Goal: Task Accomplishment & Management: Manage account settings

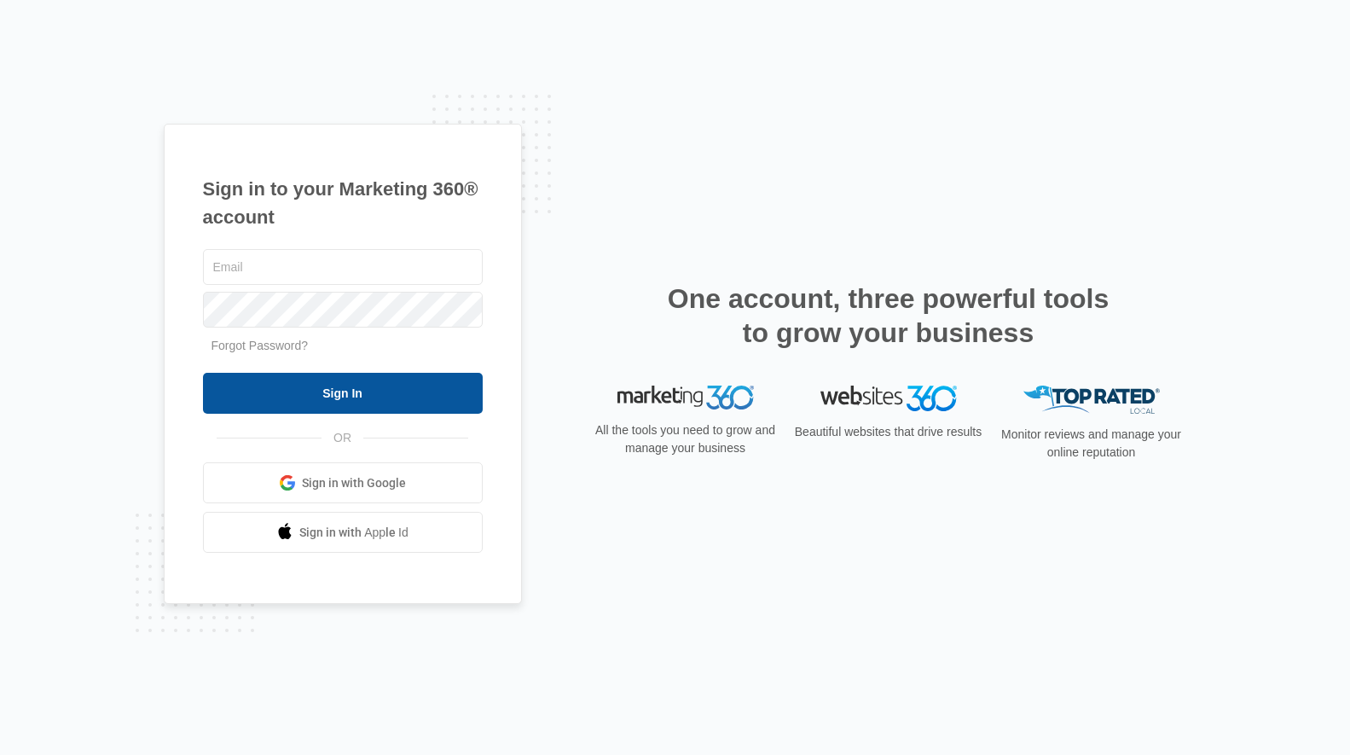
type input "[EMAIL_ADDRESS][DOMAIN_NAME]"
click at [368, 395] on input "Sign In" at bounding box center [343, 393] width 280 height 41
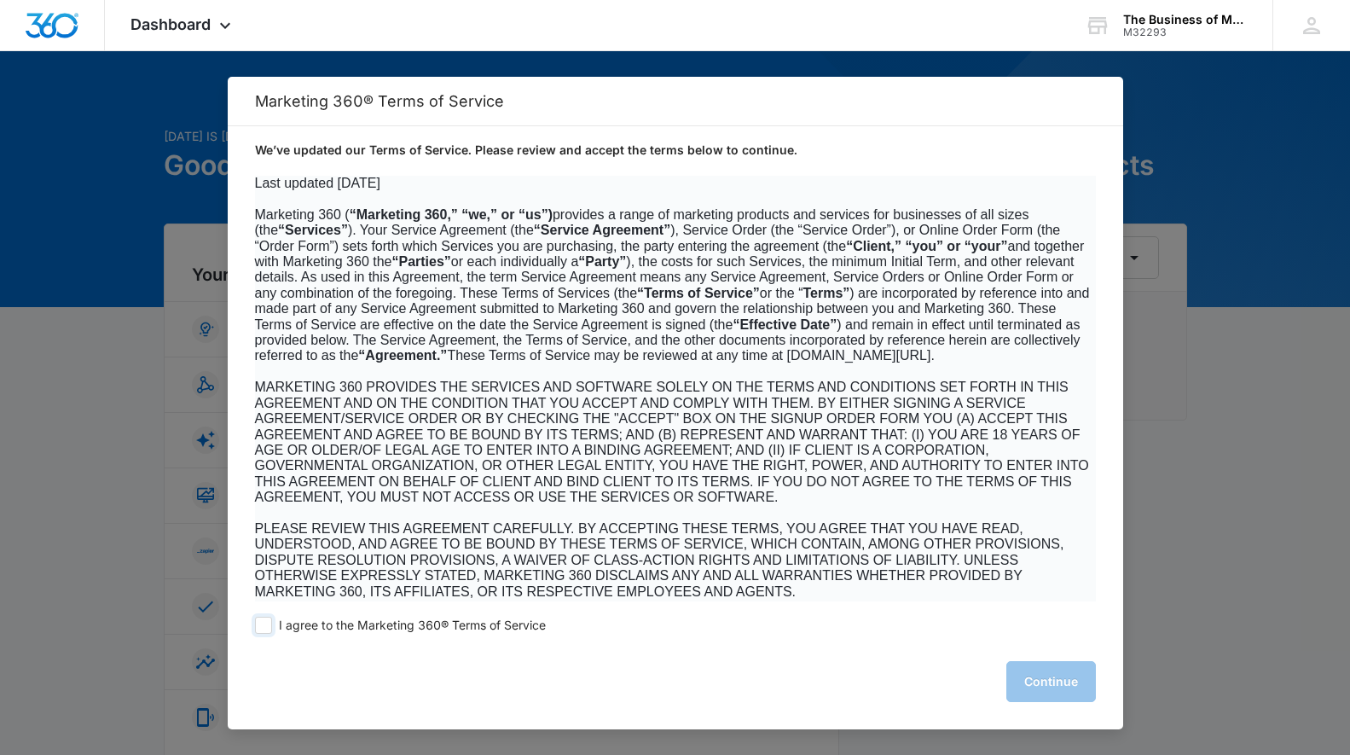
drag, startPoint x: 266, startPoint y: 621, endPoint x: 433, endPoint y: 632, distance: 167.5
click at [268, 621] on span at bounding box center [263, 625] width 17 height 17
click at [268, 621] on input "I agree to the Marketing 360® Terms of Service" at bounding box center [263, 625] width 17 height 17
checkbox input "true"
click at [1064, 683] on button "Continue" at bounding box center [1051, 681] width 90 height 41
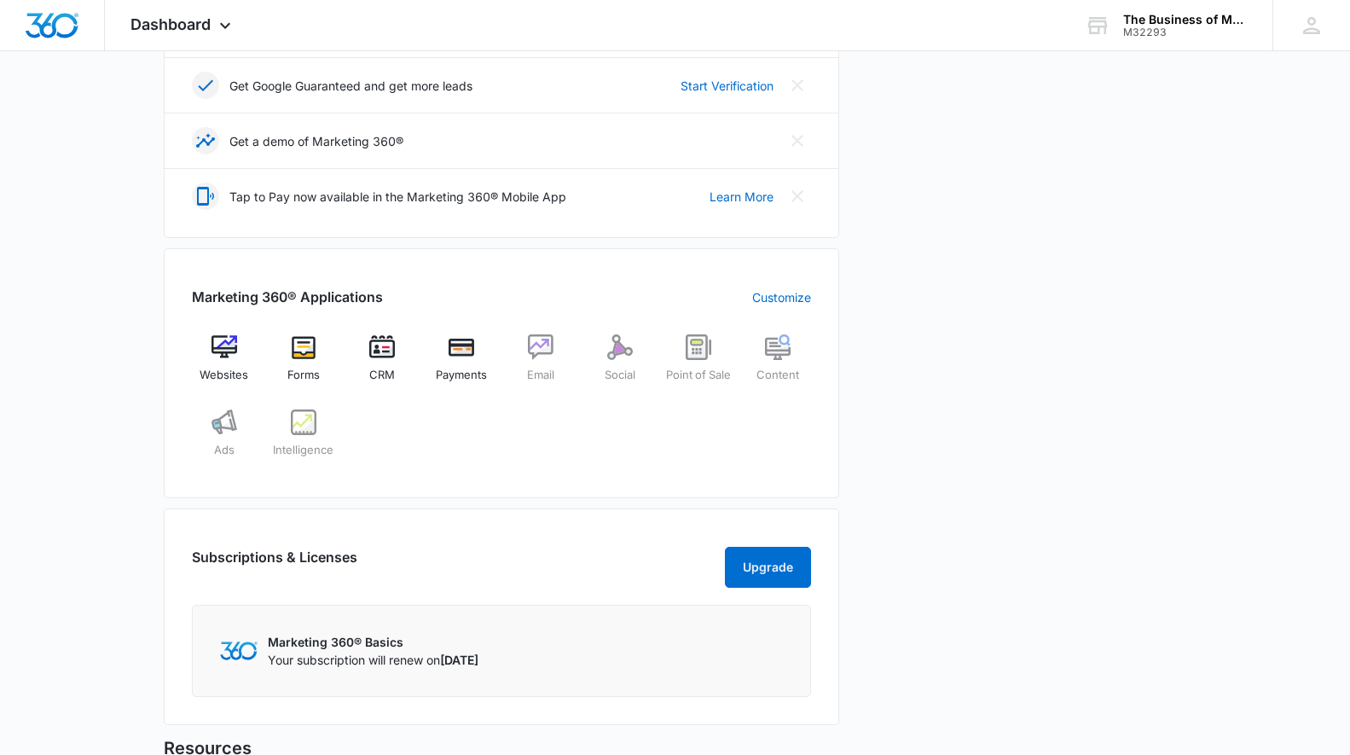
scroll to position [525, 0]
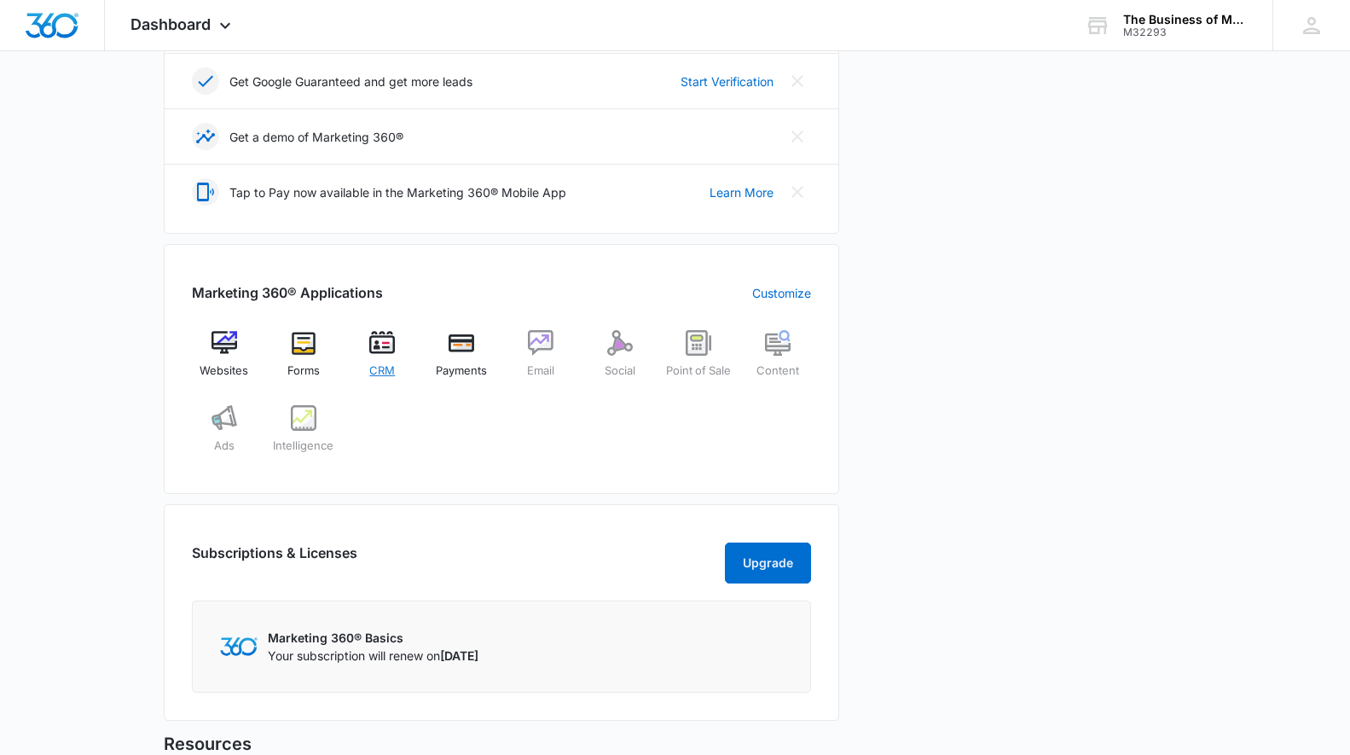
click at [380, 345] on img at bounding box center [382, 343] width 26 height 26
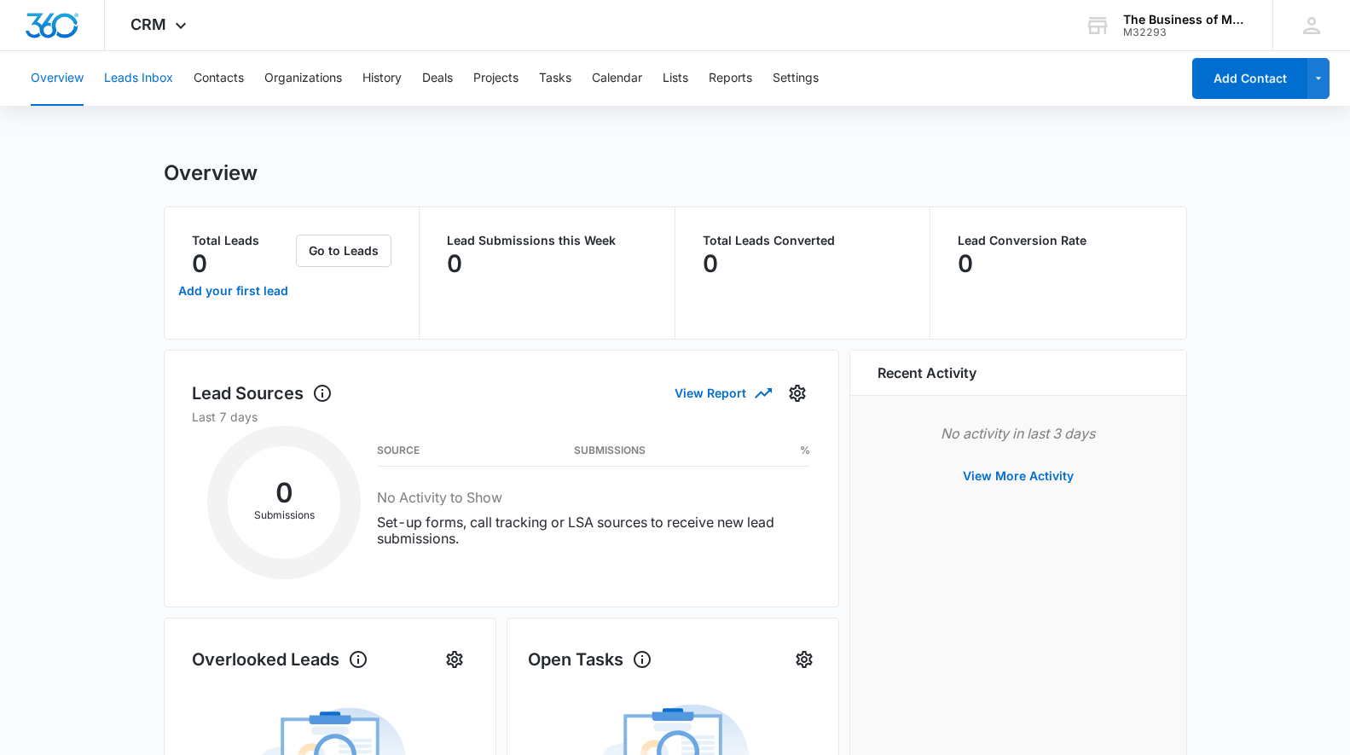
click at [138, 78] on button "Leads Inbox" at bounding box center [138, 78] width 69 height 55
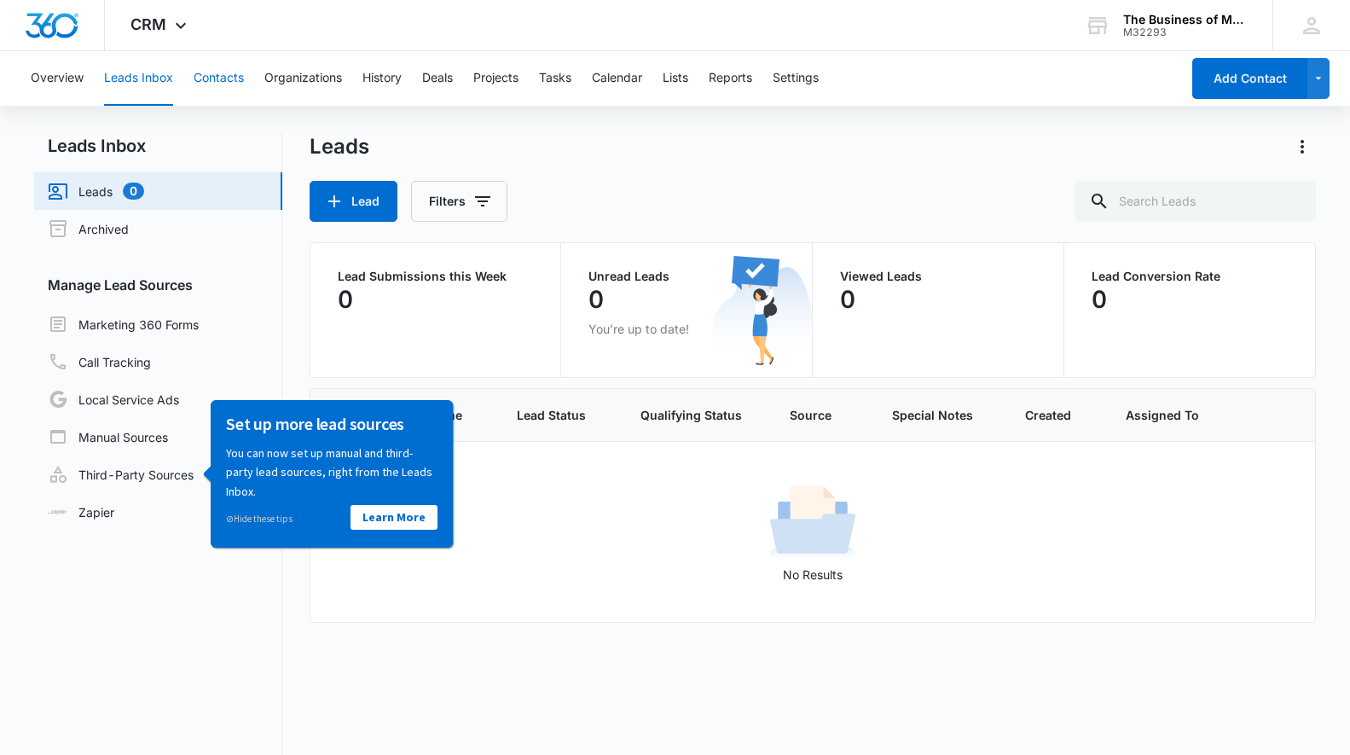
click at [232, 78] on button "Contacts" at bounding box center [219, 78] width 50 height 55
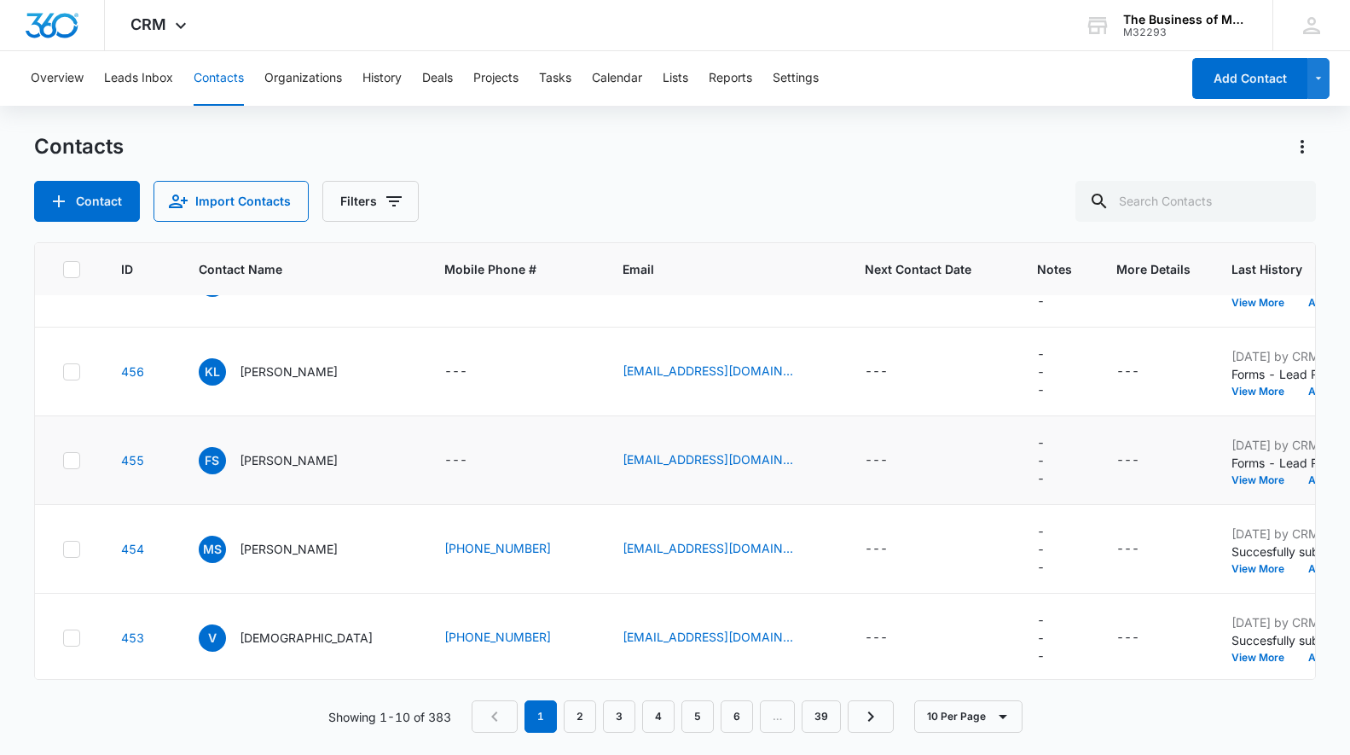
scroll to position [503, 0]
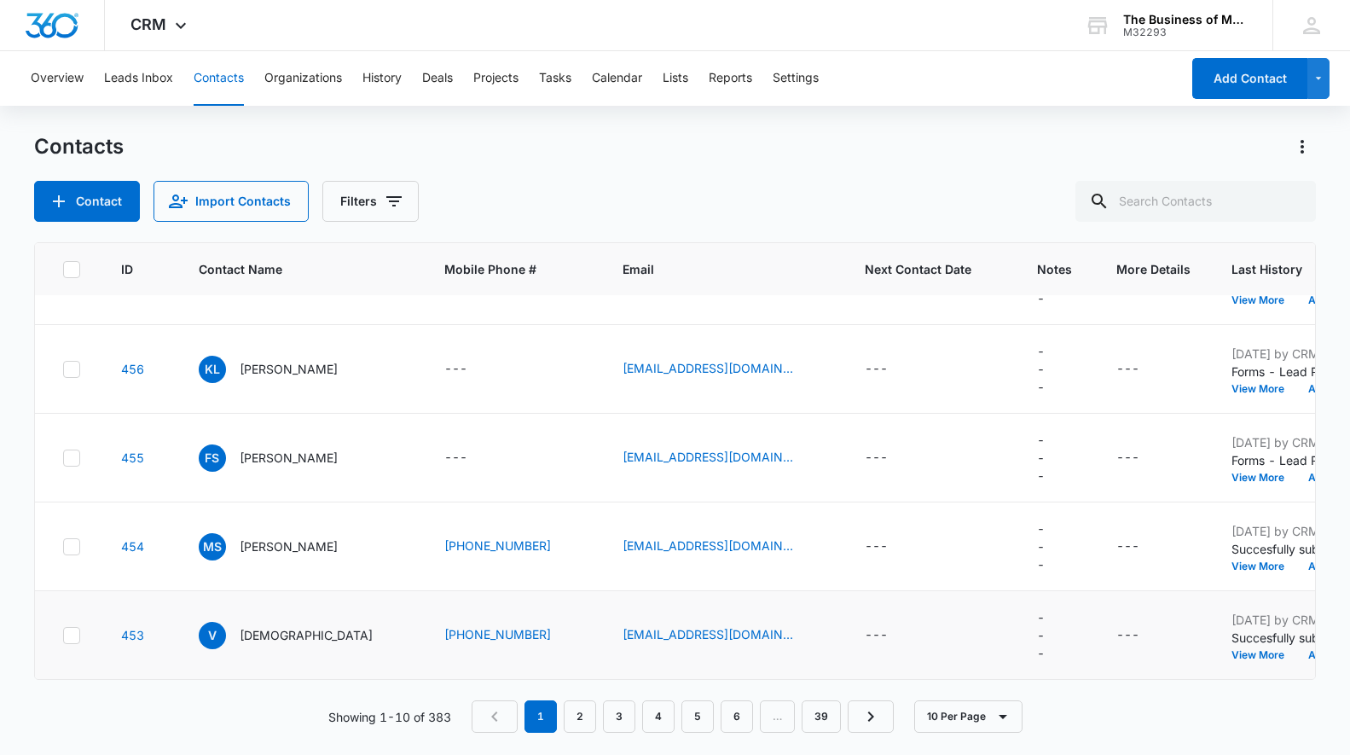
click at [67, 632] on icon at bounding box center [71, 635] width 15 height 15
click at [63, 635] on input "checkbox" at bounding box center [62, 635] width 1 height 1
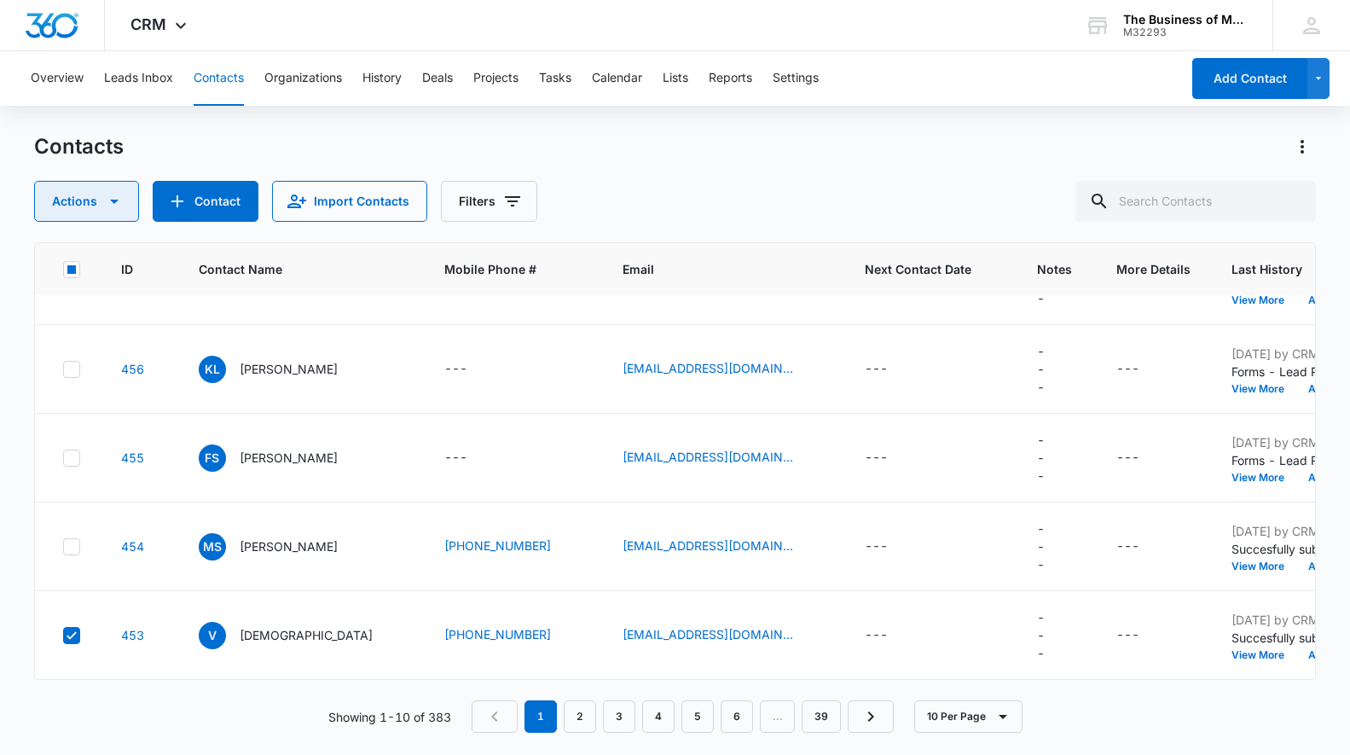
click at [110, 200] on icon "button" at bounding box center [114, 202] width 9 height 4
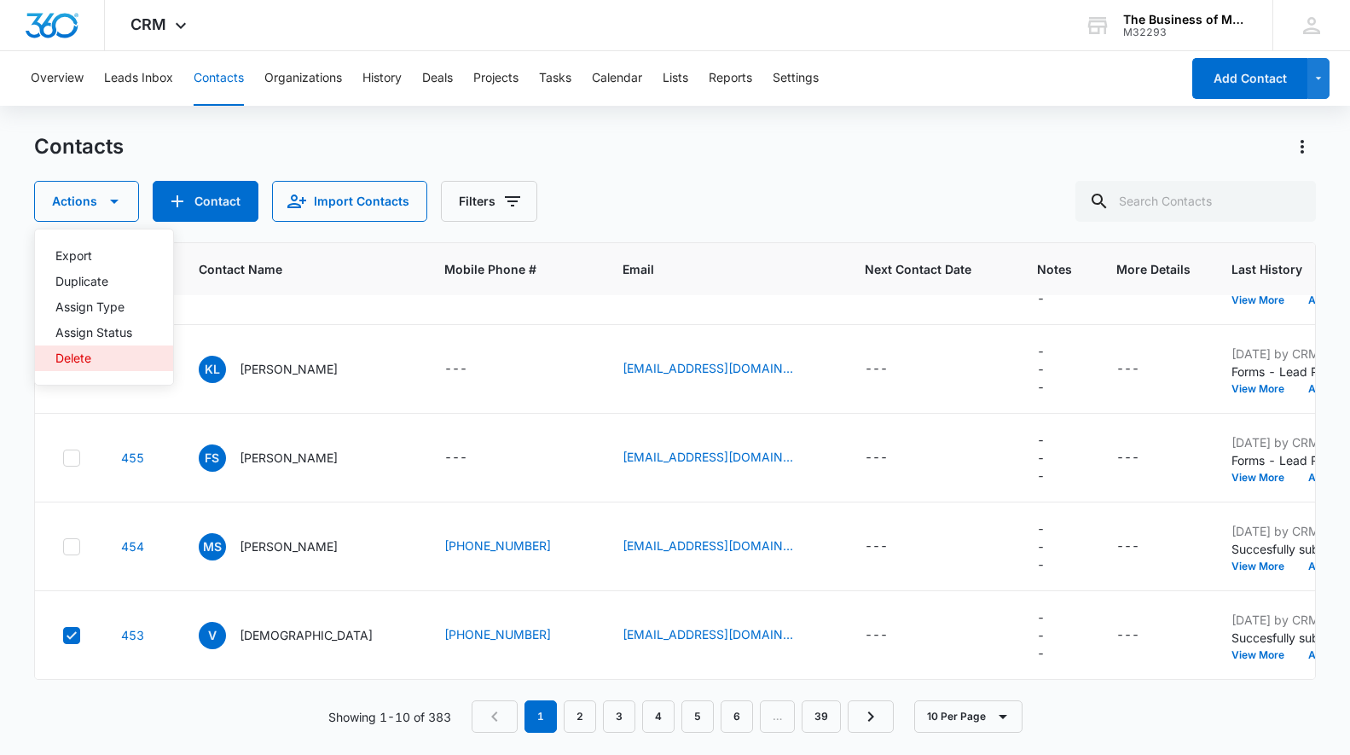
click at [75, 357] on div "Delete" at bounding box center [93, 358] width 77 height 12
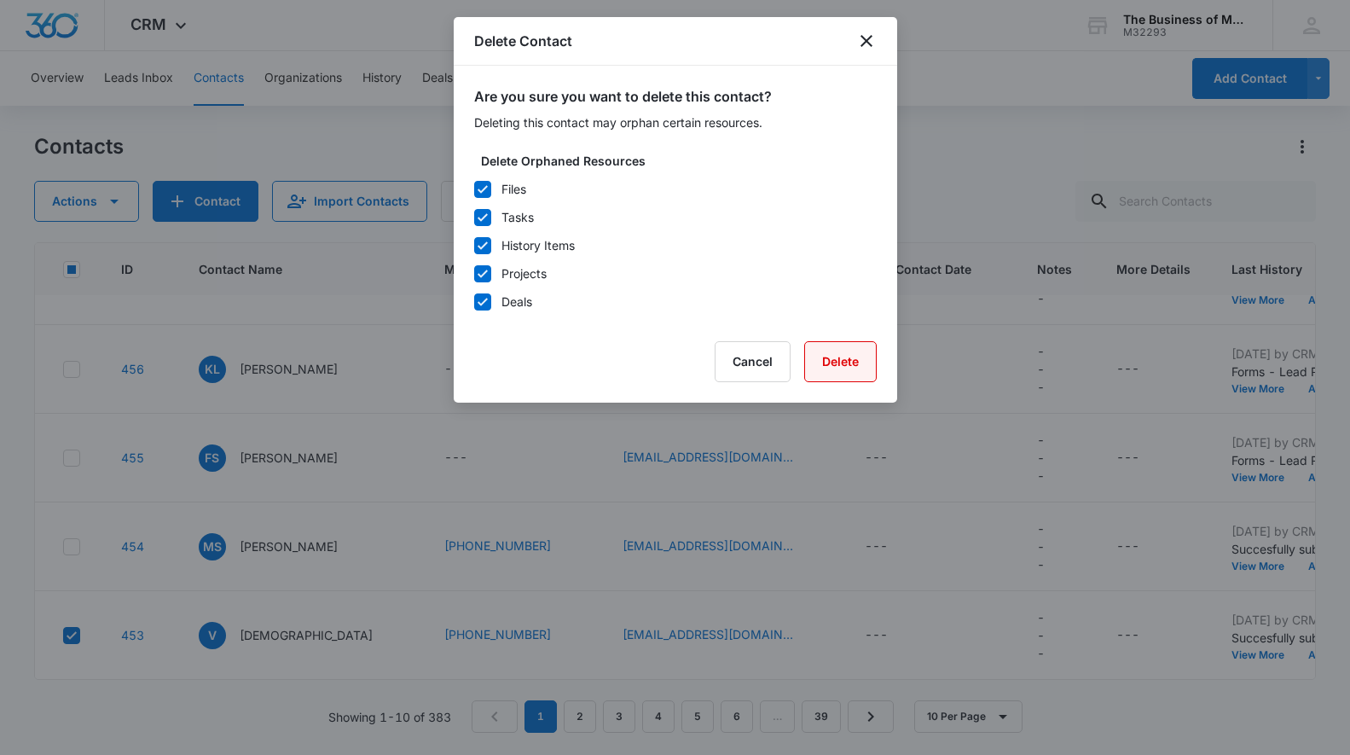
click at [835, 362] on button "Delete" at bounding box center [840, 361] width 72 height 41
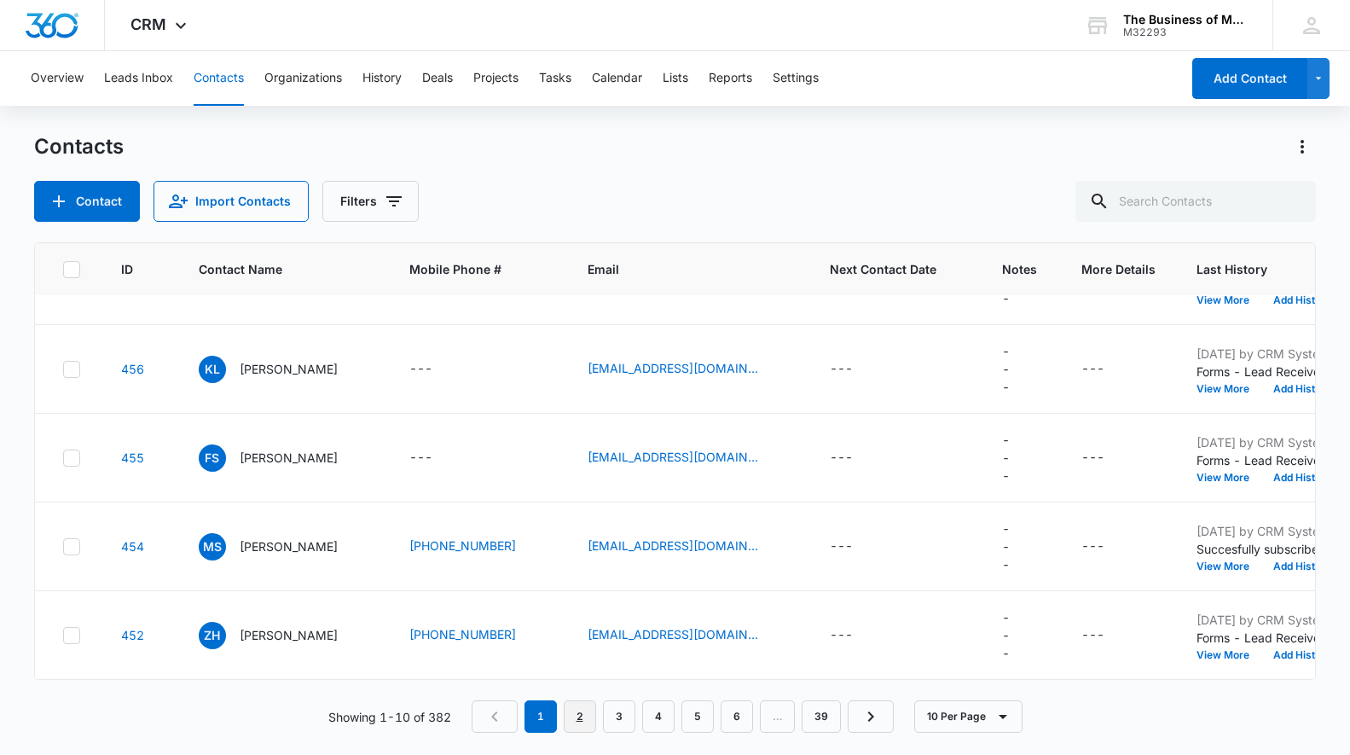
click at [579, 719] on link "2" at bounding box center [580, 716] width 32 height 32
click at [621, 716] on link "3" at bounding box center [622, 716] width 32 height 32
click at [659, 716] on link "4" at bounding box center [662, 716] width 32 height 32
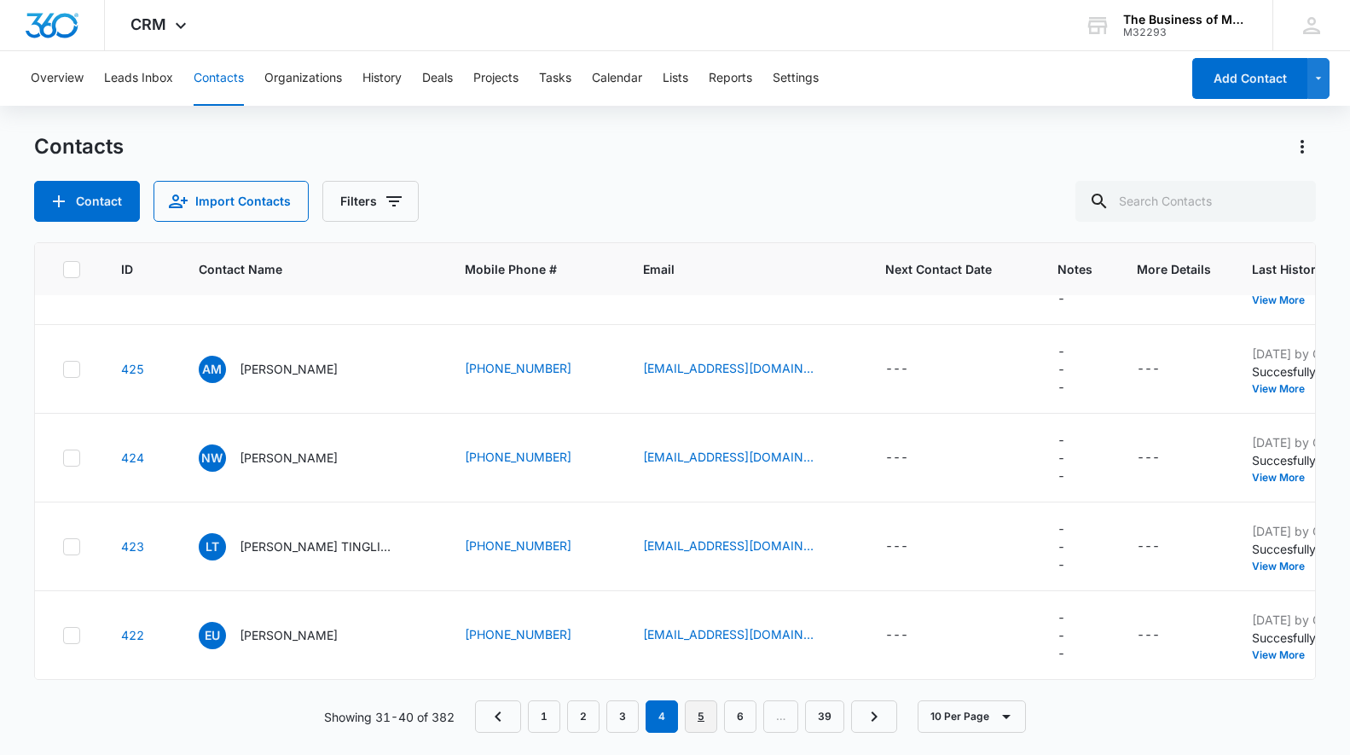
click at [695, 714] on link "5" at bounding box center [701, 716] width 32 height 32
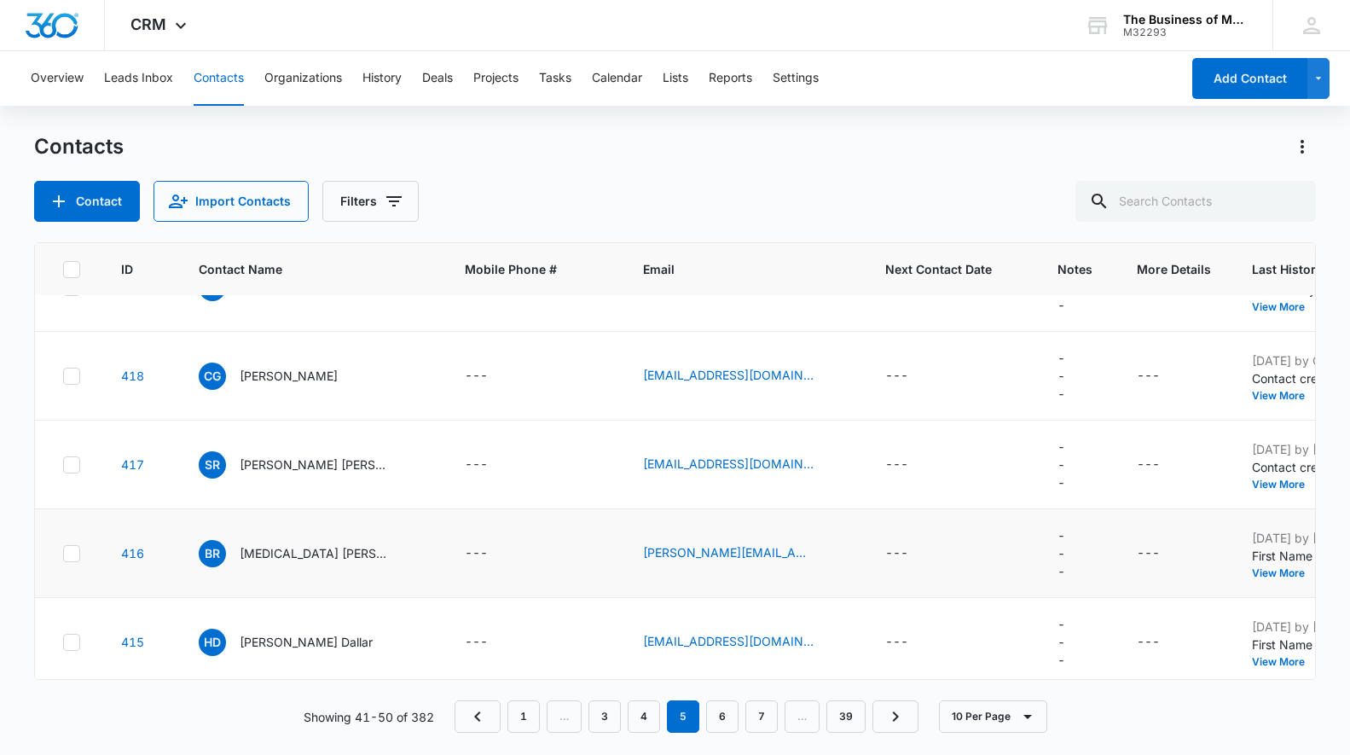
scroll to position [232, 0]
click at [66, 462] on icon at bounding box center [71, 462] width 15 height 15
click at [63, 462] on input "checkbox" at bounding box center [62, 462] width 1 height 1
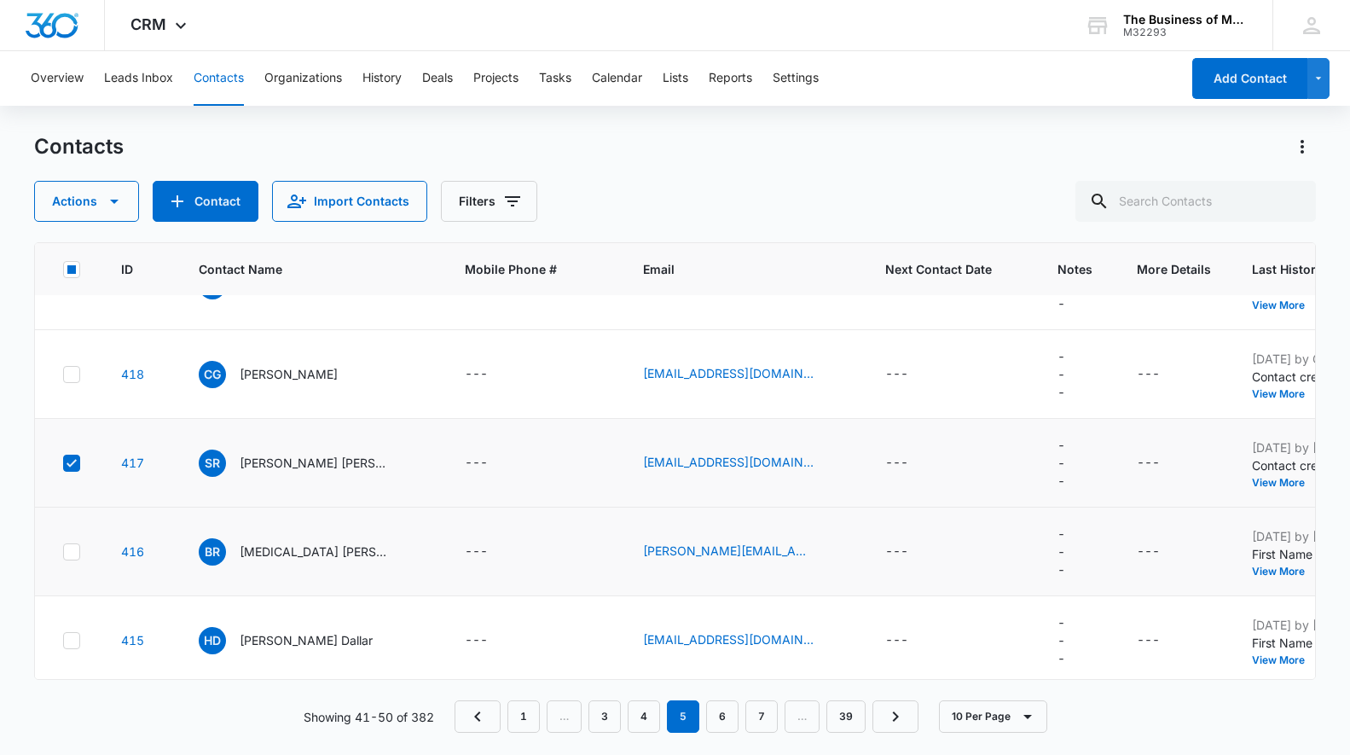
drag, startPoint x: 67, startPoint y: 546, endPoint x: 73, endPoint y: 659, distance: 113.6
click at [67, 546] on icon at bounding box center [71, 551] width 15 height 15
click at [63, 551] on input "checkbox" at bounding box center [62, 551] width 1 height 1
drag, startPoint x: 71, startPoint y: 637, endPoint x: 91, endPoint y: 637, distance: 20.5
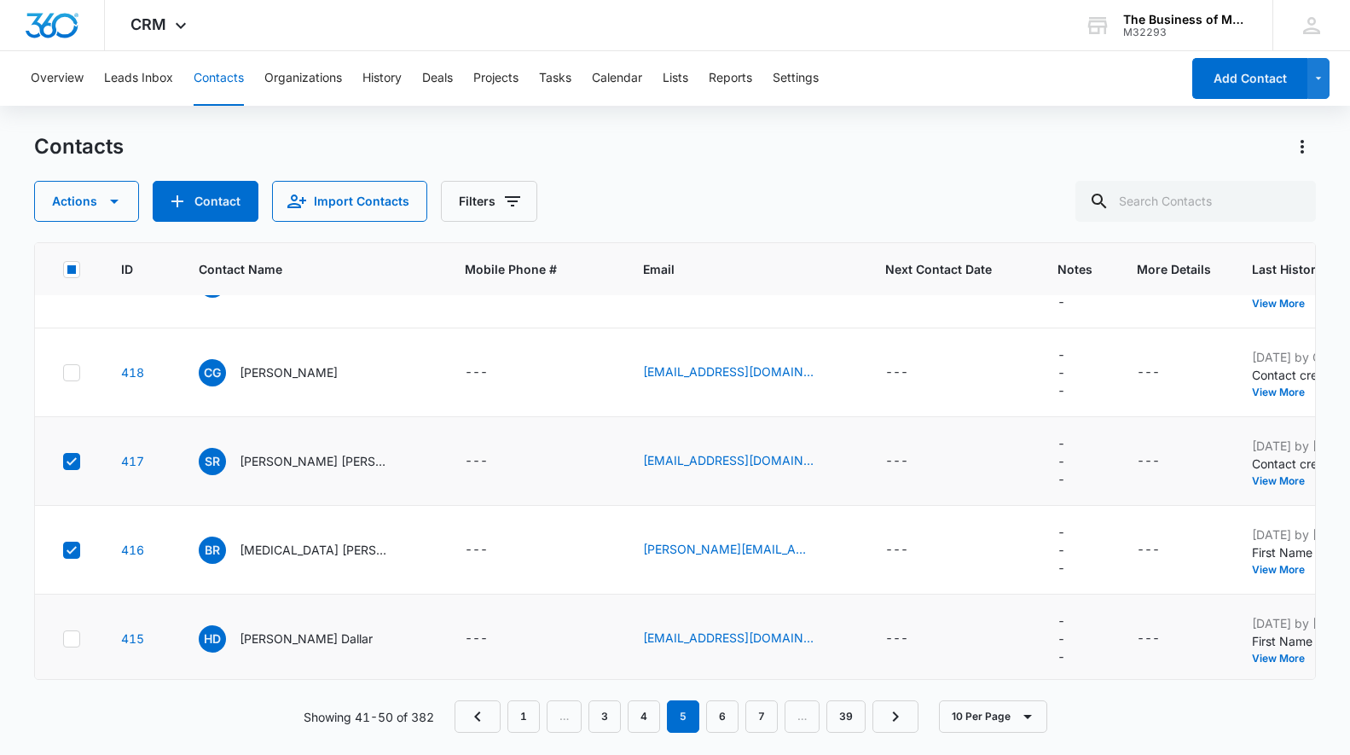
click at [71, 637] on icon at bounding box center [71, 638] width 15 height 15
click at [63, 638] on input "checkbox" at bounding box center [62, 638] width 1 height 1
click at [113, 199] on icon "button" at bounding box center [114, 201] width 20 height 20
click at [72, 359] on div "Delete" at bounding box center [93, 358] width 77 height 12
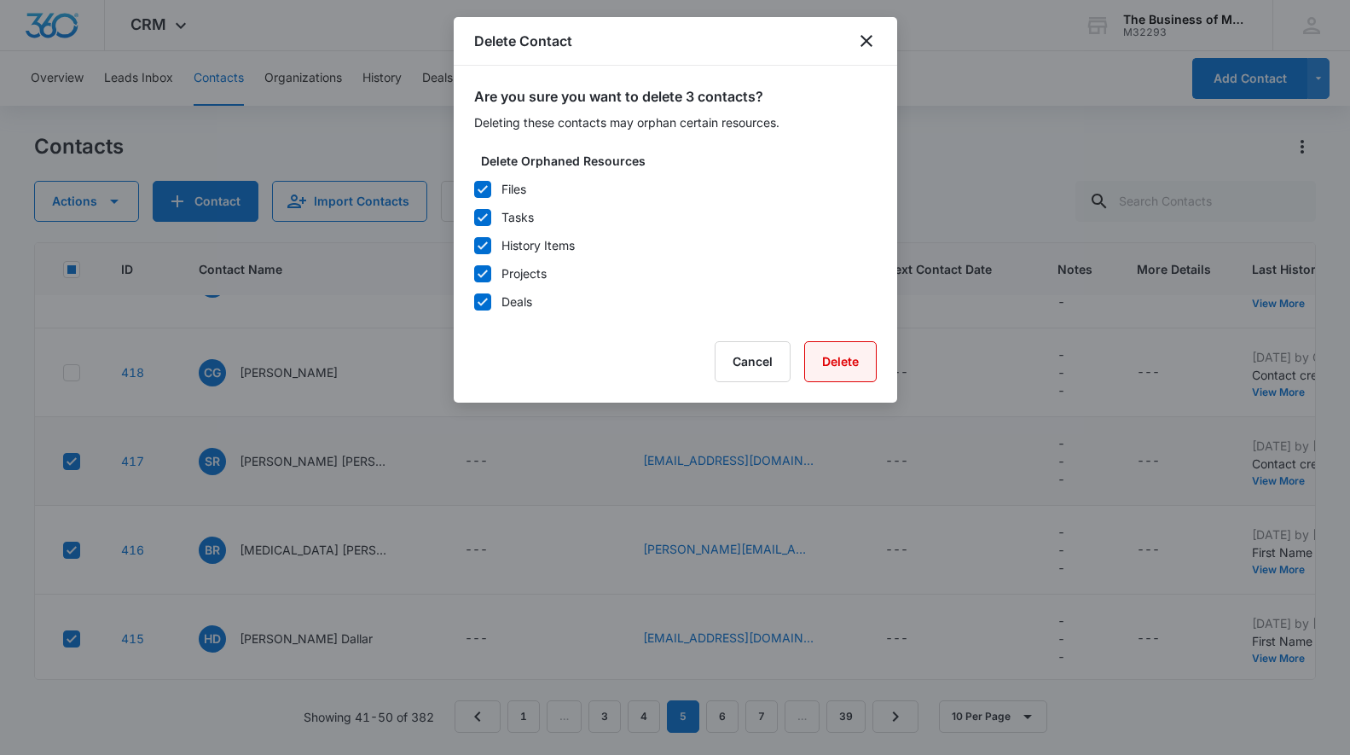
click at [833, 359] on button "Delete" at bounding box center [840, 361] width 72 height 41
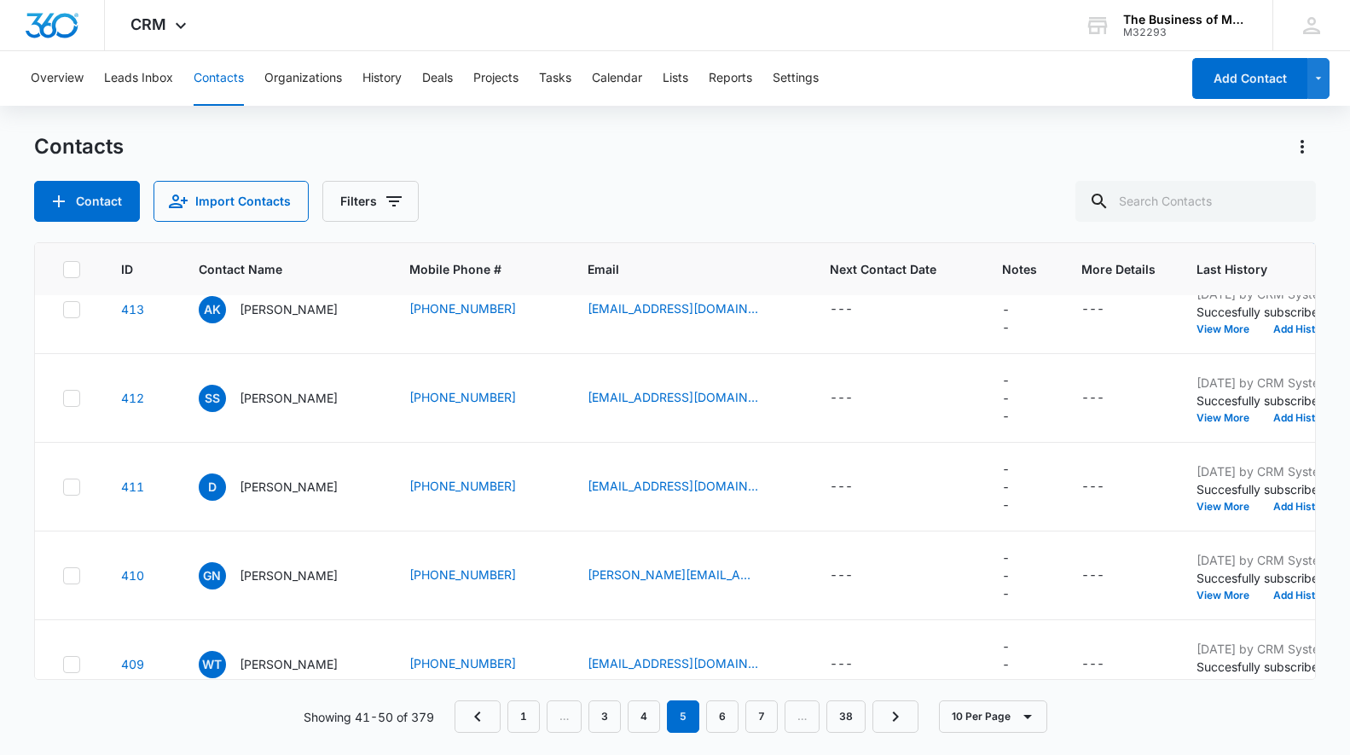
scroll to position [503, 0]
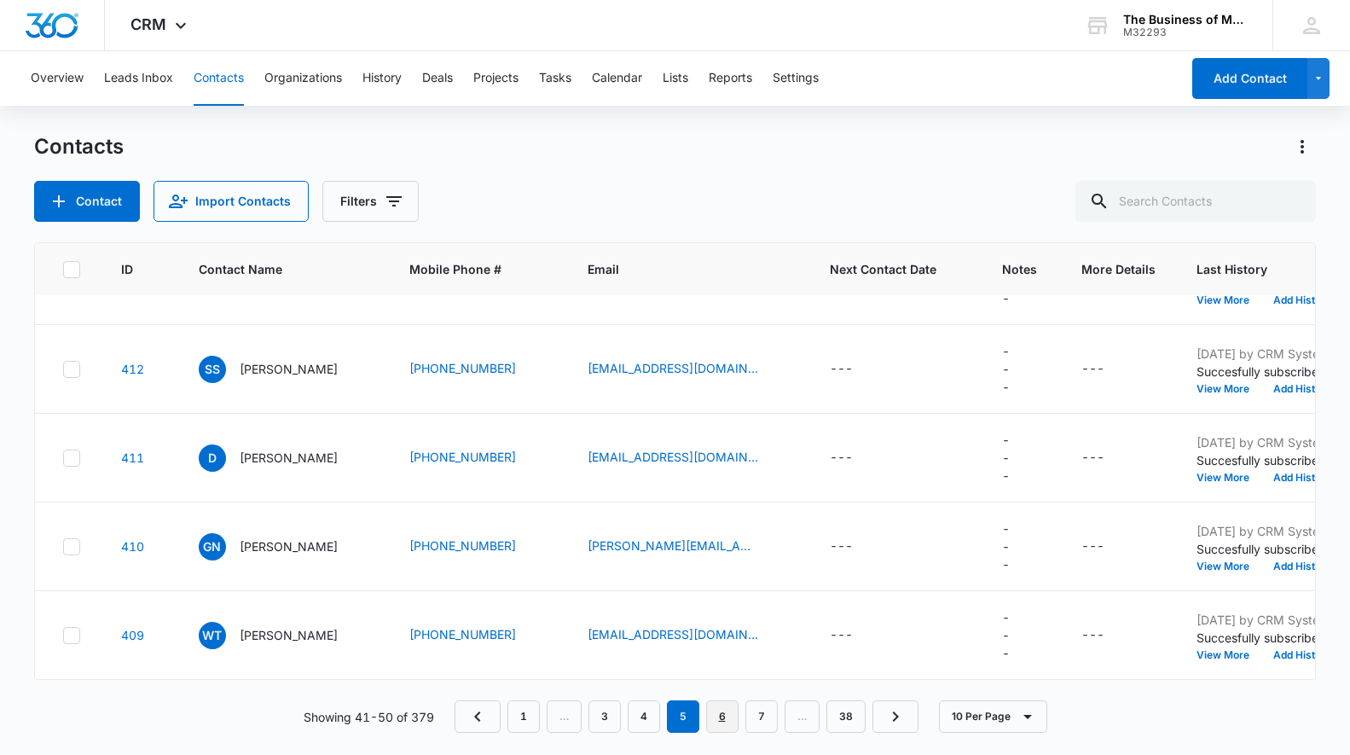
click at [718, 714] on link "6" at bounding box center [722, 716] width 32 height 32
click at [715, 712] on link "7" at bounding box center [722, 716] width 32 height 32
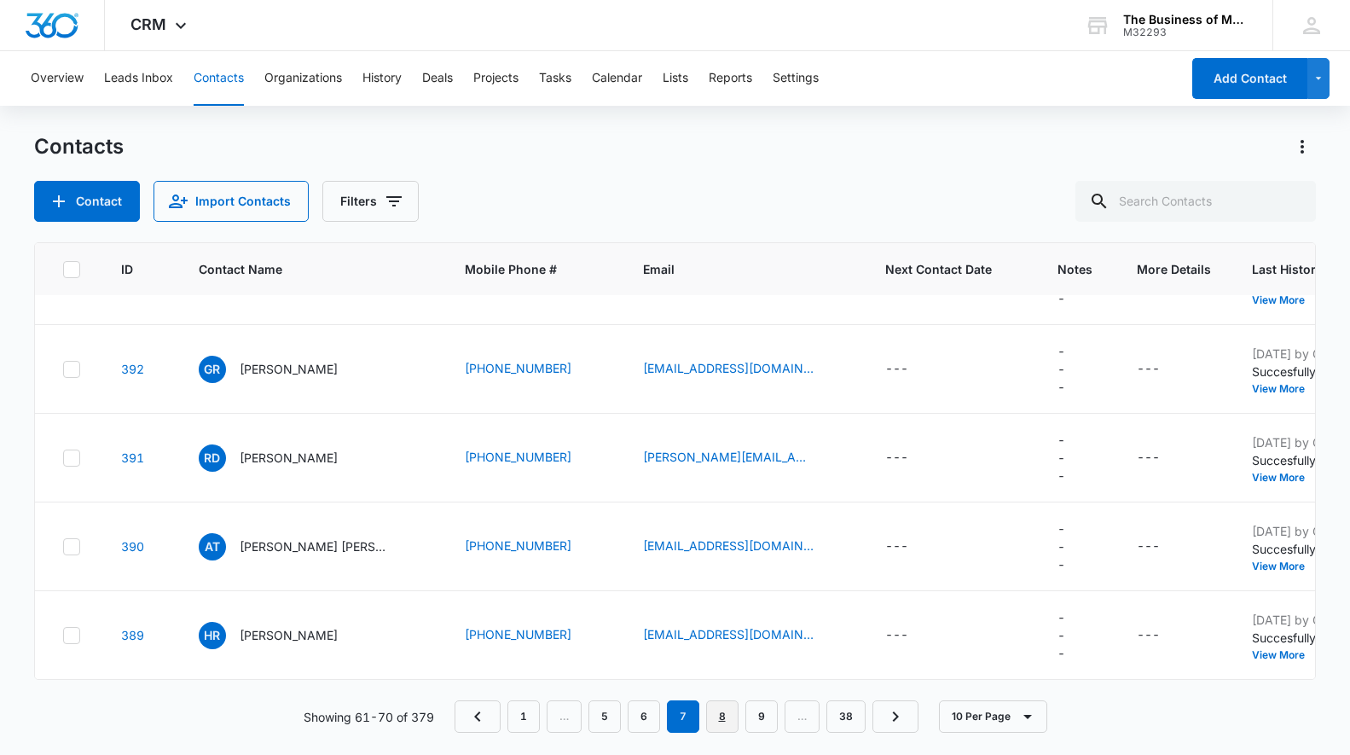
click at [721, 713] on link "8" at bounding box center [722, 716] width 32 height 32
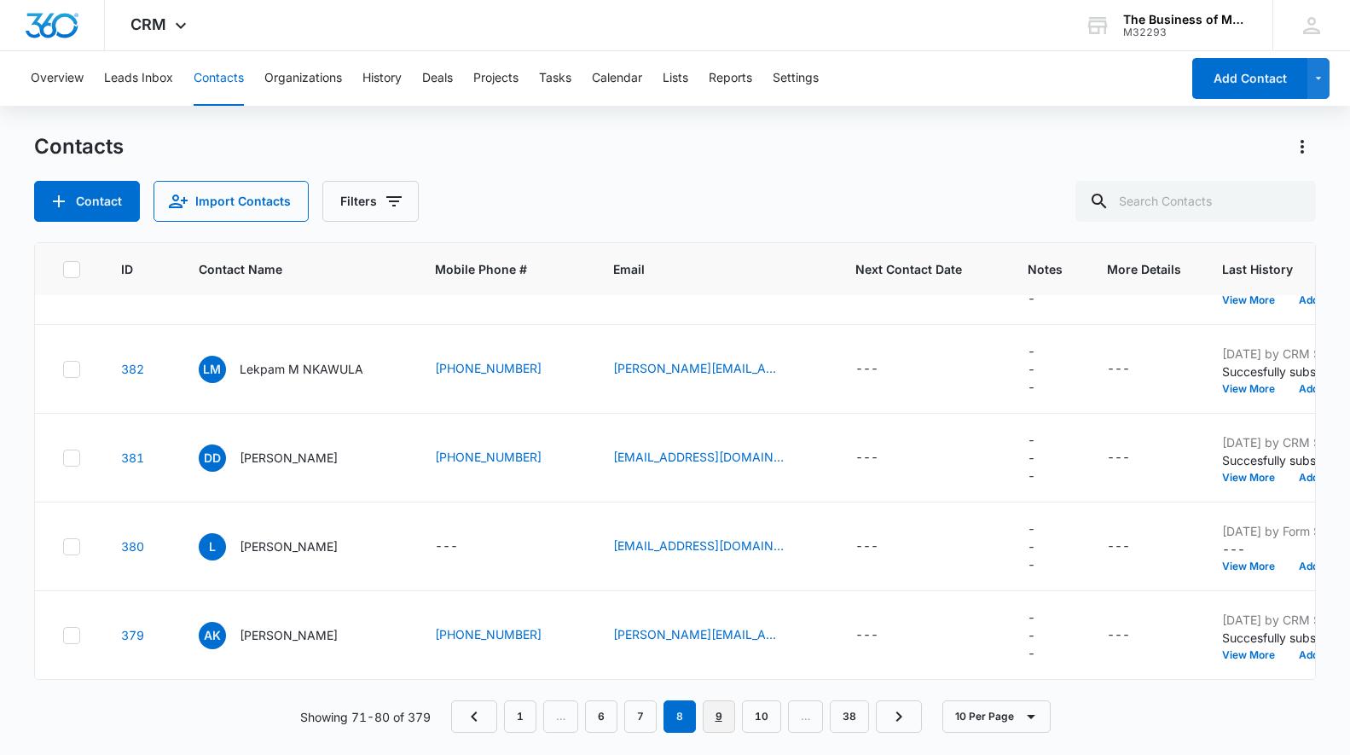
click at [721, 719] on link "9" at bounding box center [719, 716] width 32 height 32
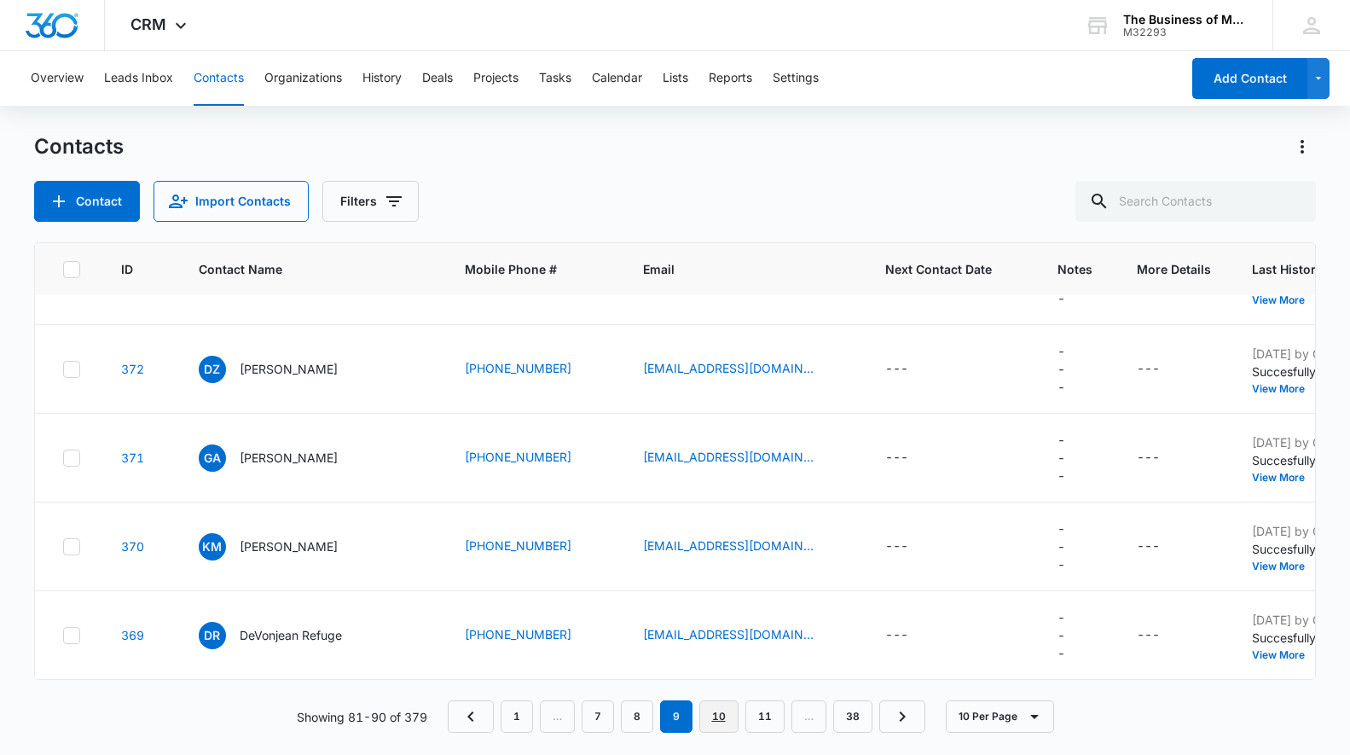
click at [720, 716] on link "10" at bounding box center [718, 716] width 39 height 32
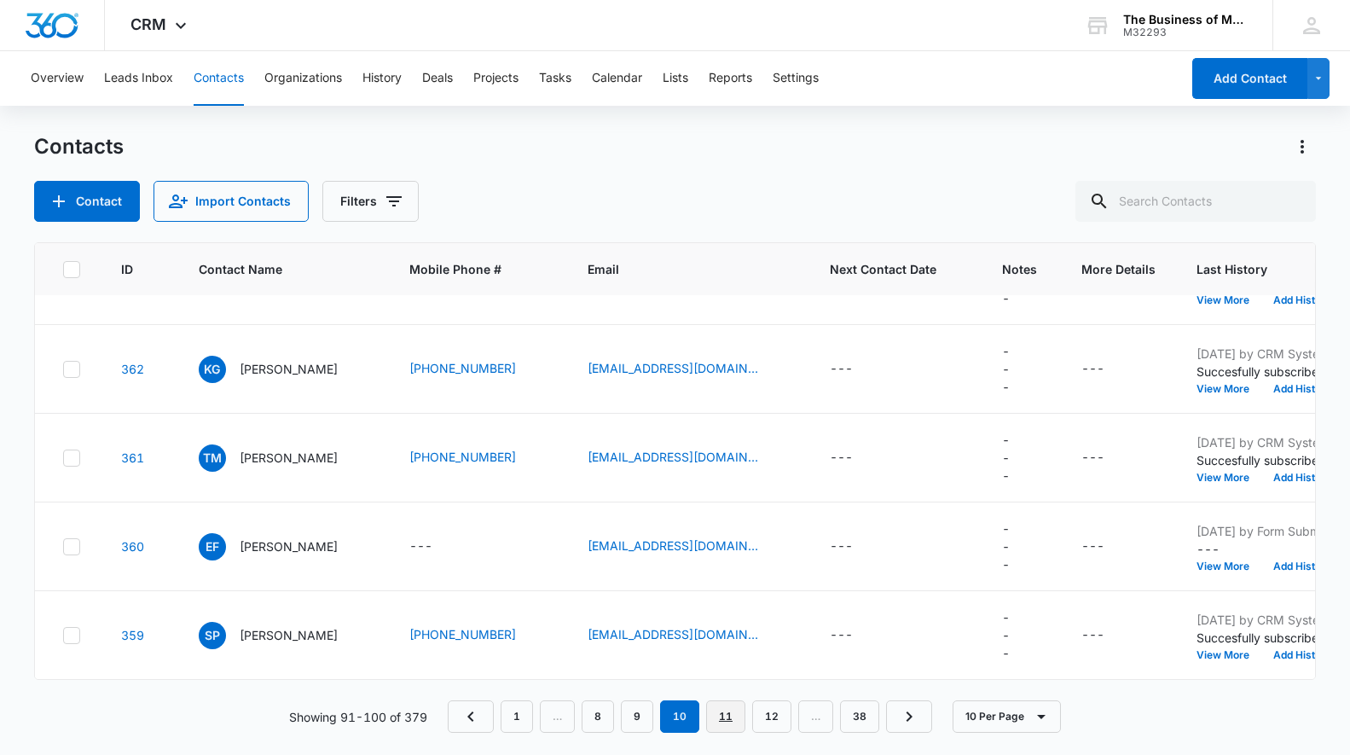
click at [727, 714] on link "11" at bounding box center [725, 716] width 39 height 32
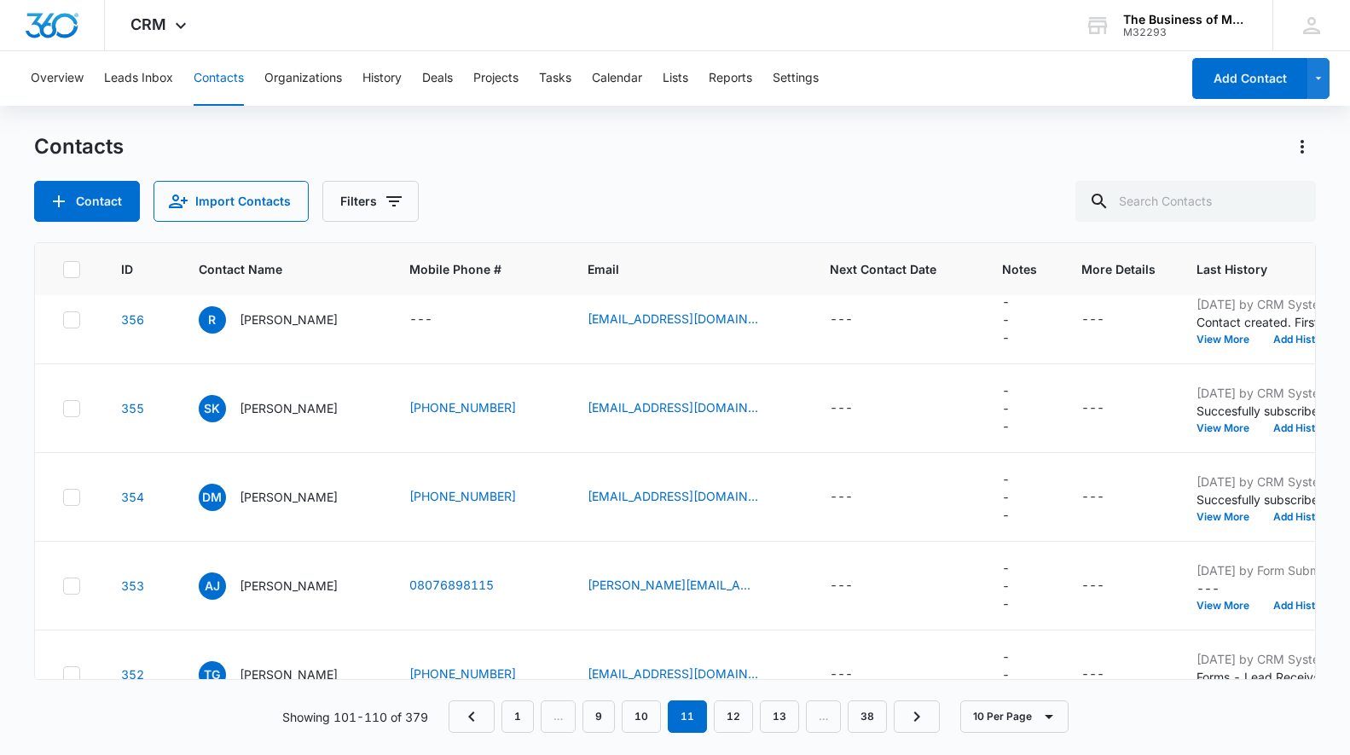
scroll to position [205, 0]
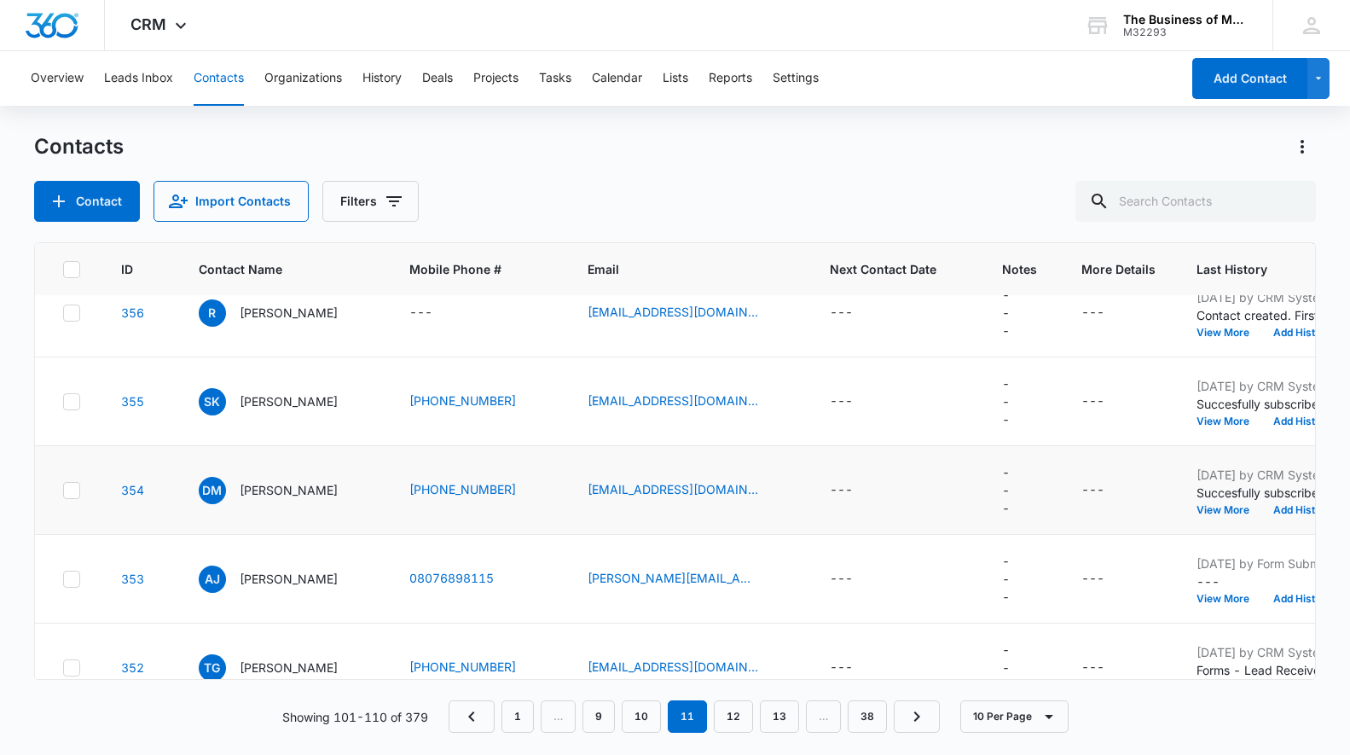
drag, startPoint x: 67, startPoint y: 398, endPoint x: 409, endPoint y: 483, distance: 351.5
click at [67, 399] on icon at bounding box center [71, 401] width 15 height 15
click at [63, 401] on input "checkbox" at bounding box center [62, 401] width 1 height 1
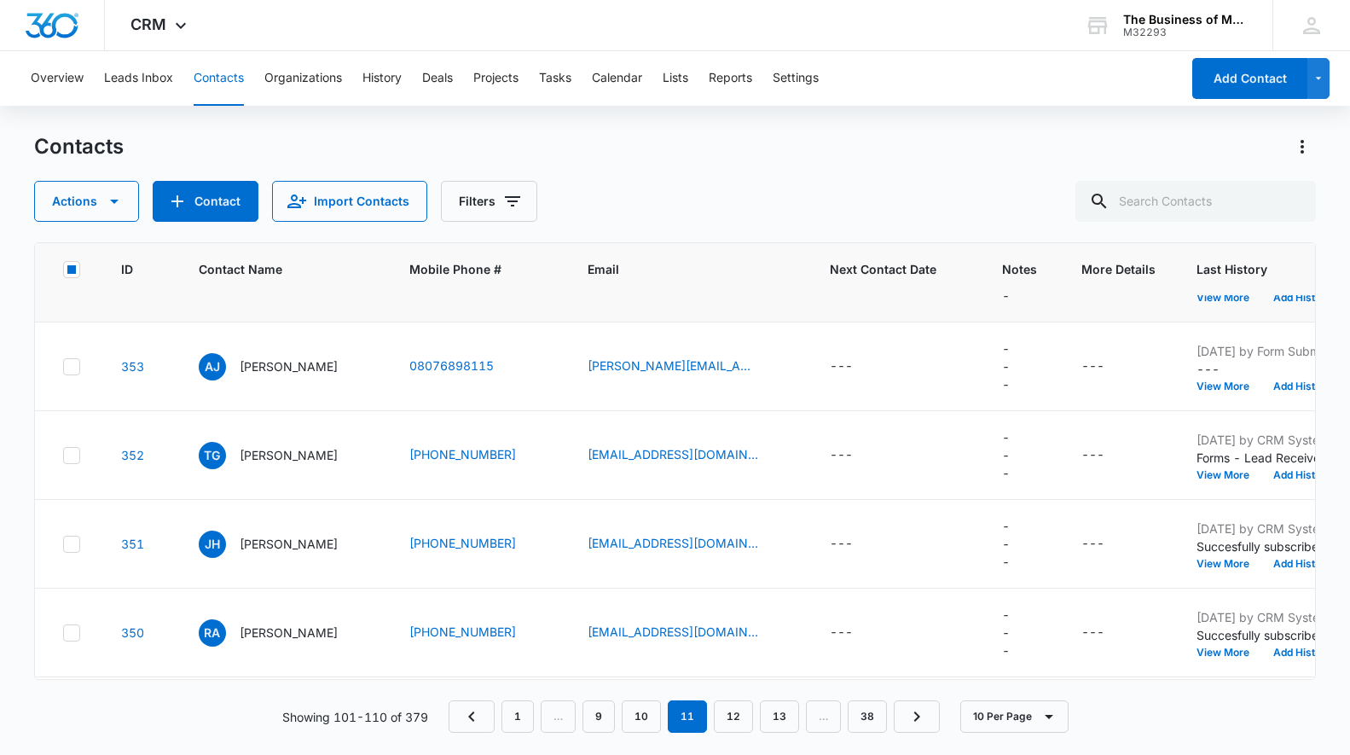
scroll to position [503, 0]
click at [735, 714] on link "12" at bounding box center [733, 716] width 39 height 32
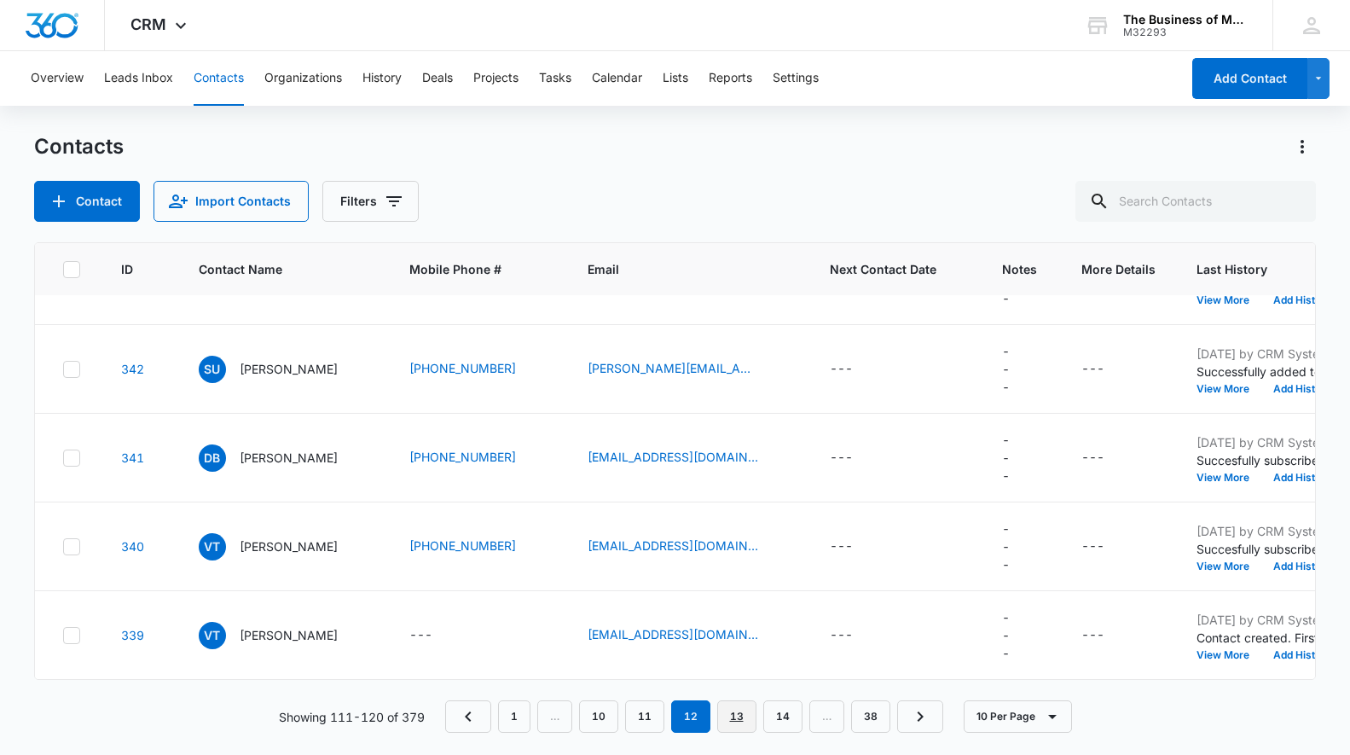
click at [734, 713] on link "13" at bounding box center [736, 716] width 39 height 32
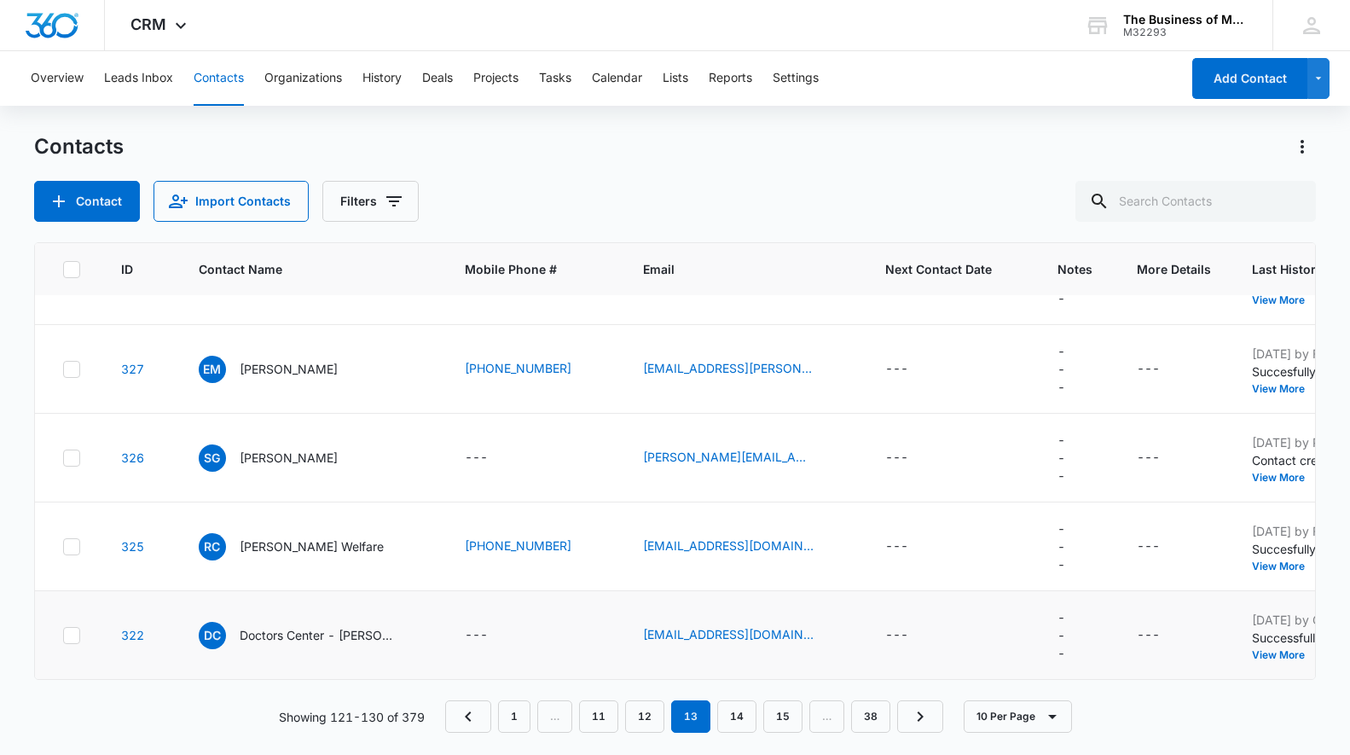
click at [68, 637] on icon at bounding box center [72, 635] width 10 height 8
click at [63, 635] on input "checkbox" at bounding box center [62, 635] width 1 height 1
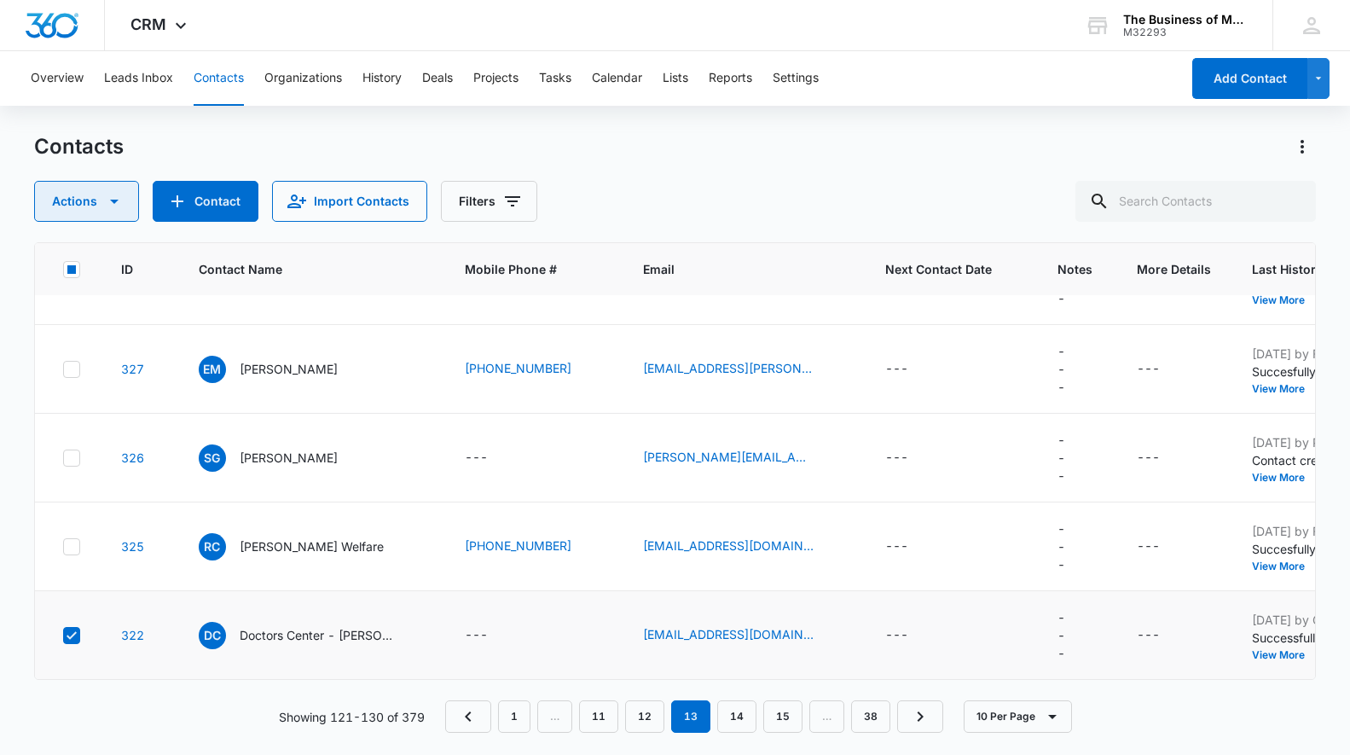
click at [113, 202] on icon "button" at bounding box center [114, 202] width 9 height 4
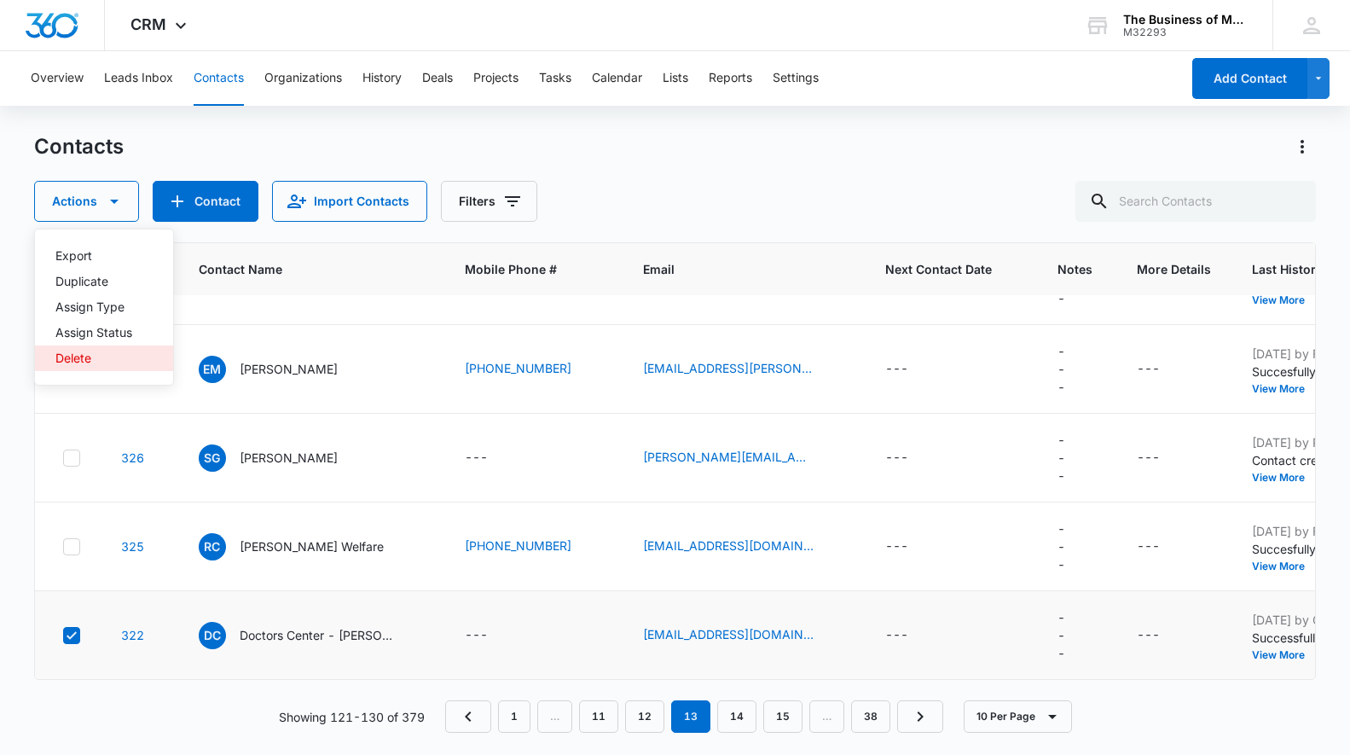
click at [83, 362] on div "Delete" at bounding box center [93, 358] width 77 height 12
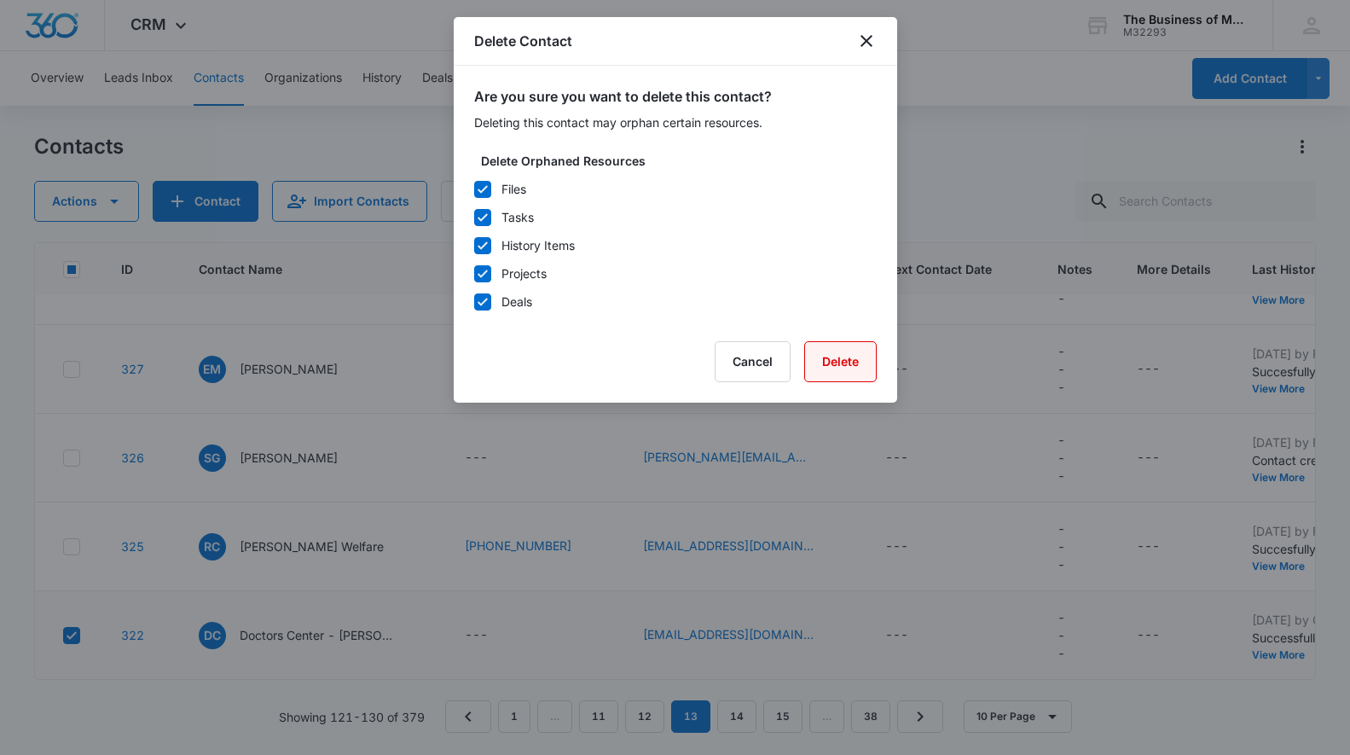
click at [844, 362] on button "Delete" at bounding box center [840, 361] width 72 height 41
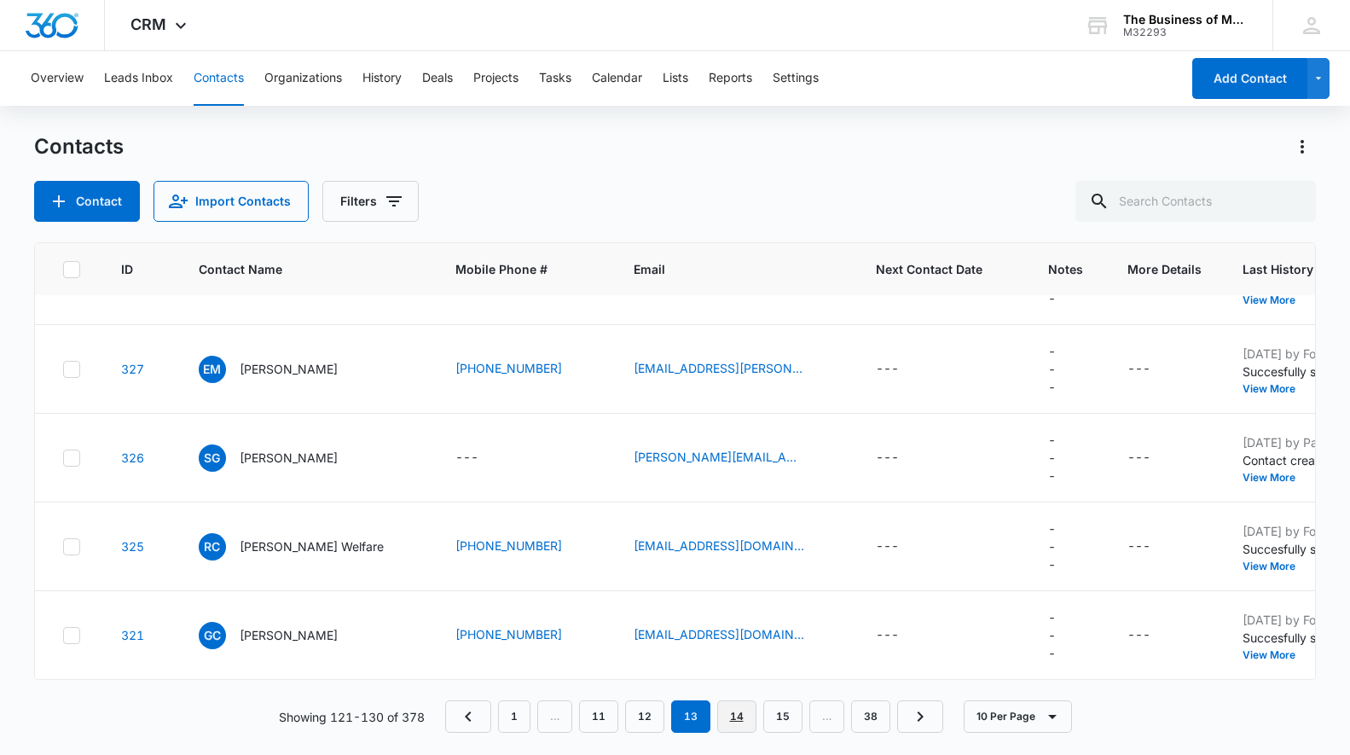
click at [734, 716] on link "14" at bounding box center [736, 716] width 39 height 32
click at [735, 713] on link "15" at bounding box center [736, 716] width 39 height 32
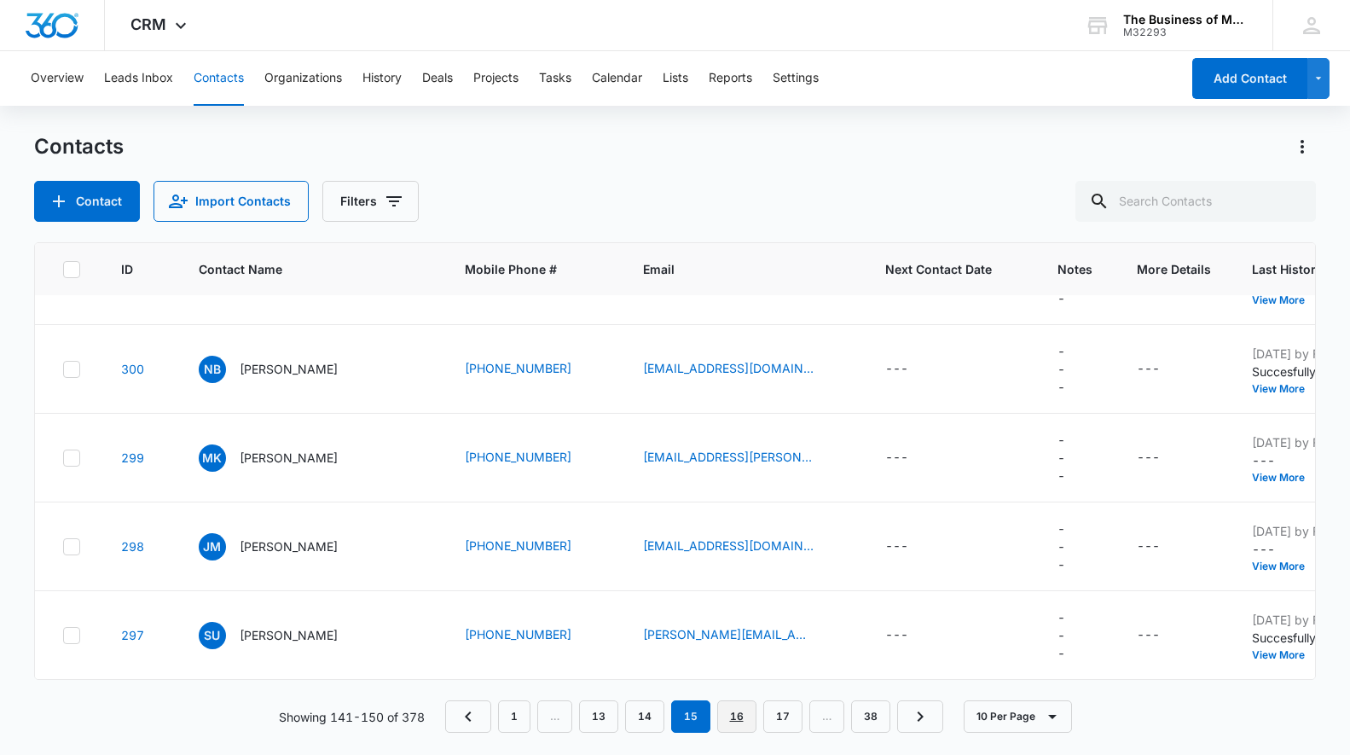
click at [739, 717] on link "16" at bounding box center [736, 716] width 39 height 32
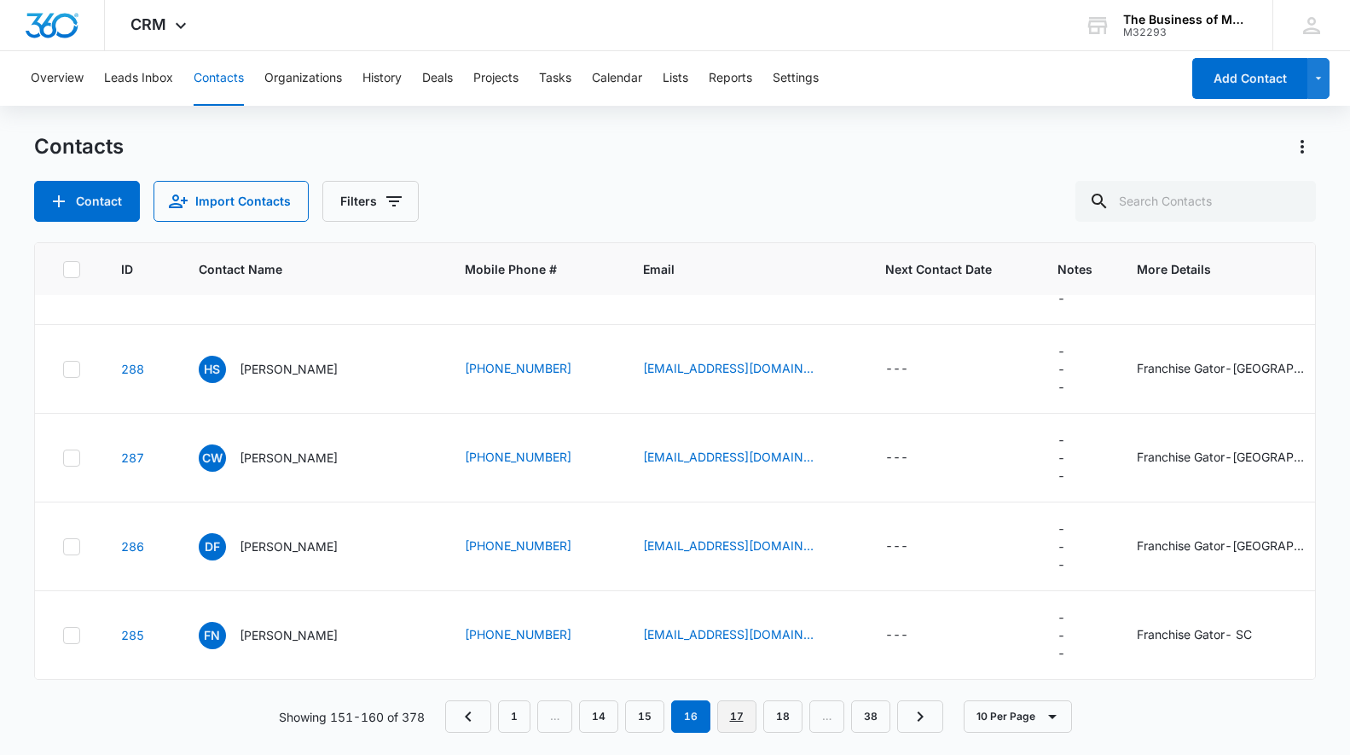
click at [732, 716] on link "17" at bounding box center [736, 716] width 39 height 32
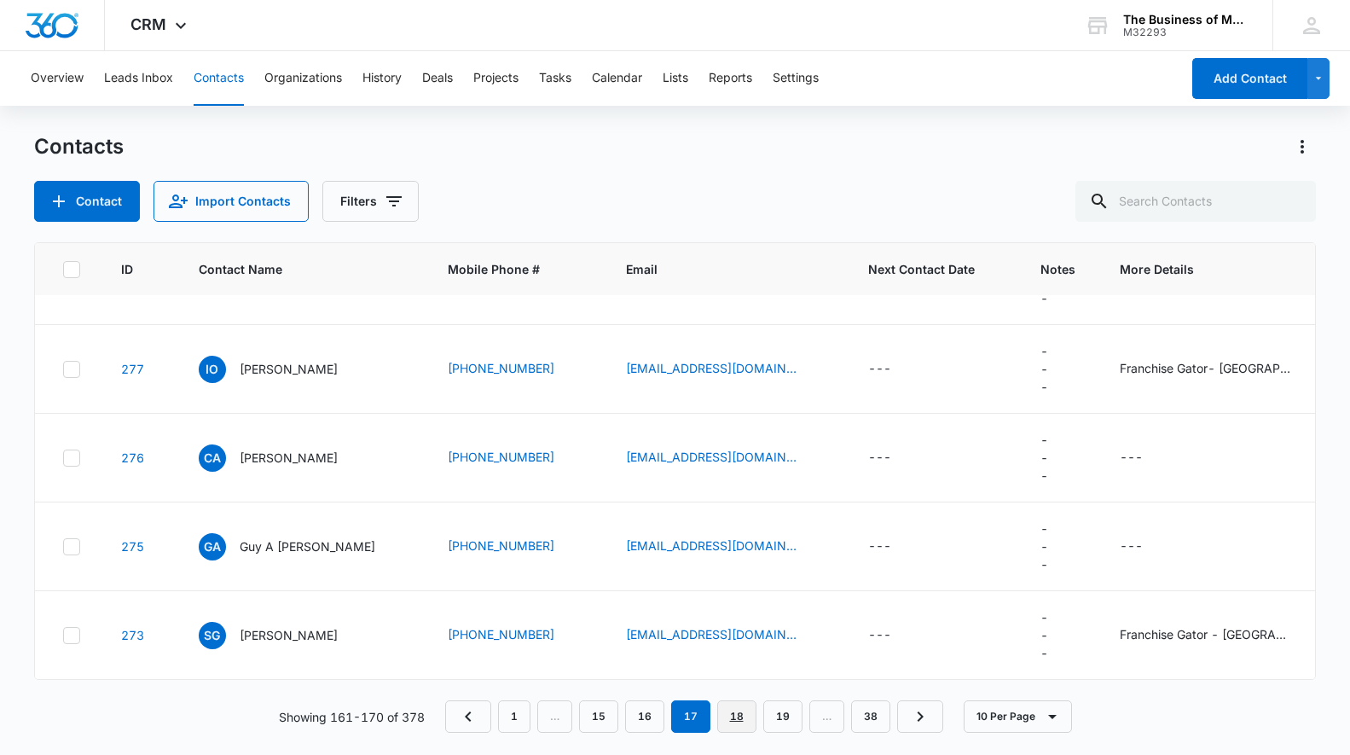
click at [733, 718] on link "18" at bounding box center [736, 716] width 39 height 32
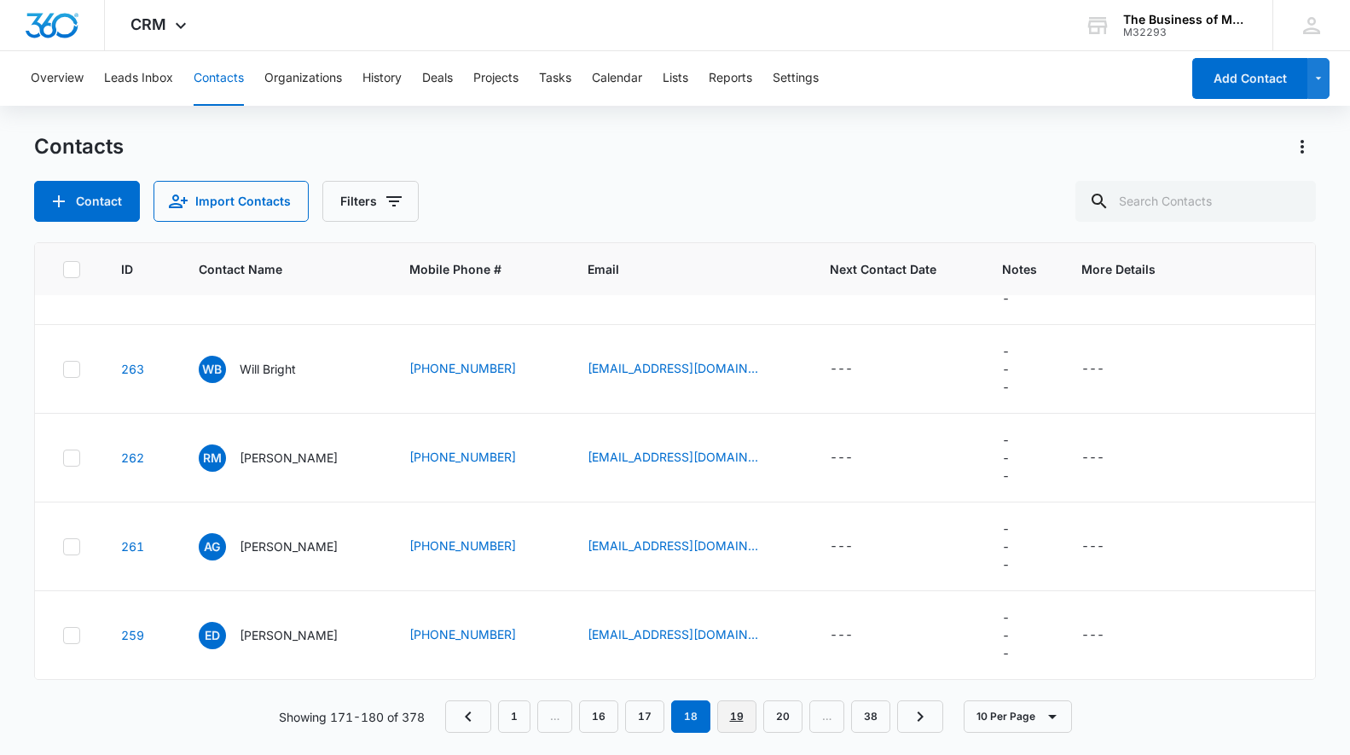
click at [739, 716] on link "19" at bounding box center [736, 716] width 39 height 32
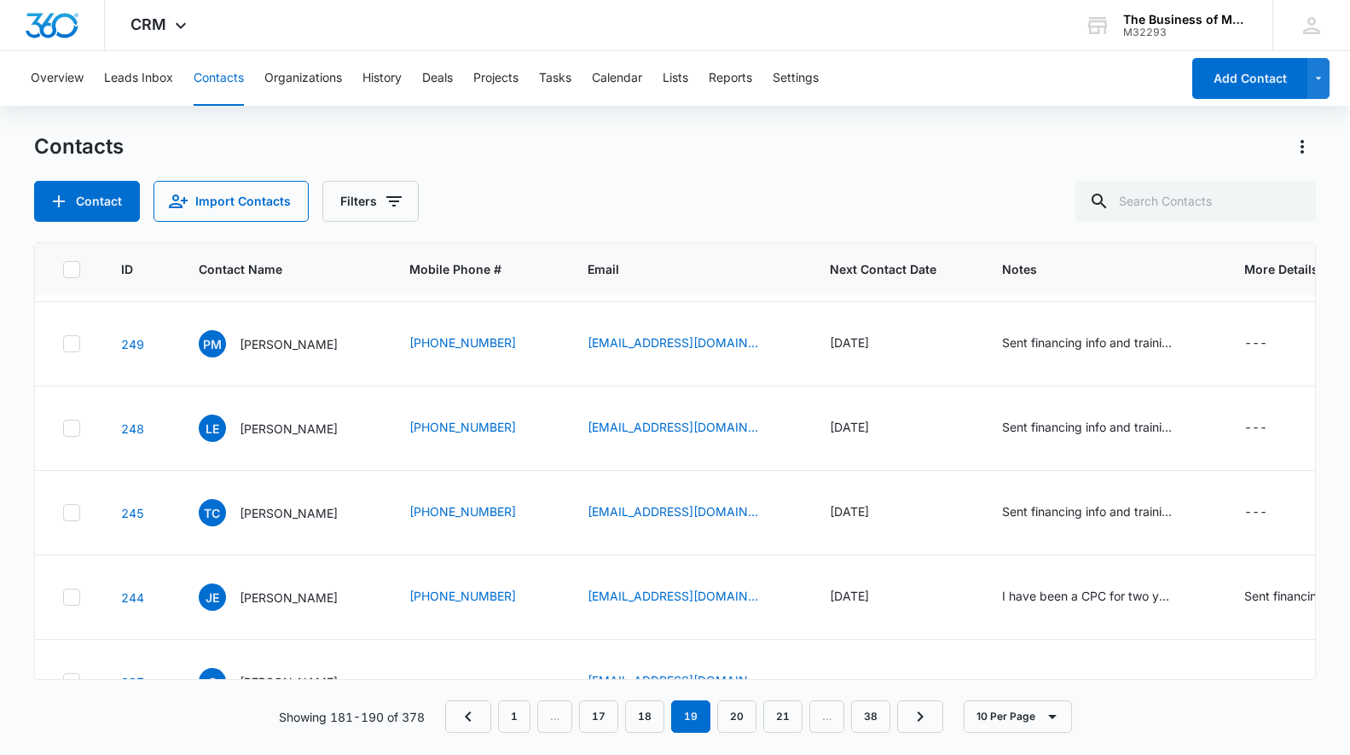
scroll to position [461, 0]
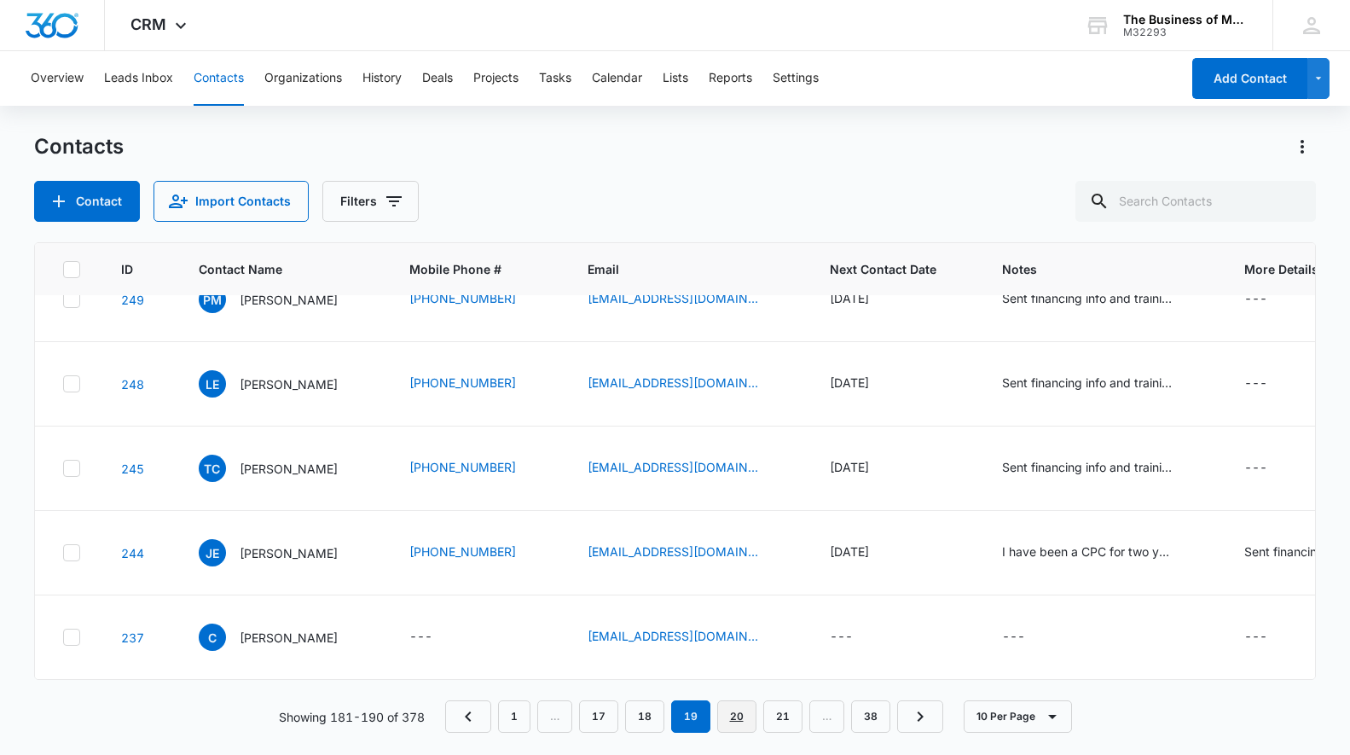
click at [735, 720] on link "20" at bounding box center [736, 716] width 39 height 32
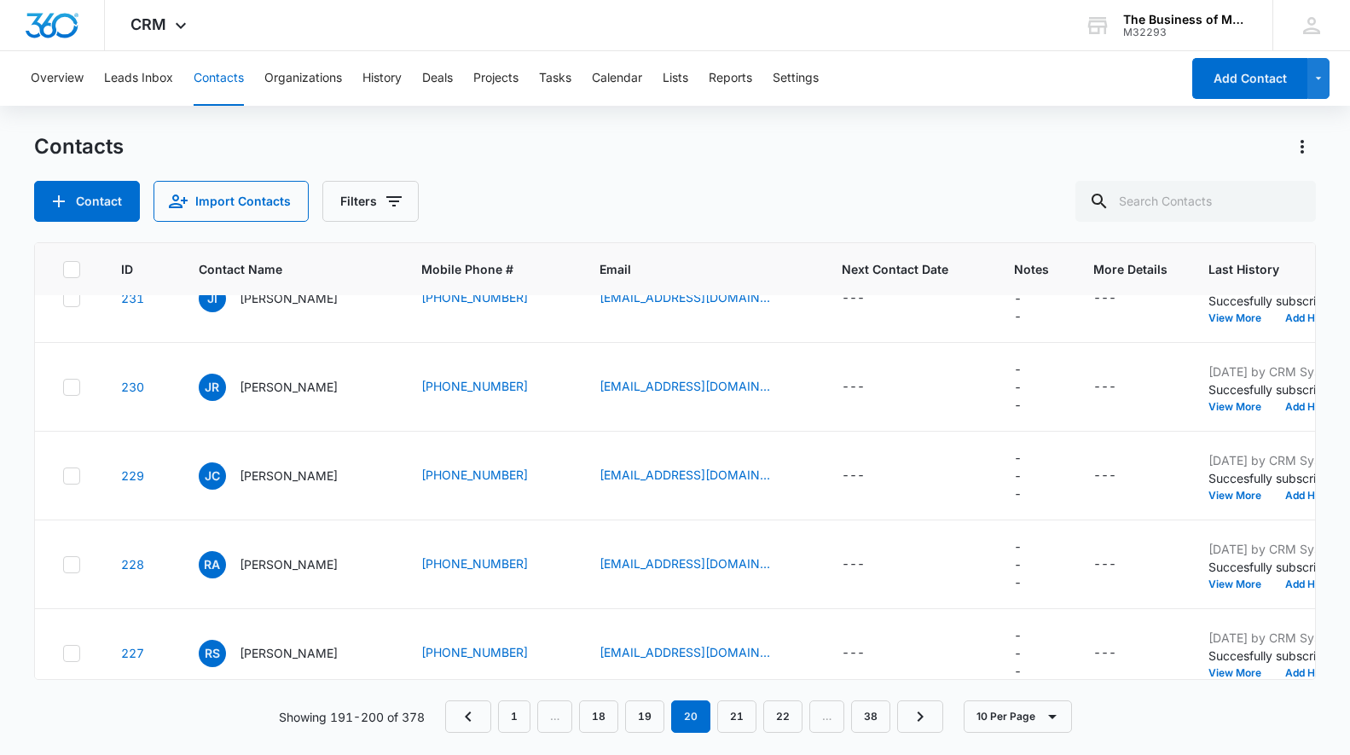
scroll to position [503, 0]
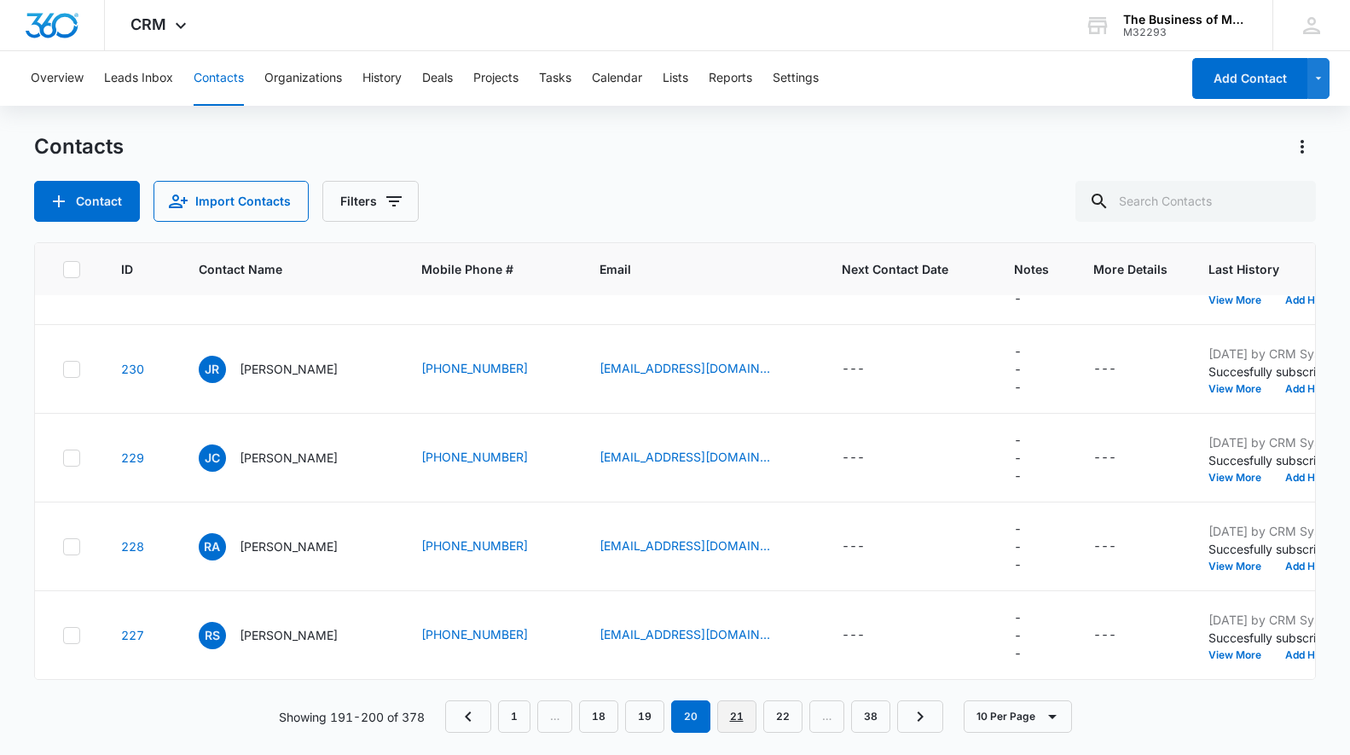
click at [734, 721] on link "21" at bounding box center [736, 716] width 39 height 32
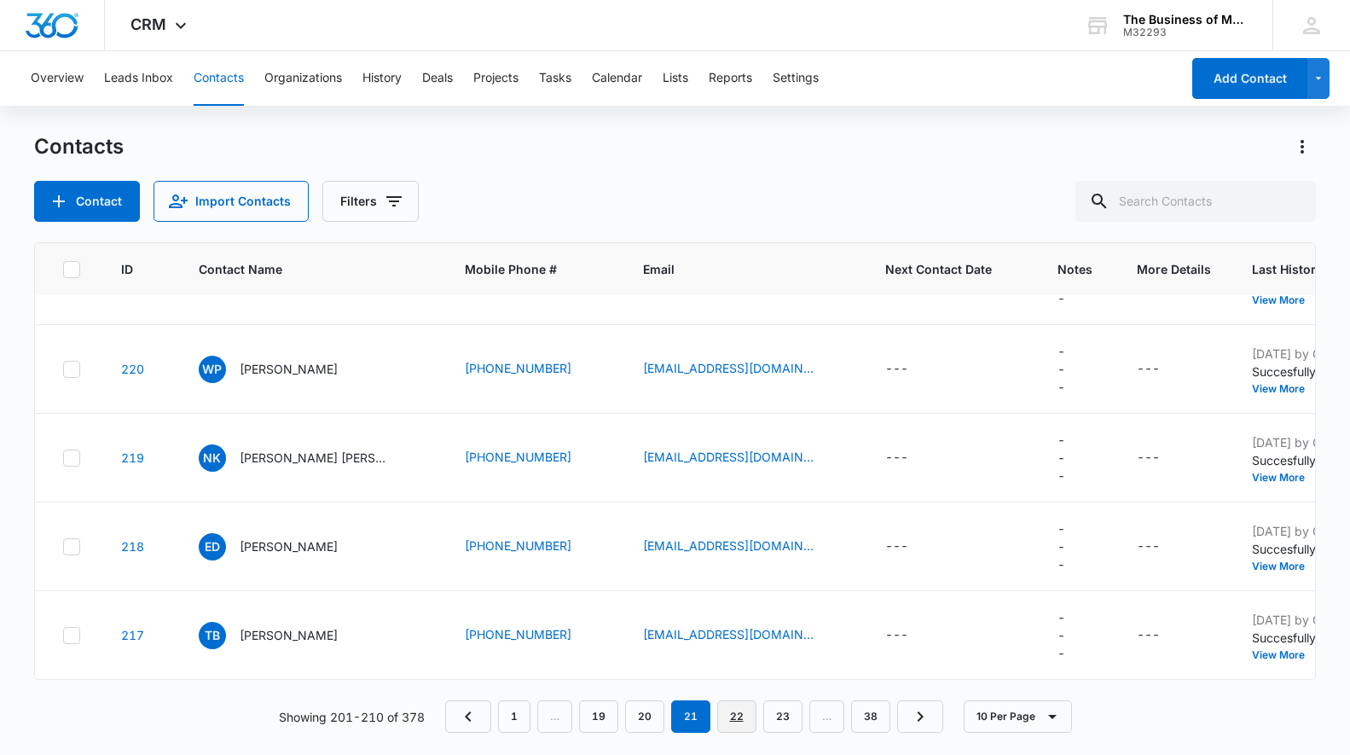
click at [731, 706] on link "22" at bounding box center [736, 716] width 39 height 32
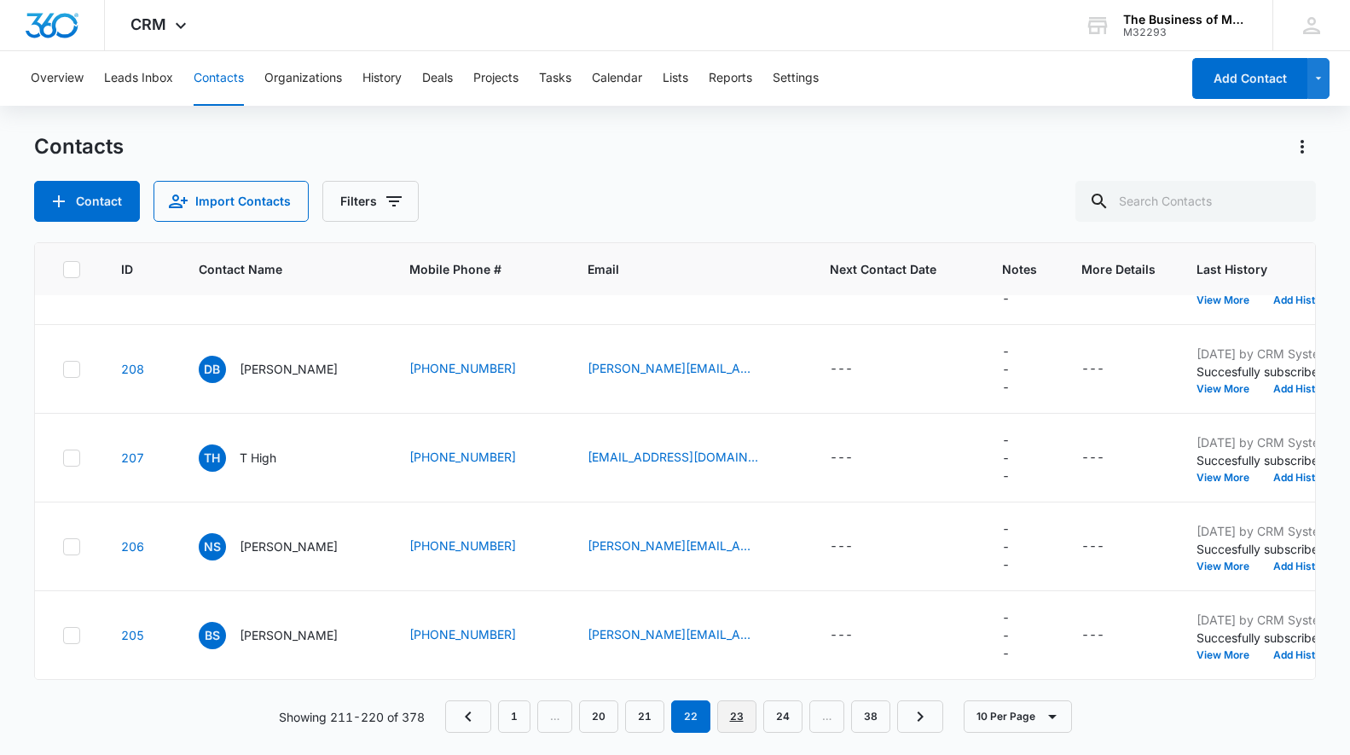
click at [734, 714] on link "23" at bounding box center [736, 716] width 39 height 32
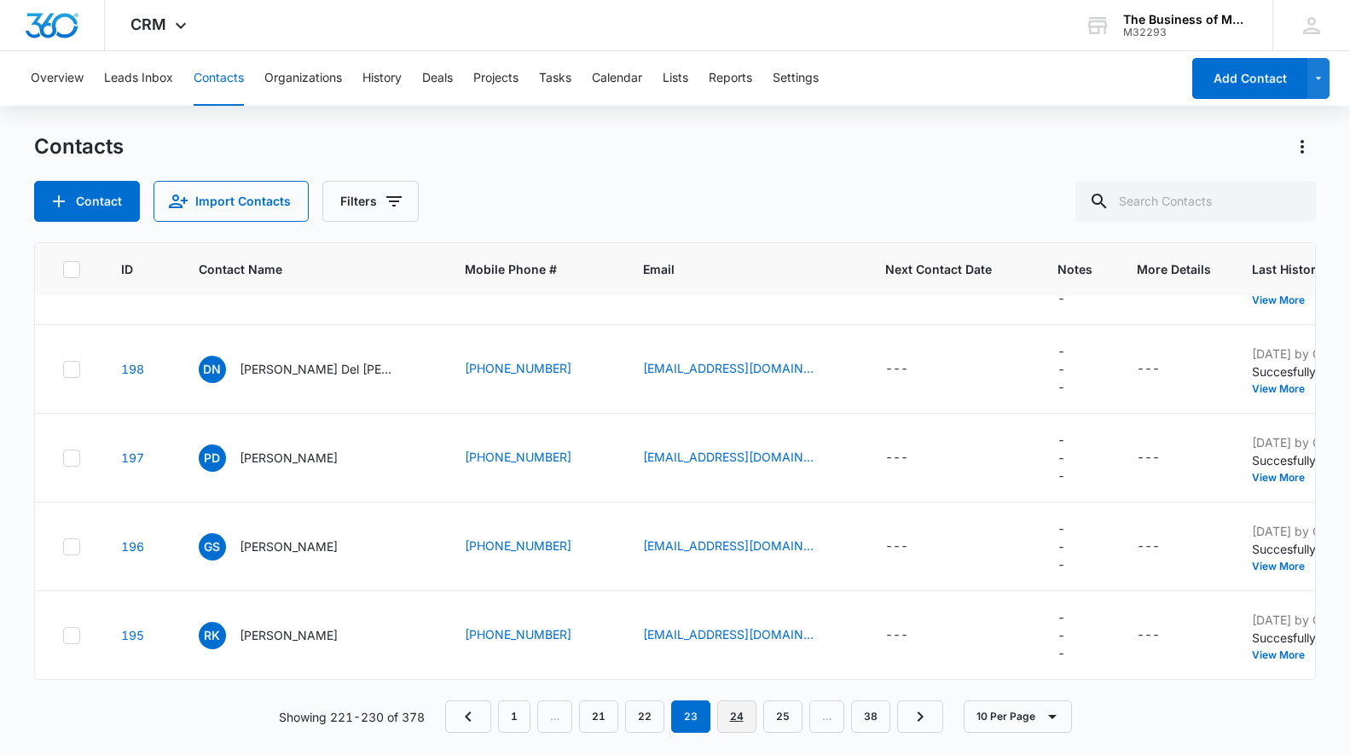
click at [733, 716] on link "24" at bounding box center [736, 716] width 39 height 32
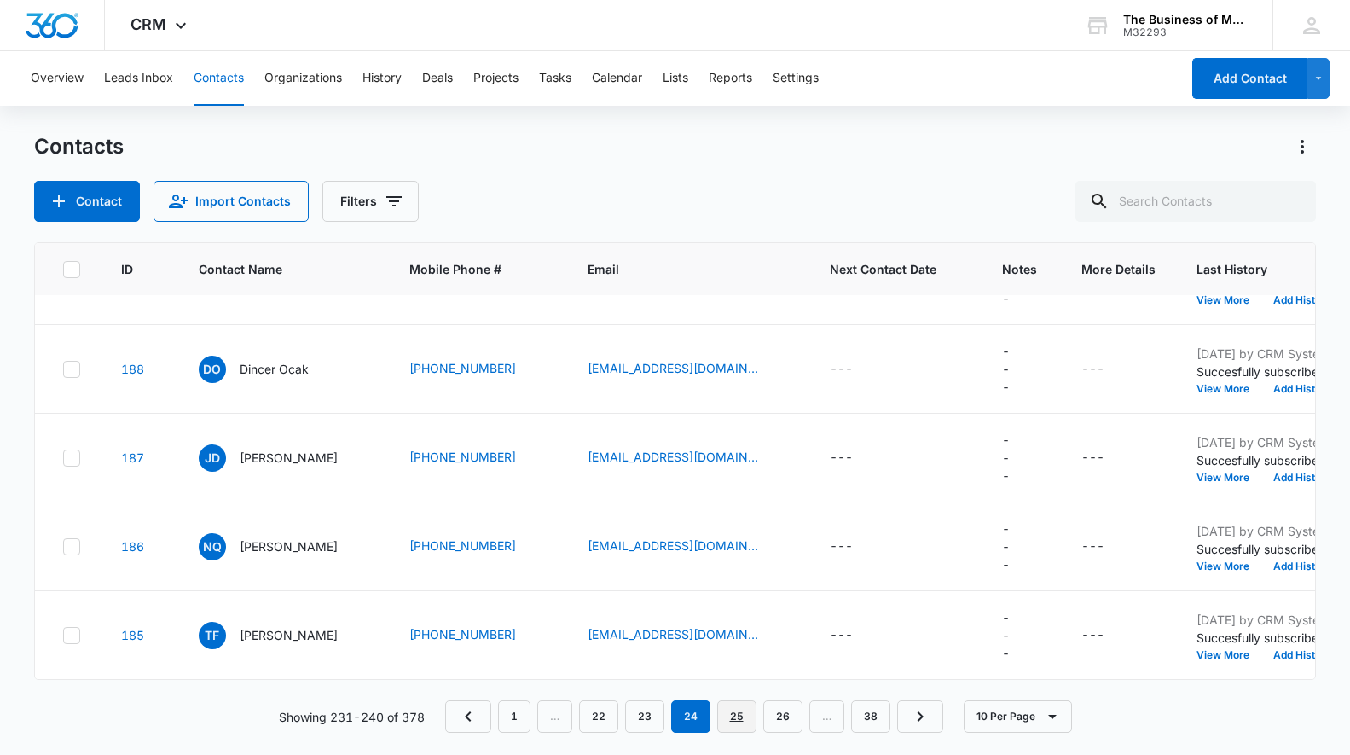
click at [733, 718] on link "25" at bounding box center [736, 716] width 39 height 32
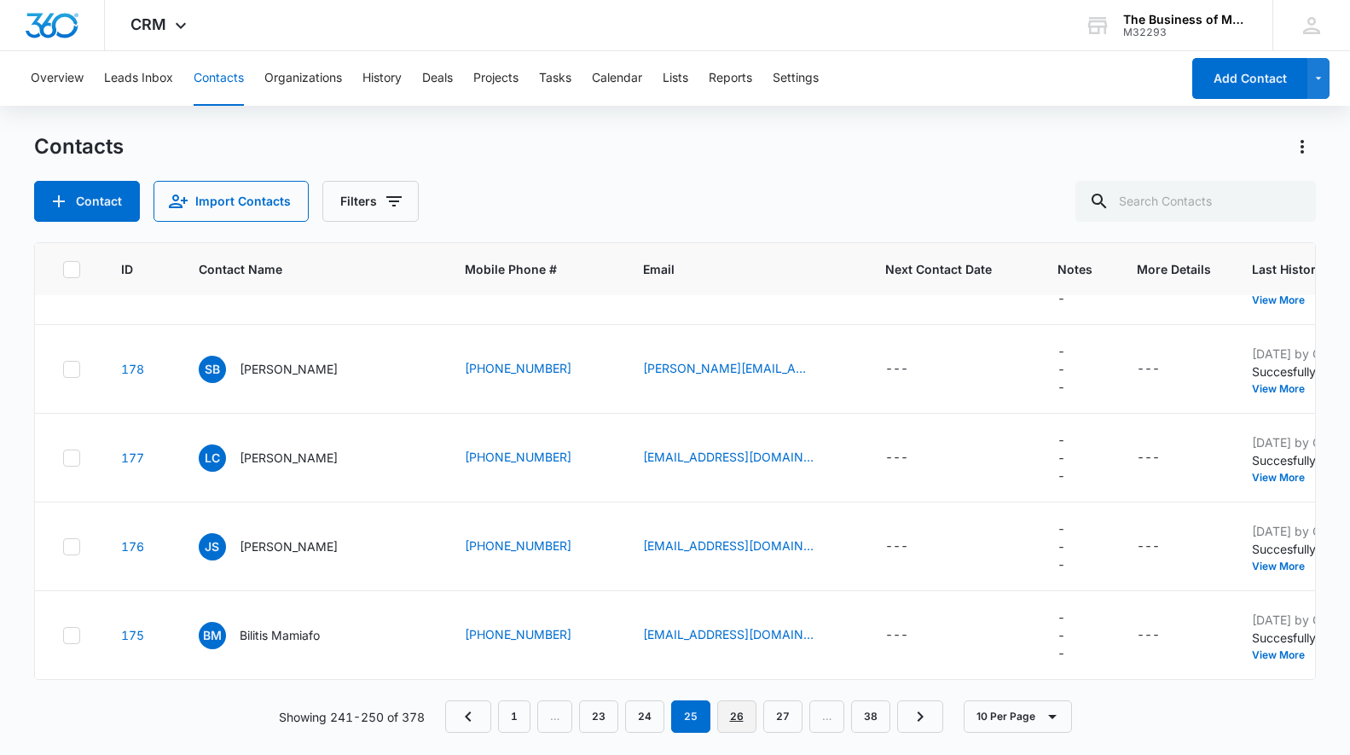
click at [729, 711] on link "26" at bounding box center [736, 716] width 39 height 32
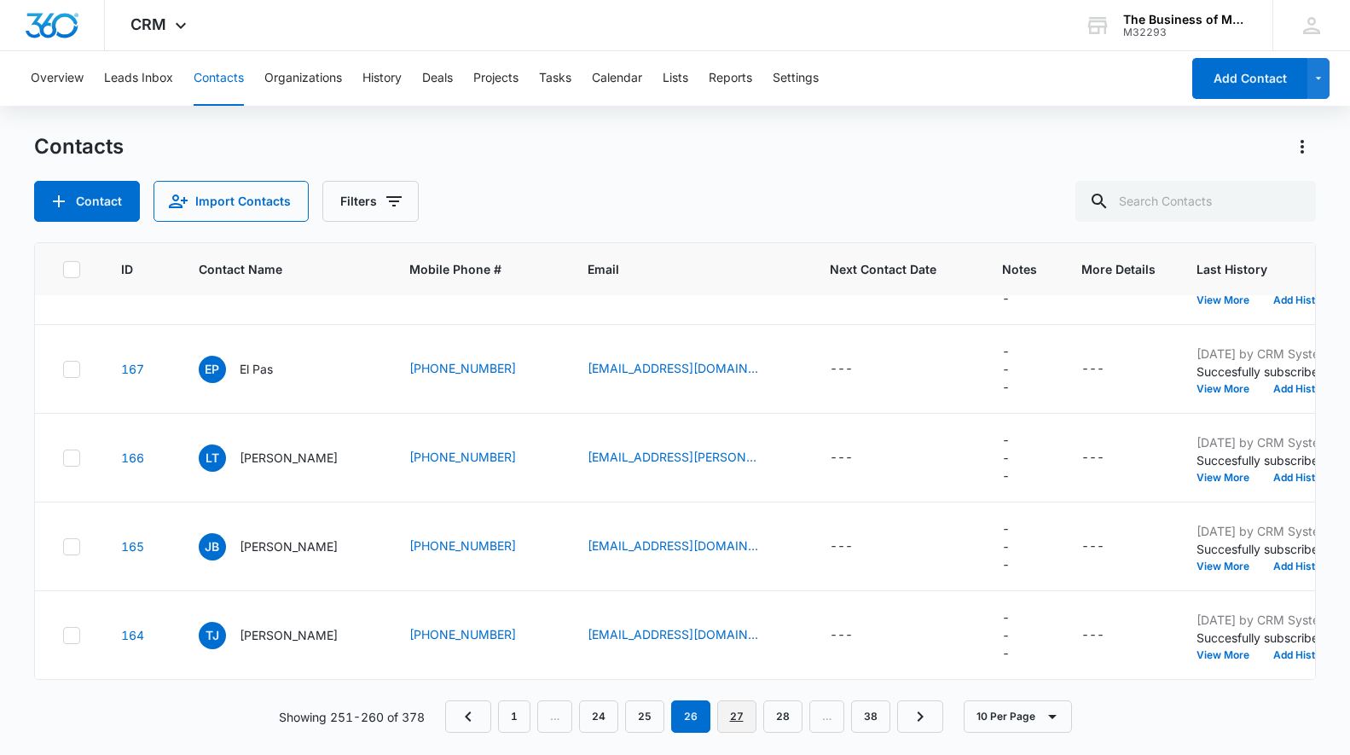
click at [735, 712] on link "27" at bounding box center [736, 716] width 39 height 32
click at [734, 712] on link "28" at bounding box center [736, 716] width 39 height 32
click at [730, 716] on link "29" at bounding box center [736, 716] width 39 height 32
click at [733, 716] on link "30" at bounding box center [736, 716] width 39 height 32
click at [736, 714] on link "31" at bounding box center [736, 716] width 39 height 32
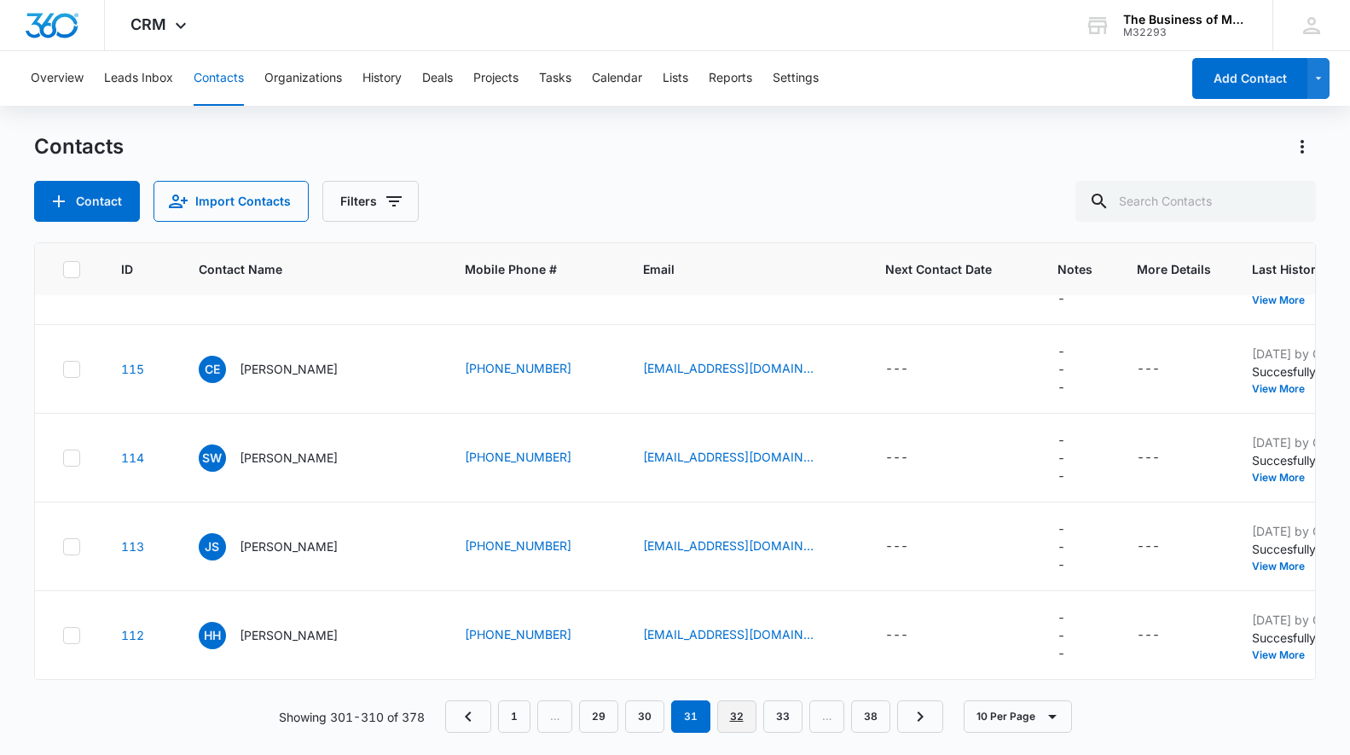
click at [730, 714] on link "32" at bounding box center [736, 716] width 39 height 32
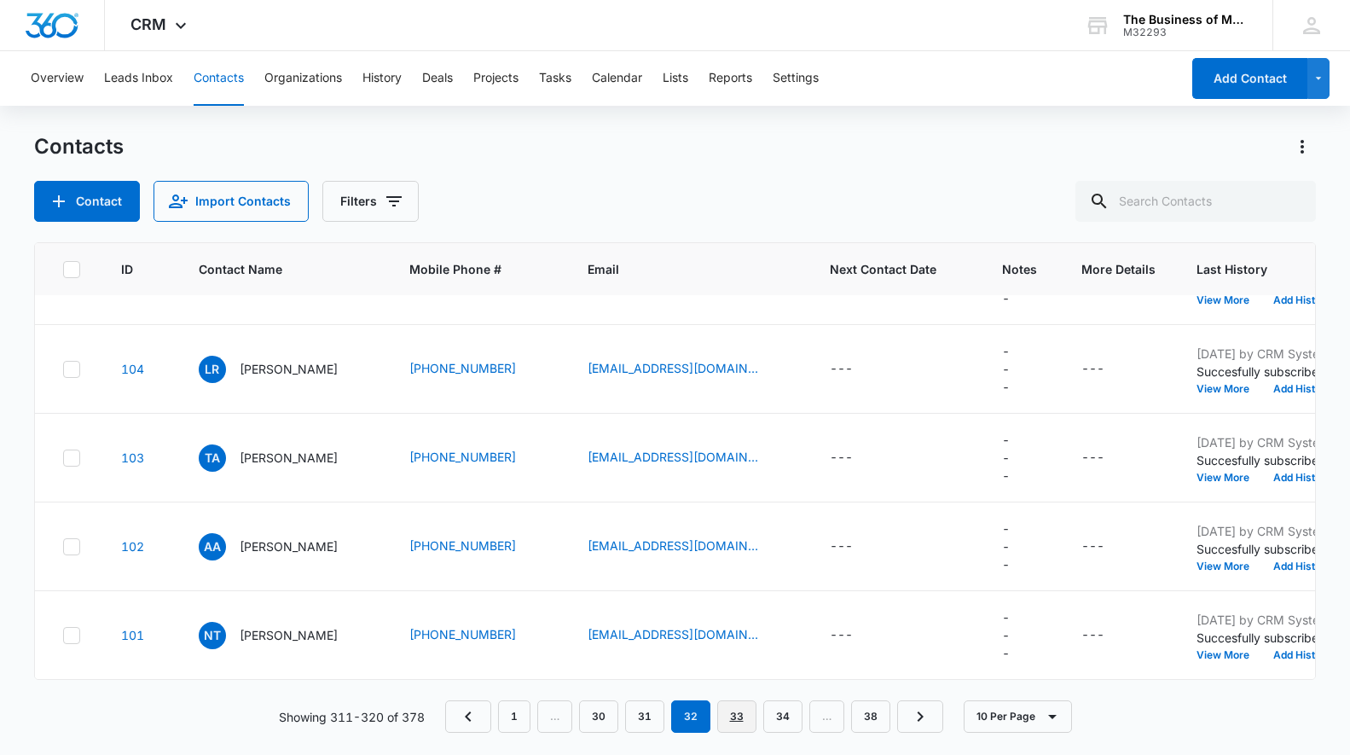
click at [733, 714] on link "33" at bounding box center [736, 716] width 39 height 32
click at [733, 715] on link "34" at bounding box center [736, 716] width 39 height 32
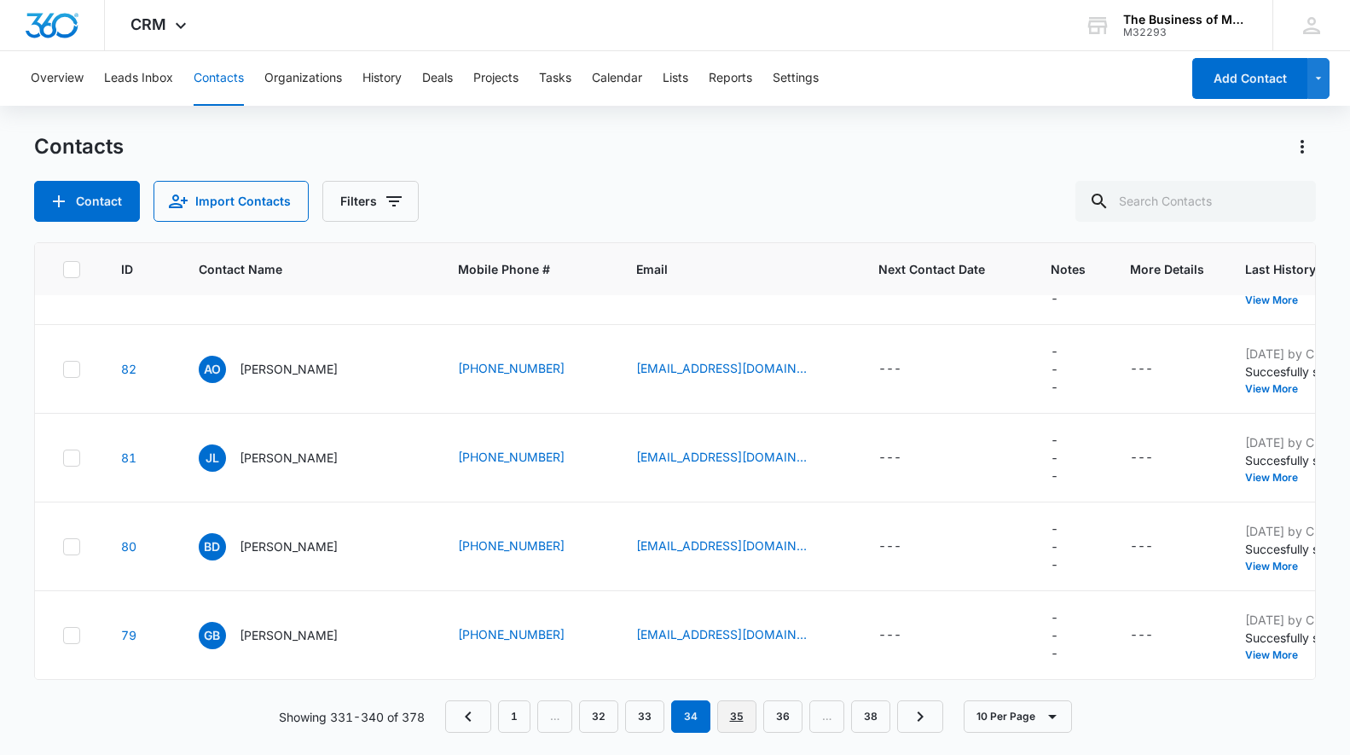
click at [735, 716] on link "35" at bounding box center [736, 716] width 39 height 32
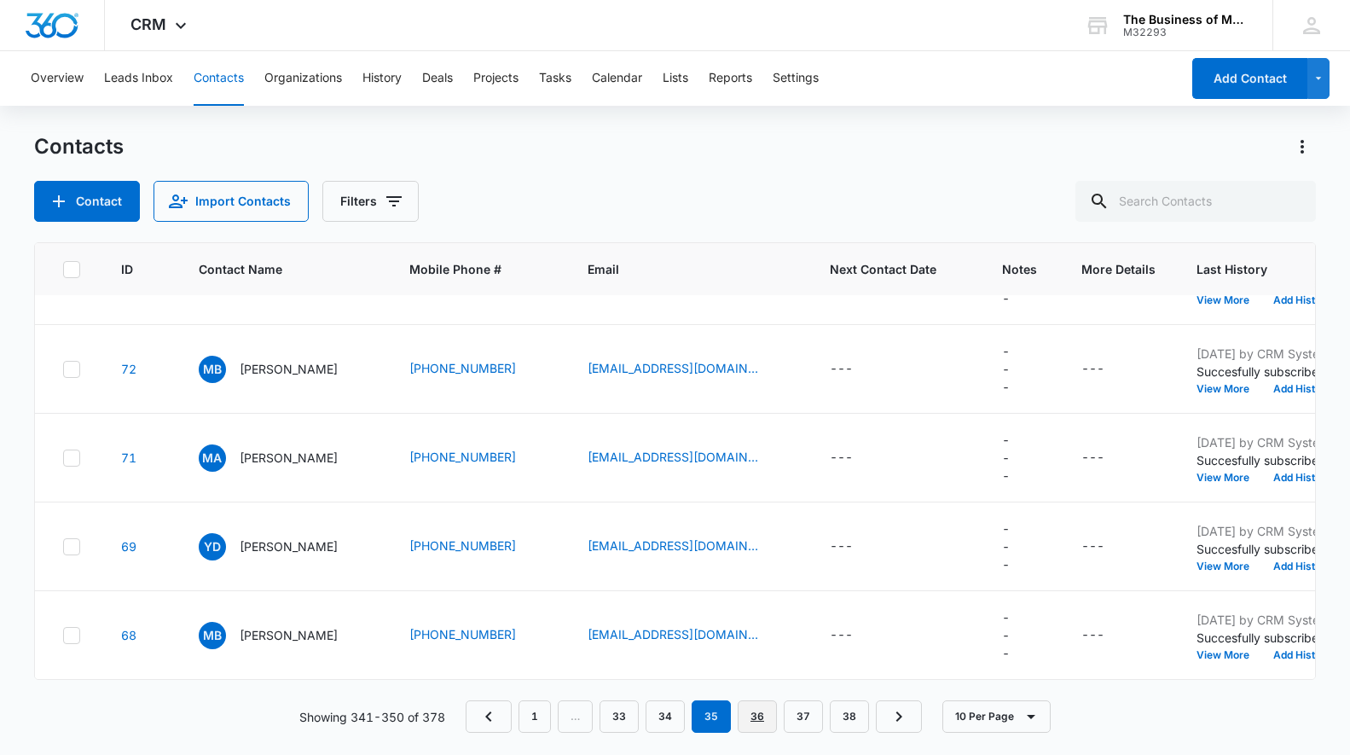
click at [750, 715] on link "36" at bounding box center [757, 716] width 39 height 32
click at [797, 711] on link "37" at bounding box center [803, 716] width 39 height 32
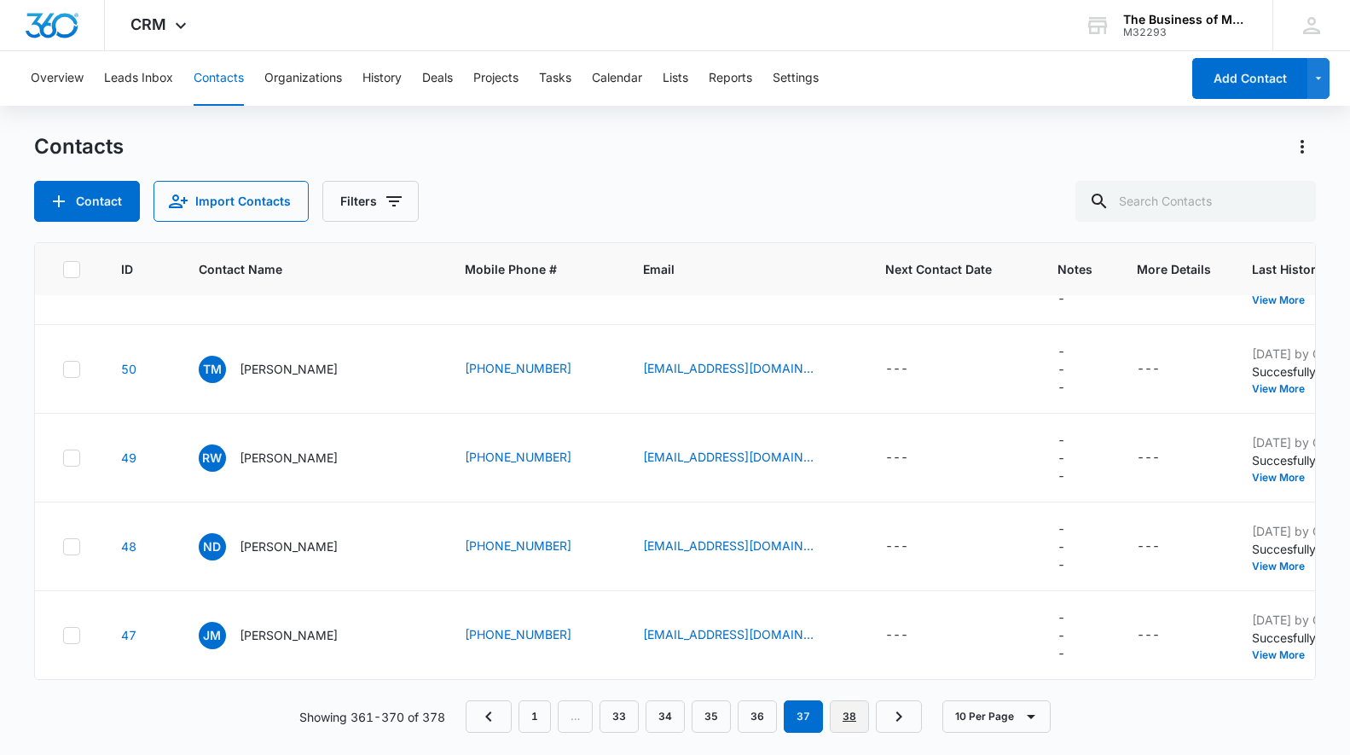
click at [844, 716] on link "38" at bounding box center [849, 716] width 39 height 32
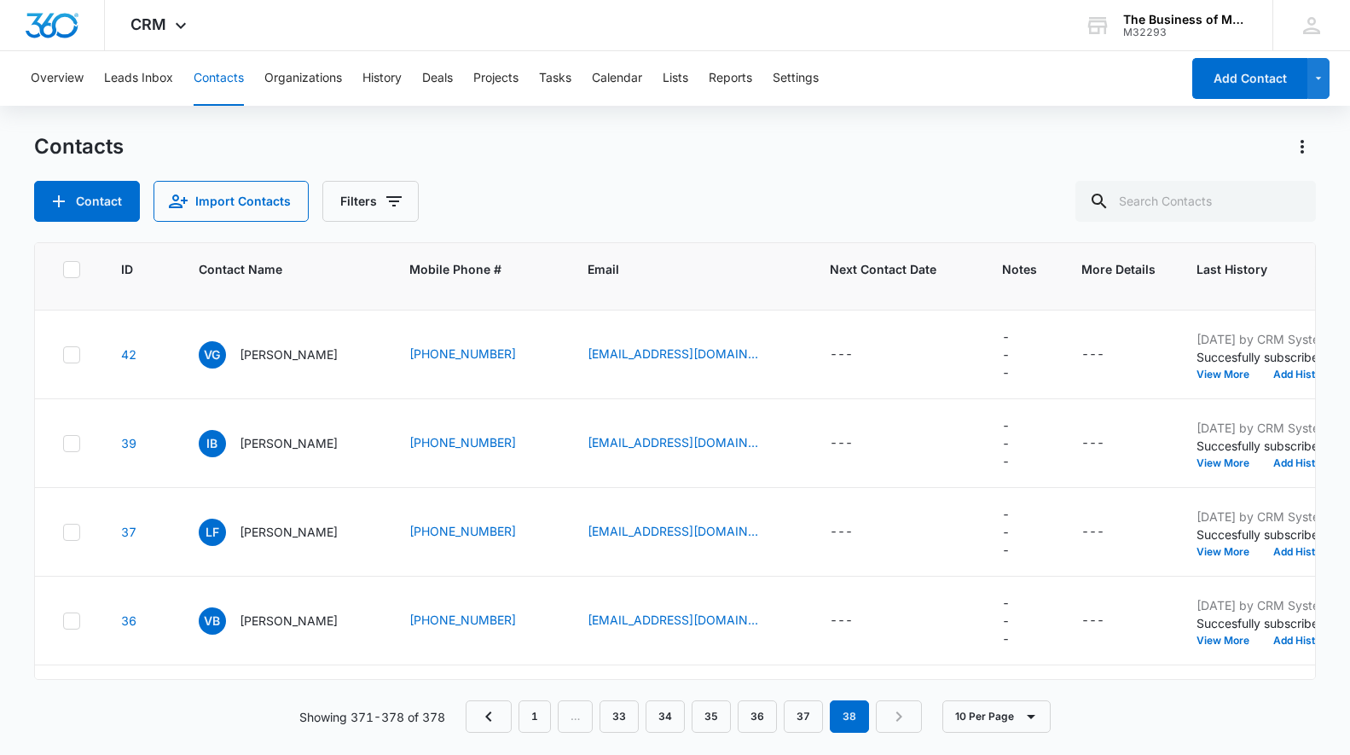
scroll to position [326, 0]
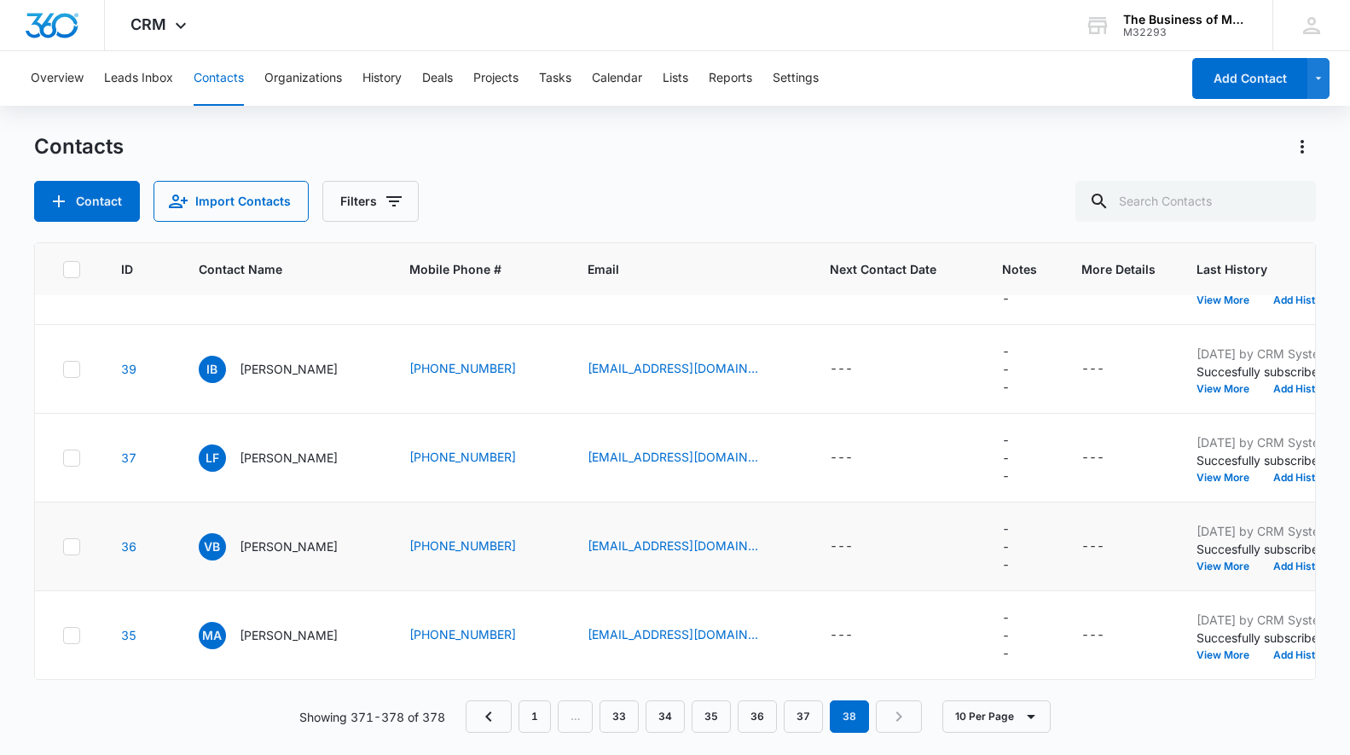
click at [68, 547] on icon at bounding box center [72, 546] width 10 height 8
click at [63, 547] on input "checkbox" at bounding box center [62, 546] width 1 height 1
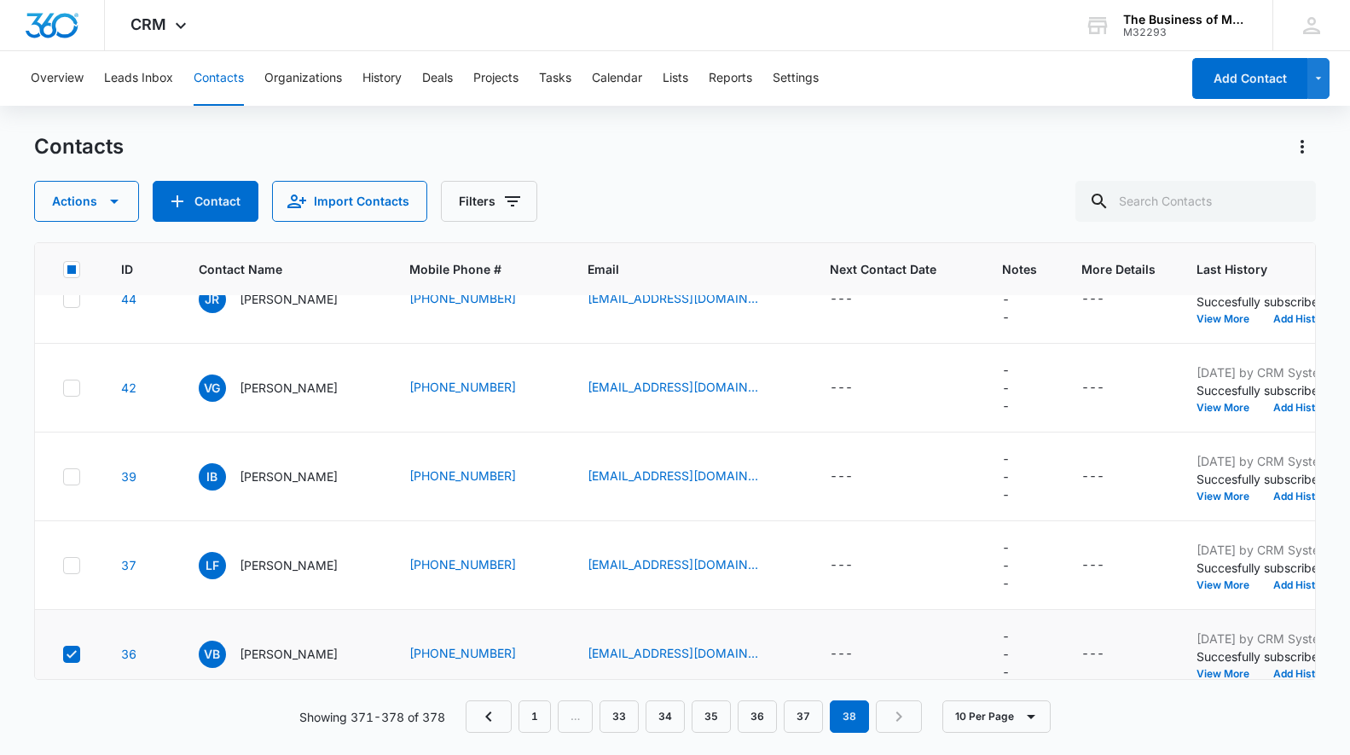
scroll to position [203, 0]
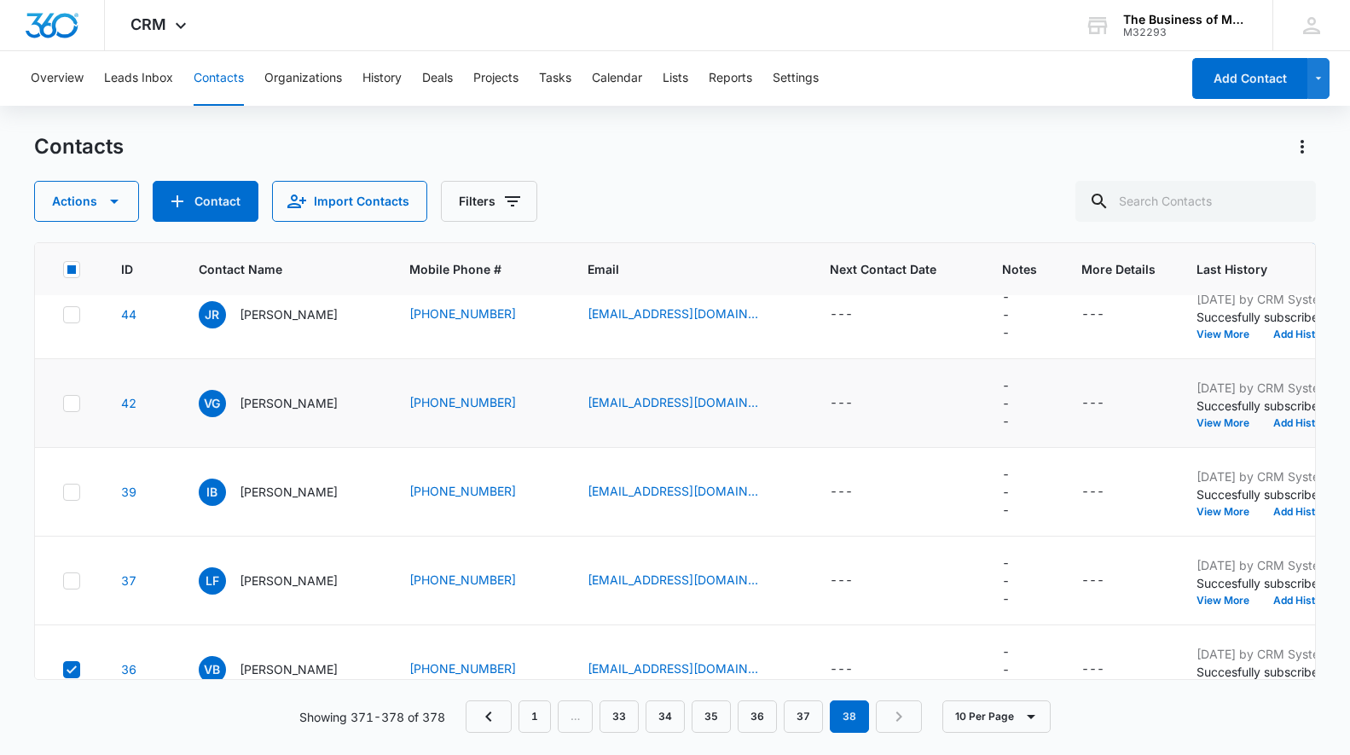
drag, startPoint x: 64, startPoint y: 402, endPoint x: 103, endPoint y: 421, distance: 43.9
click at [65, 402] on icon at bounding box center [71, 403] width 15 height 15
click at [63, 403] on input "checkbox" at bounding box center [62, 403] width 1 height 1
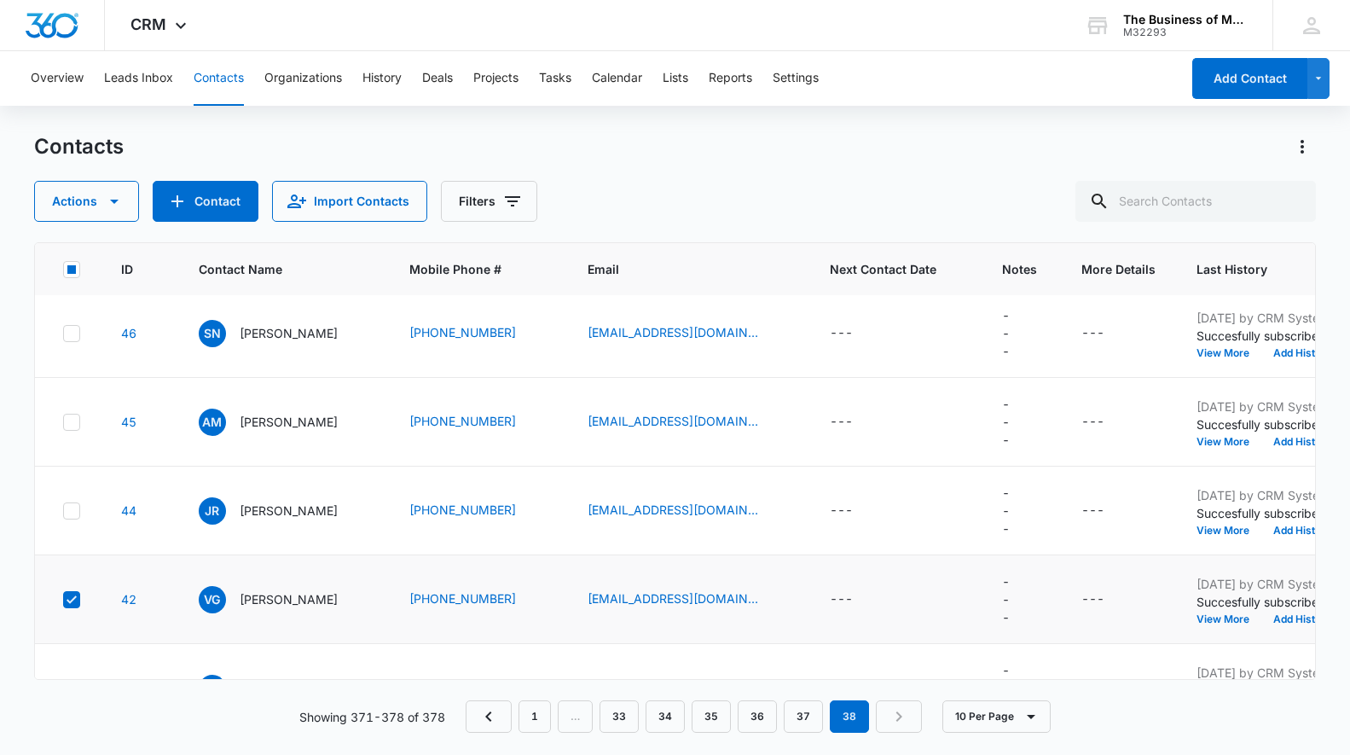
scroll to position [0, 0]
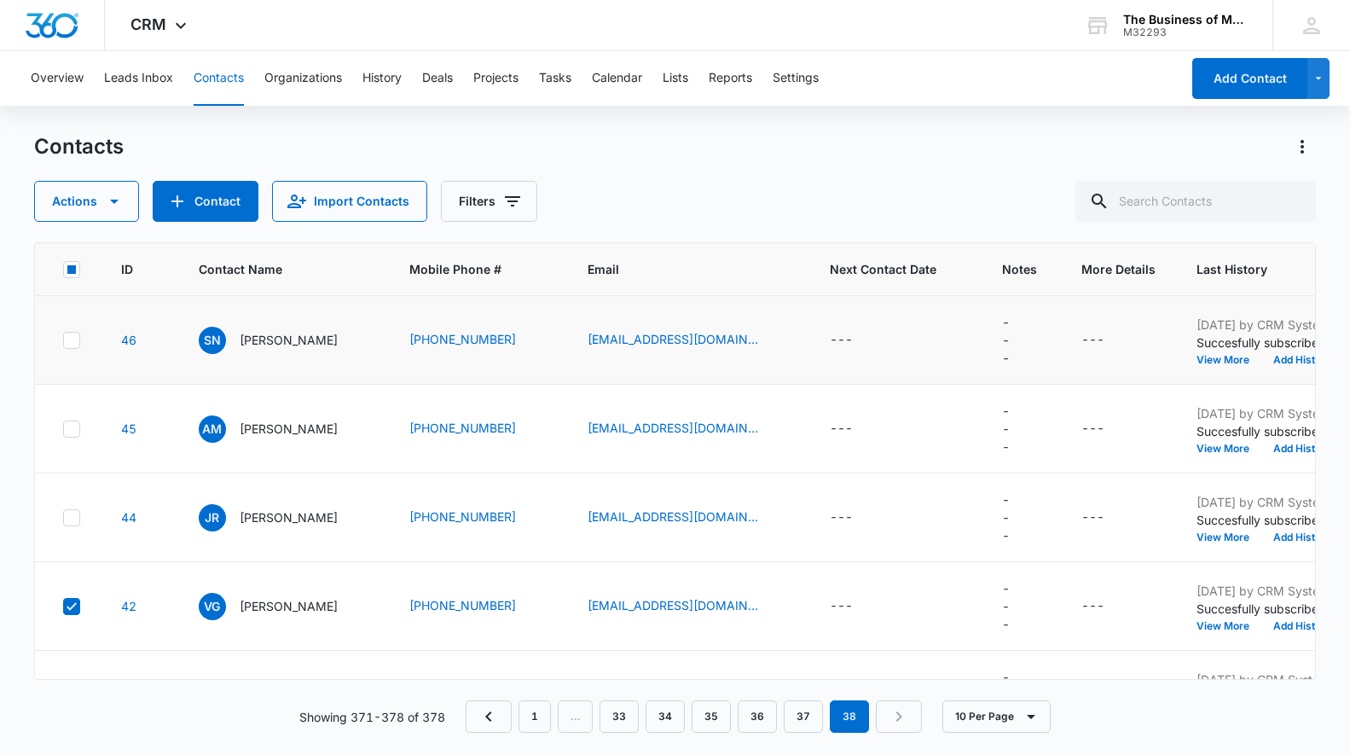
drag, startPoint x: 68, startPoint y: 336, endPoint x: 78, endPoint y: 298, distance: 39.7
click at [68, 336] on icon at bounding box center [71, 340] width 15 height 15
click at [63, 339] on input "checkbox" at bounding box center [62, 339] width 1 height 1
click at [117, 199] on icon "button" at bounding box center [114, 201] width 20 height 20
click at [80, 359] on div "Delete" at bounding box center [93, 358] width 77 height 12
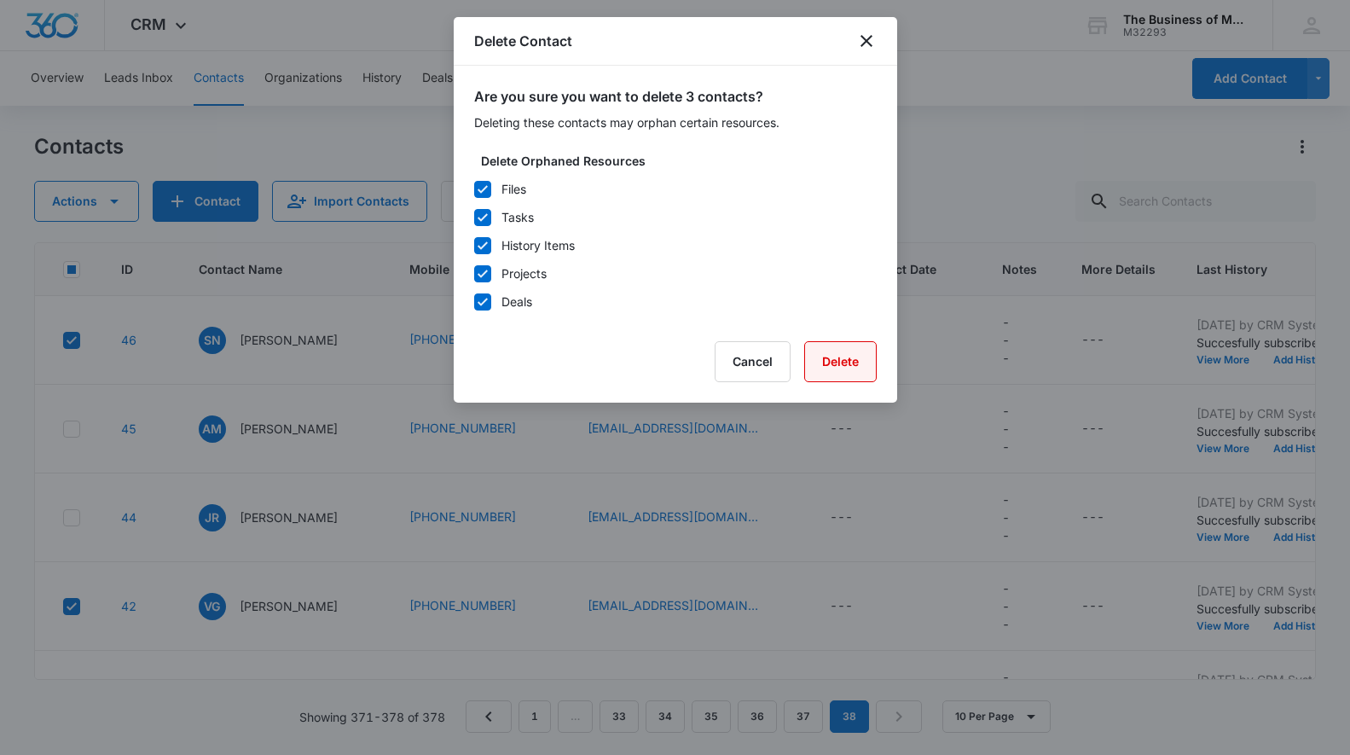
click at [838, 360] on button "Delete" at bounding box center [840, 361] width 72 height 41
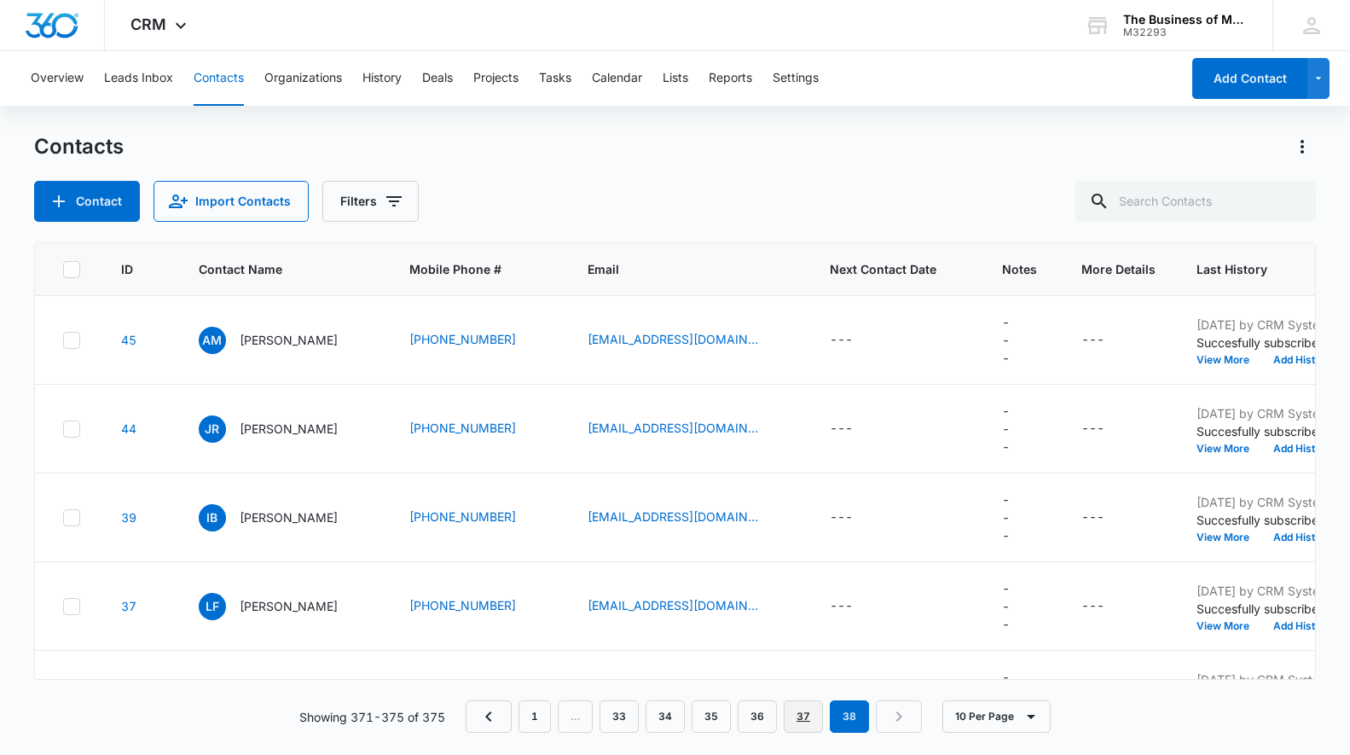
click at [803, 718] on link "37" at bounding box center [803, 716] width 39 height 32
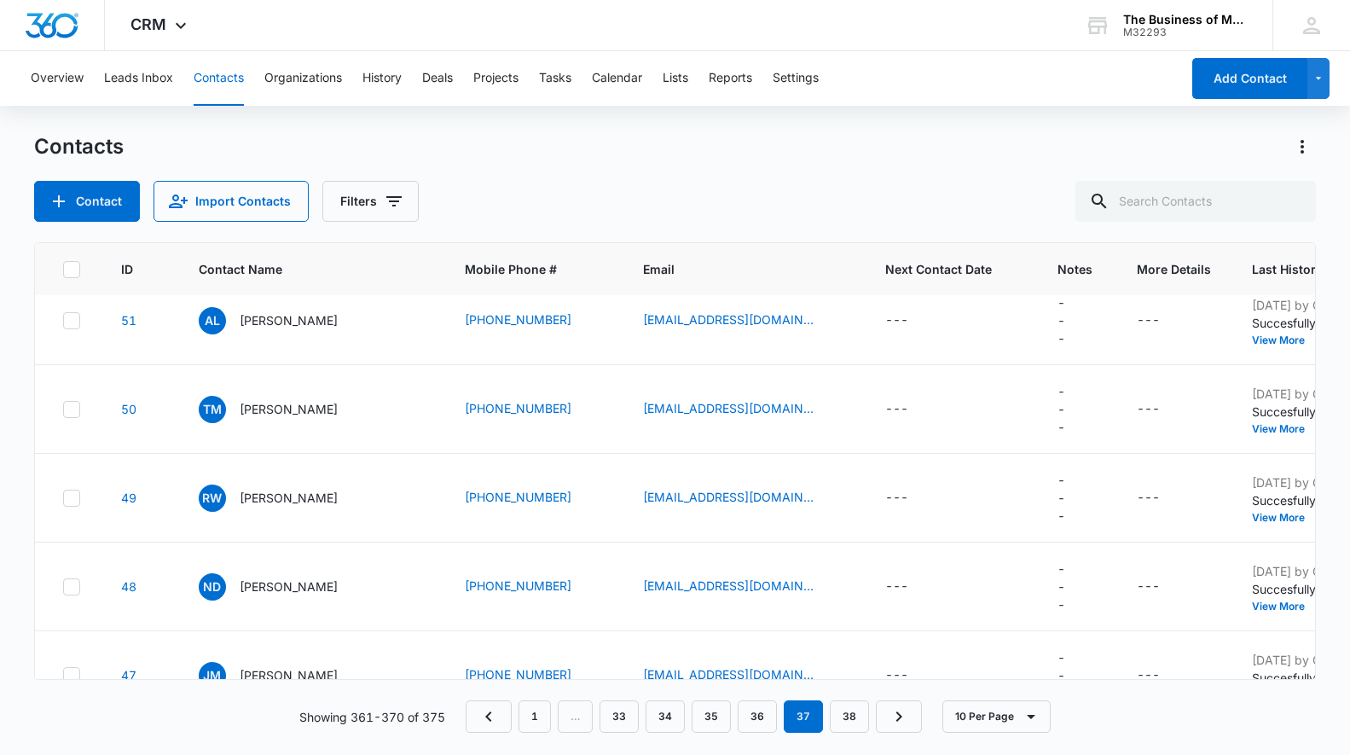
scroll to position [503, 0]
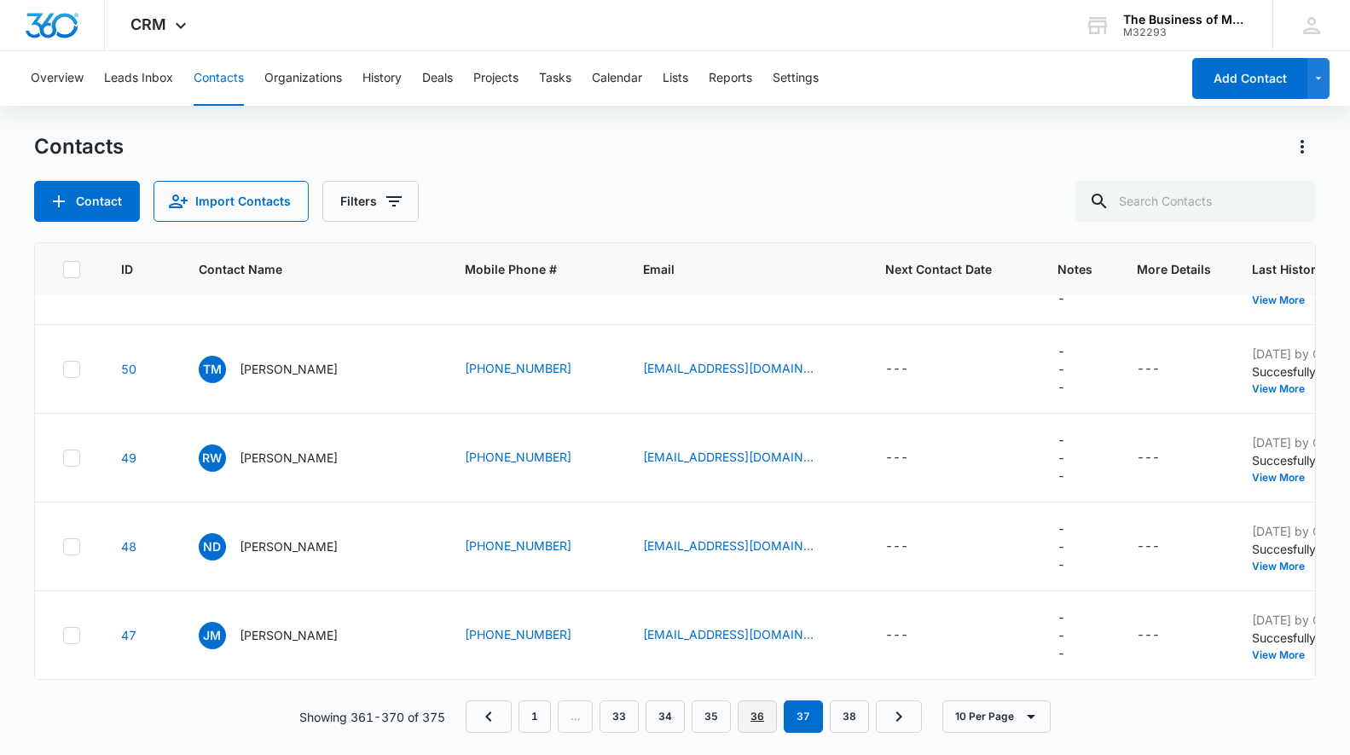
click at [755, 712] on link "36" at bounding box center [757, 716] width 39 height 32
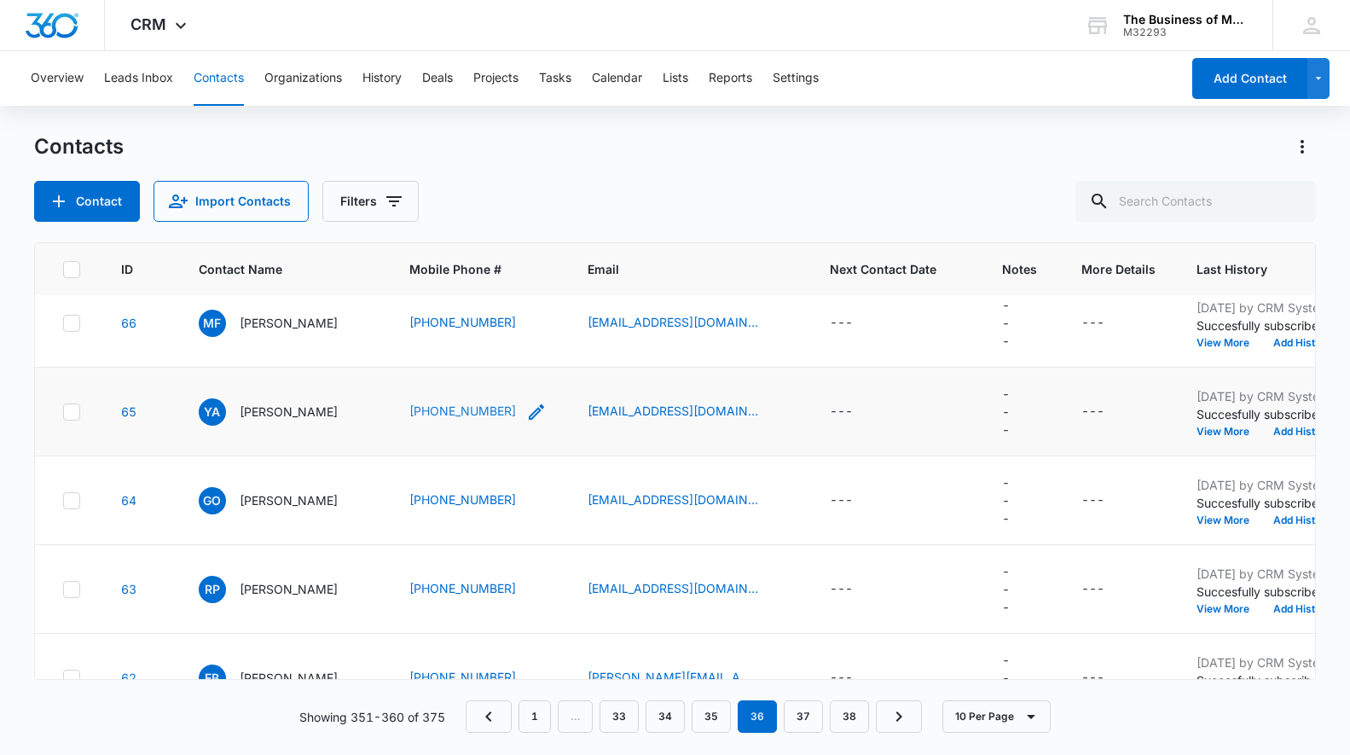
scroll to position [114, 0]
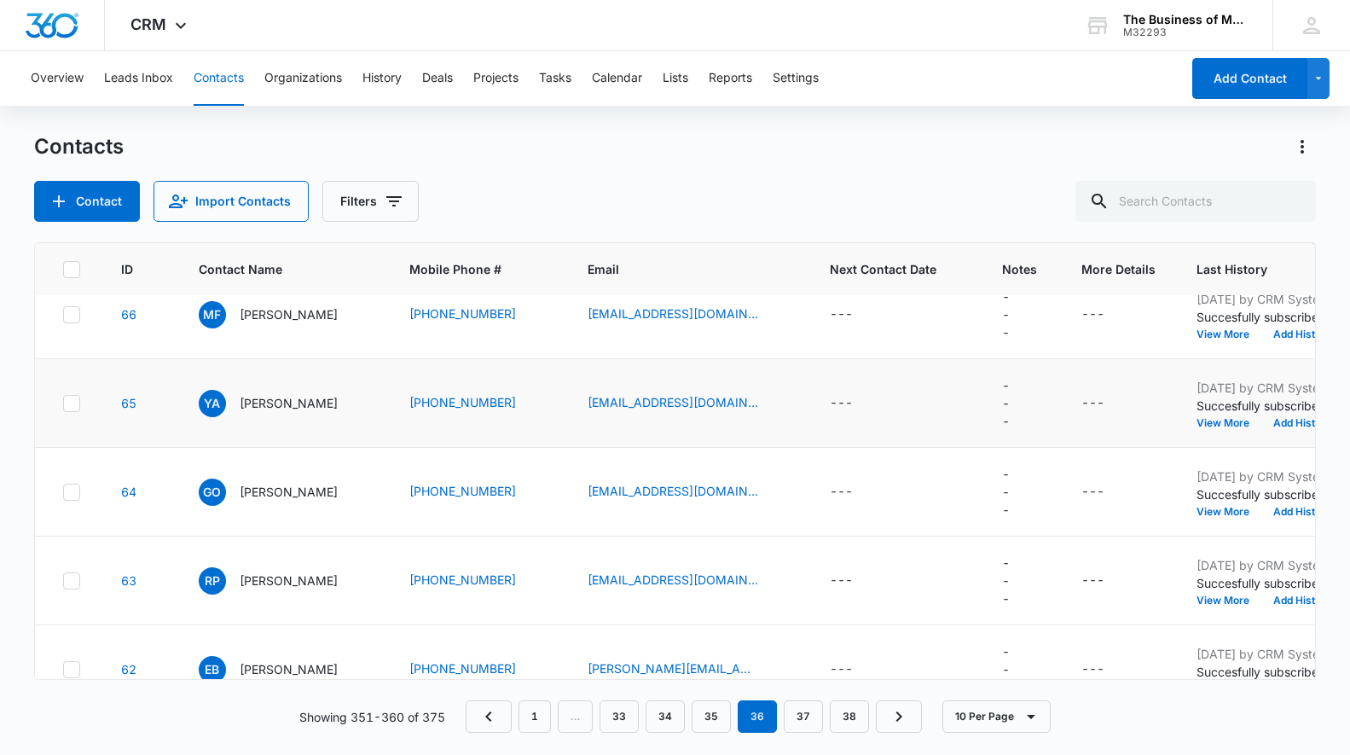
click at [67, 402] on icon at bounding box center [71, 403] width 15 height 15
click at [63, 403] on input "checkbox" at bounding box center [62, 403] width 1 height 1
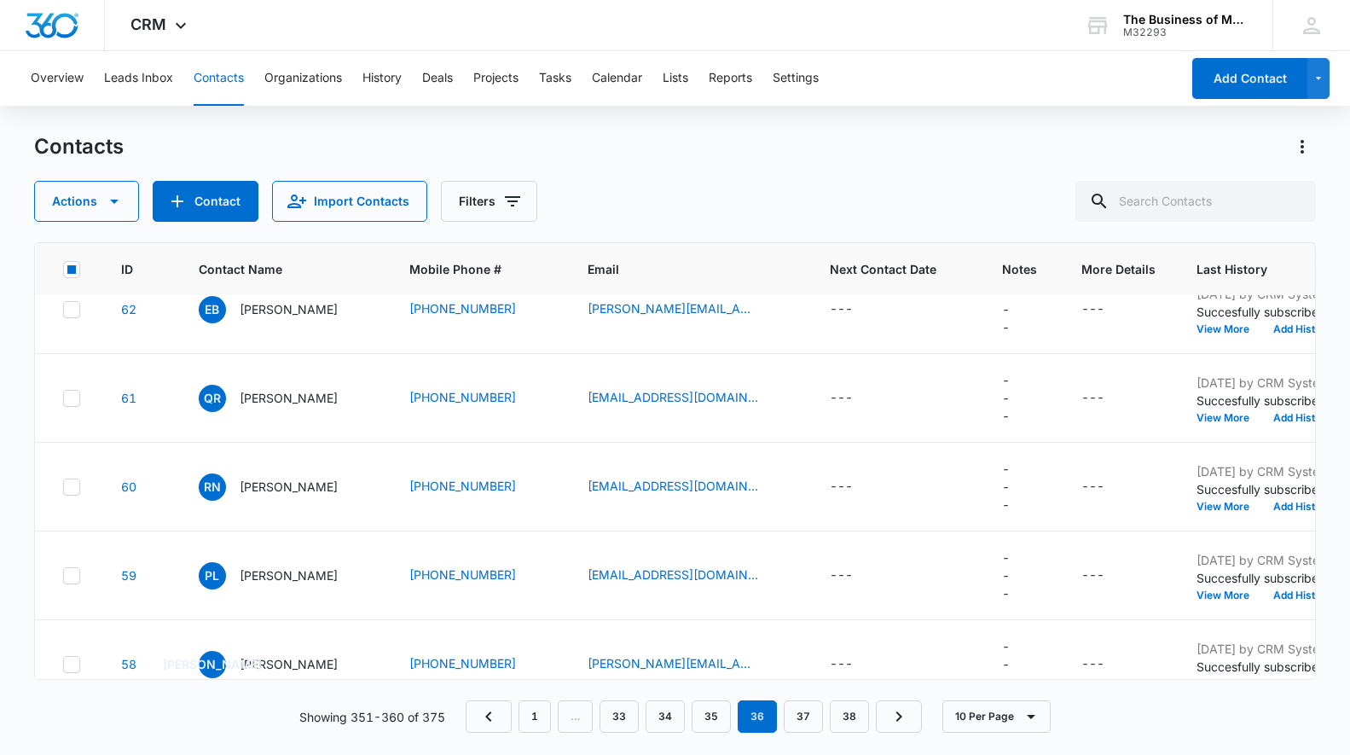
scroll to position [503, 0]
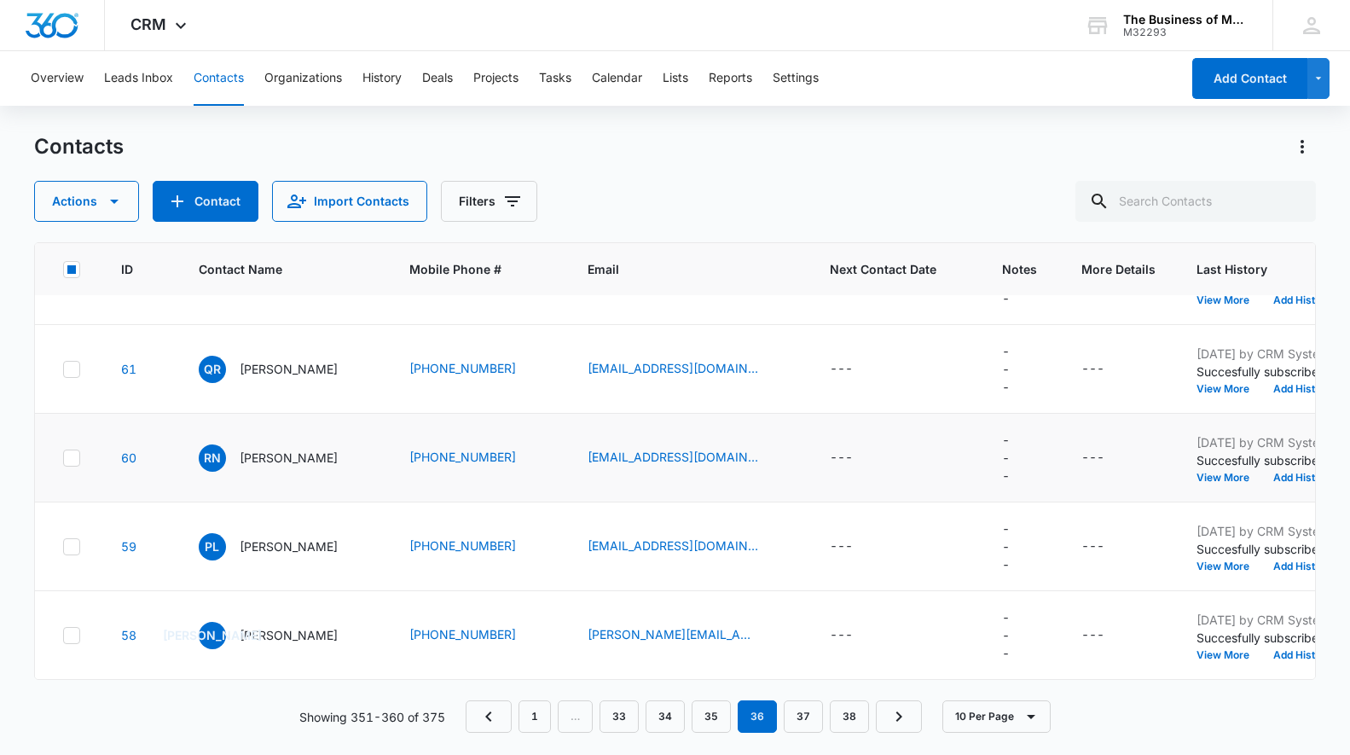
click at [72, 455] on icon at bounding box center [71, 457] width 15 height 15
click at [63, 457] on input "checkbox" at bounding box center [62, 457] width 1 height 1
drag, startPoint x: 715, startPoint y: 714, endPoint x: 699, endPoint y: 693, distance: 25.6
click at [715, 714] on link "35" at bounding box center [711, 716] width 39 height 32
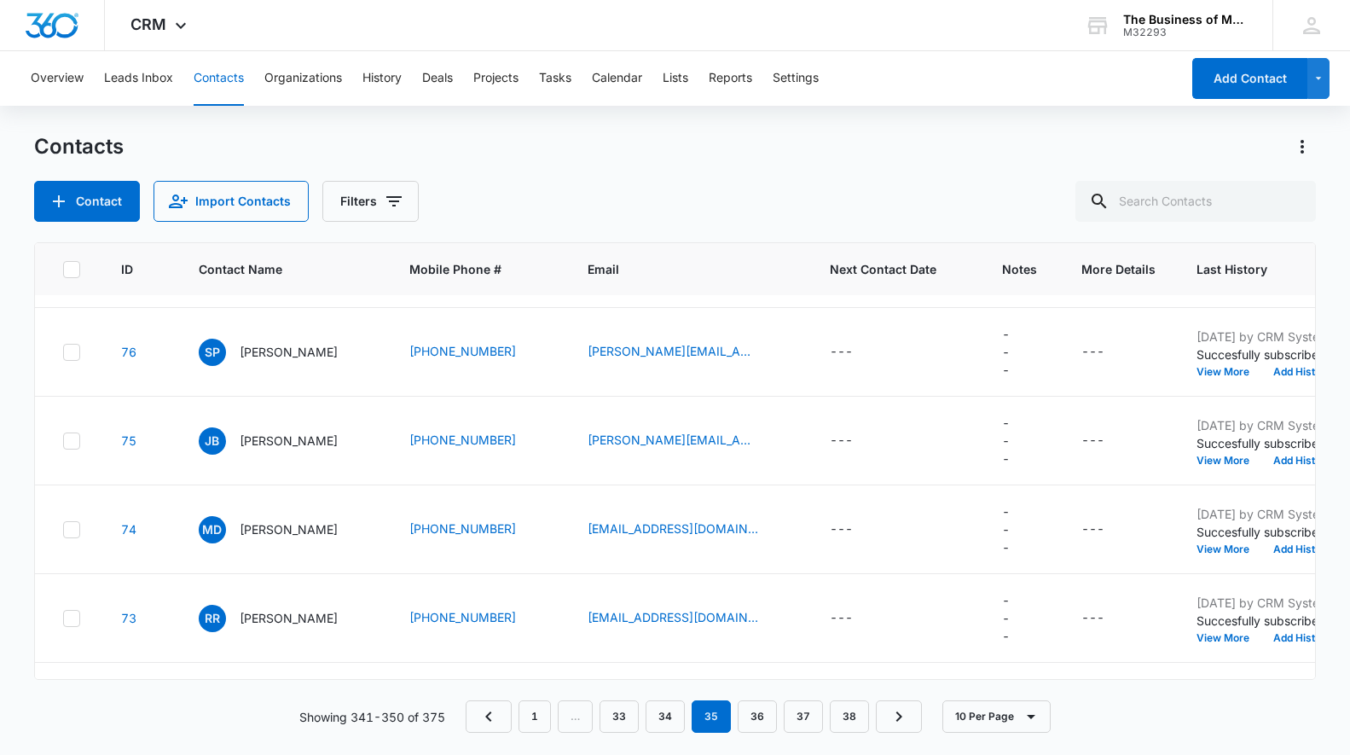
scroll to position [0, 0]
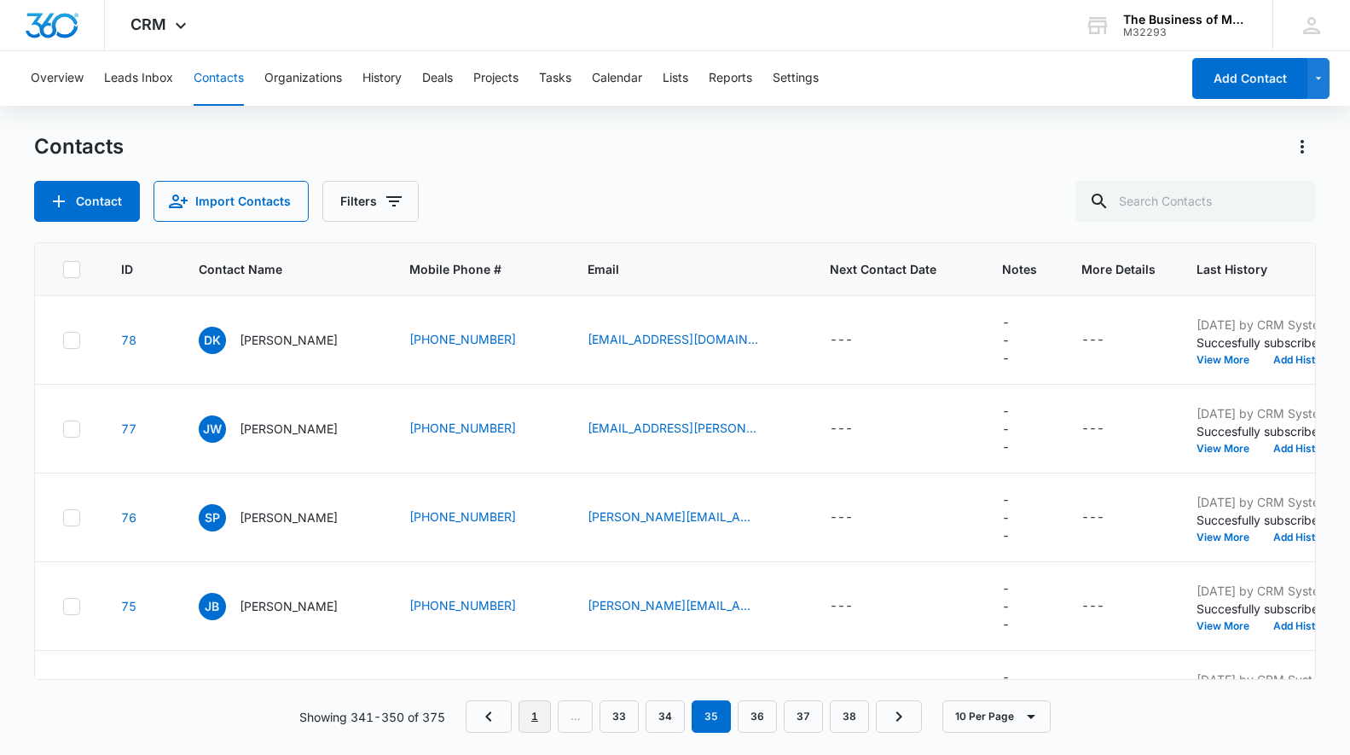
click at [534, 714] on link "1" at bounding box center [535, 716] width 32 height 32
click at [69, 337] on icon at bounding box center [71, 340] width 15 height 15
click at [63, 339] on input "checkbox" at bounding box center [62, 339] width 1 height 1
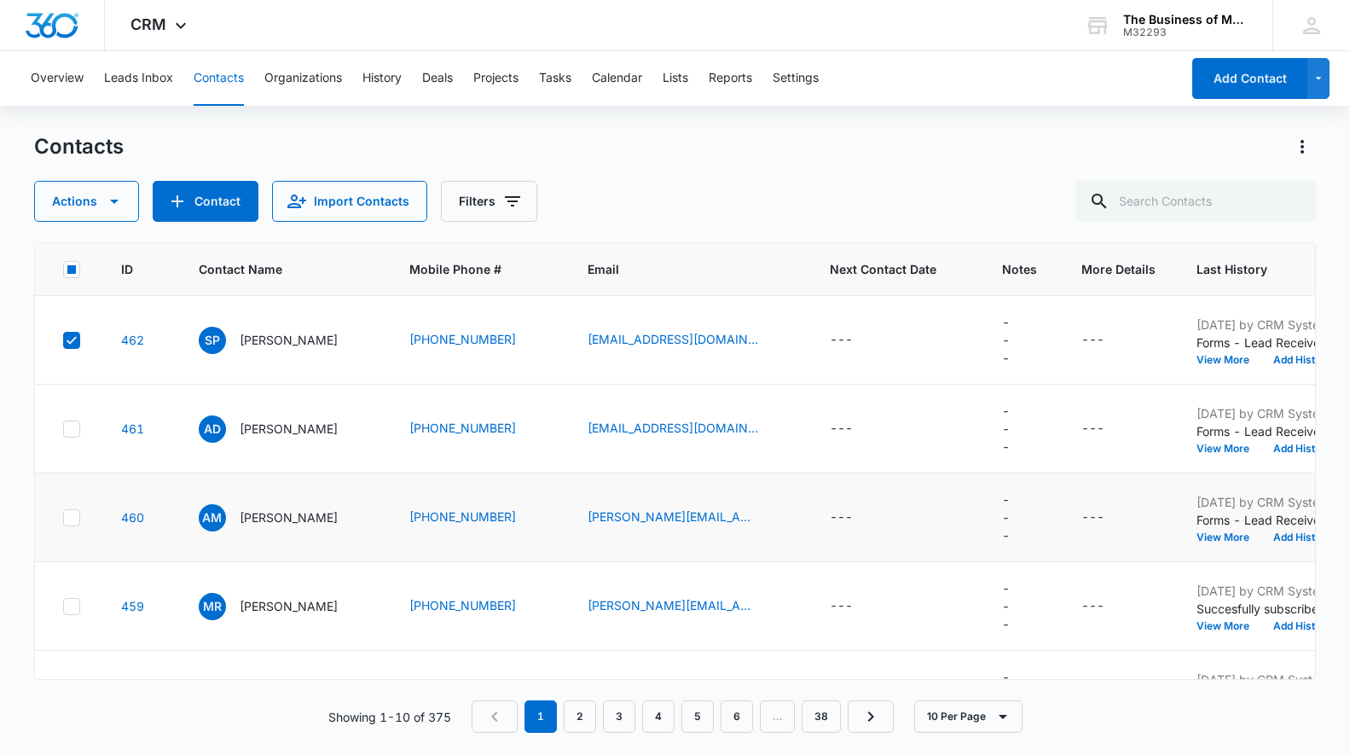
drag, startPoint x: 72, startPoint y: 429, endPoint x: 281, endPoint y: 490, distance: 217.6
click at [72, 429] on icon at bounding box center [72, 429] width 10 height 8
click at [63, 429] on input "checkbox" at bounding box center [62, 428] width 1 height 1
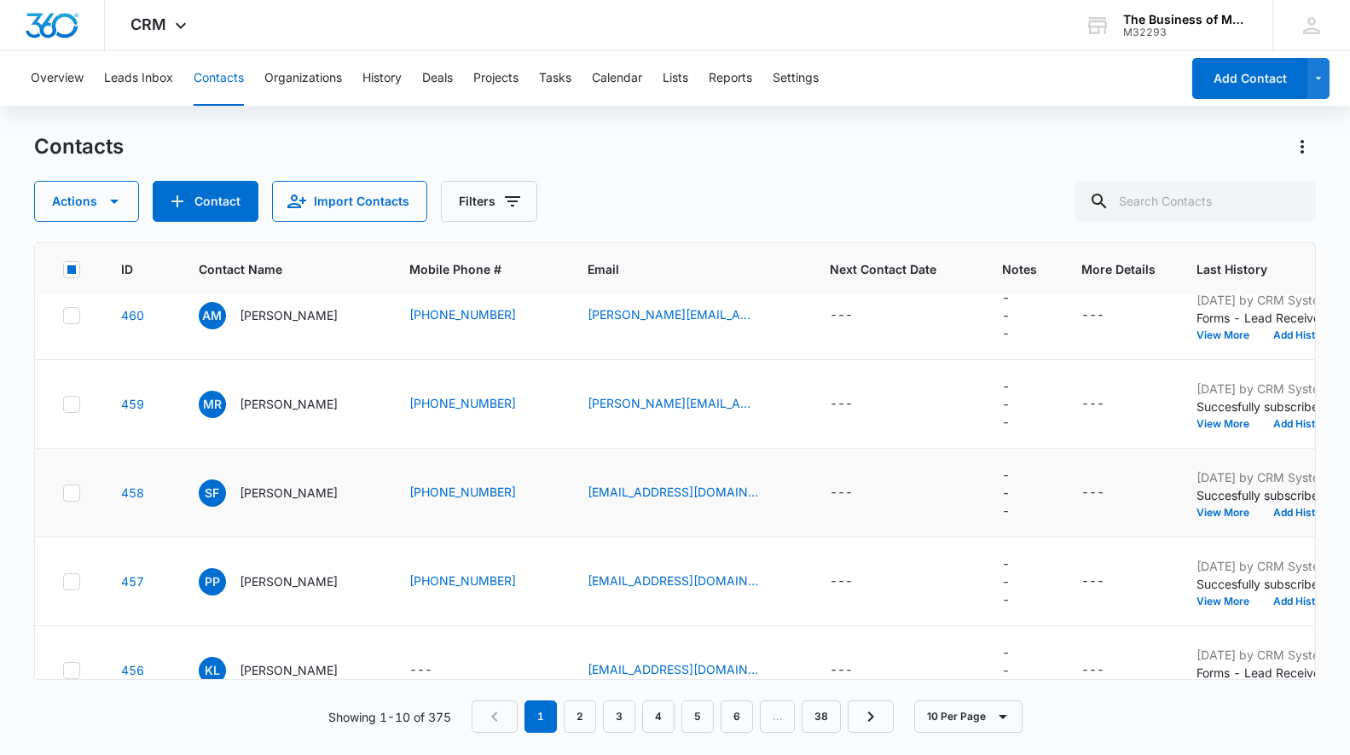
scroll to position [296, 0]
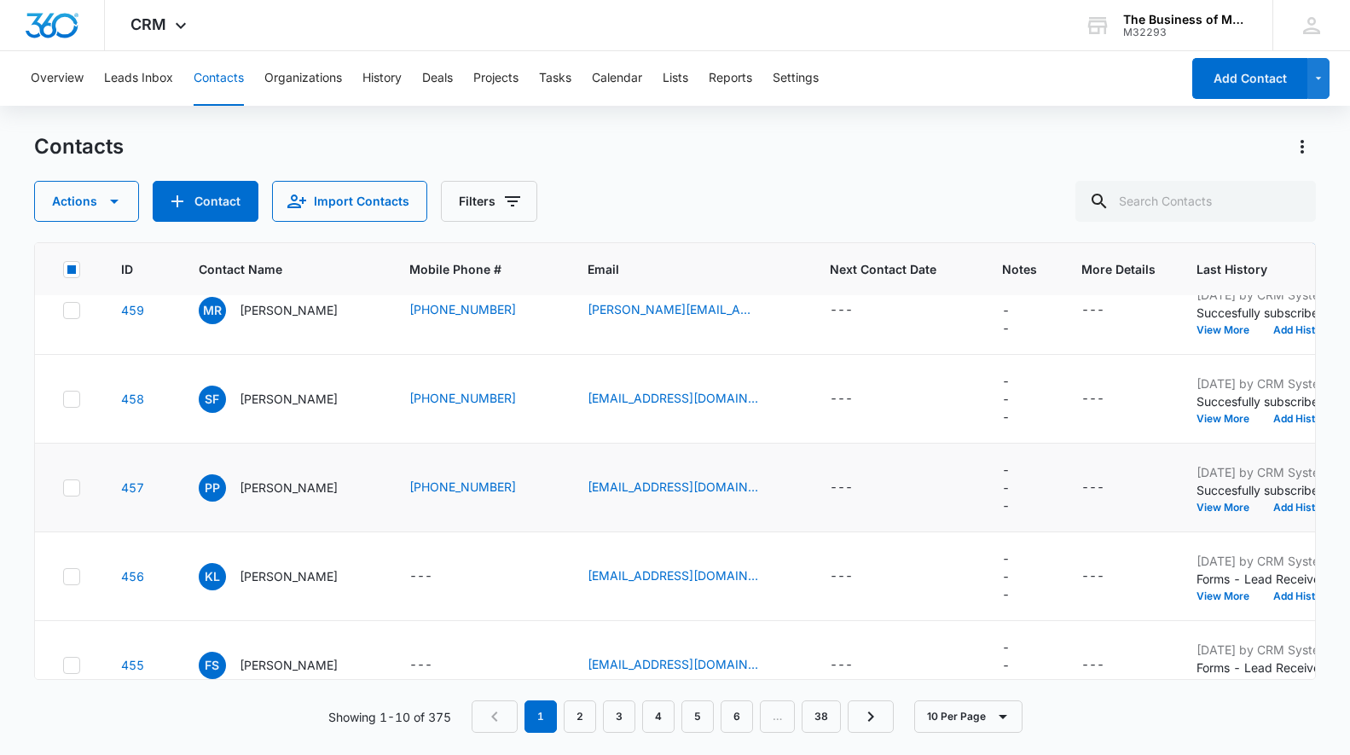
click at [67, 486] on icon at bounding box center [71, 487] width 15 height 15
click at [63, 487] on input "checkbox" at bounding box center [62, 487] width 1 height 1
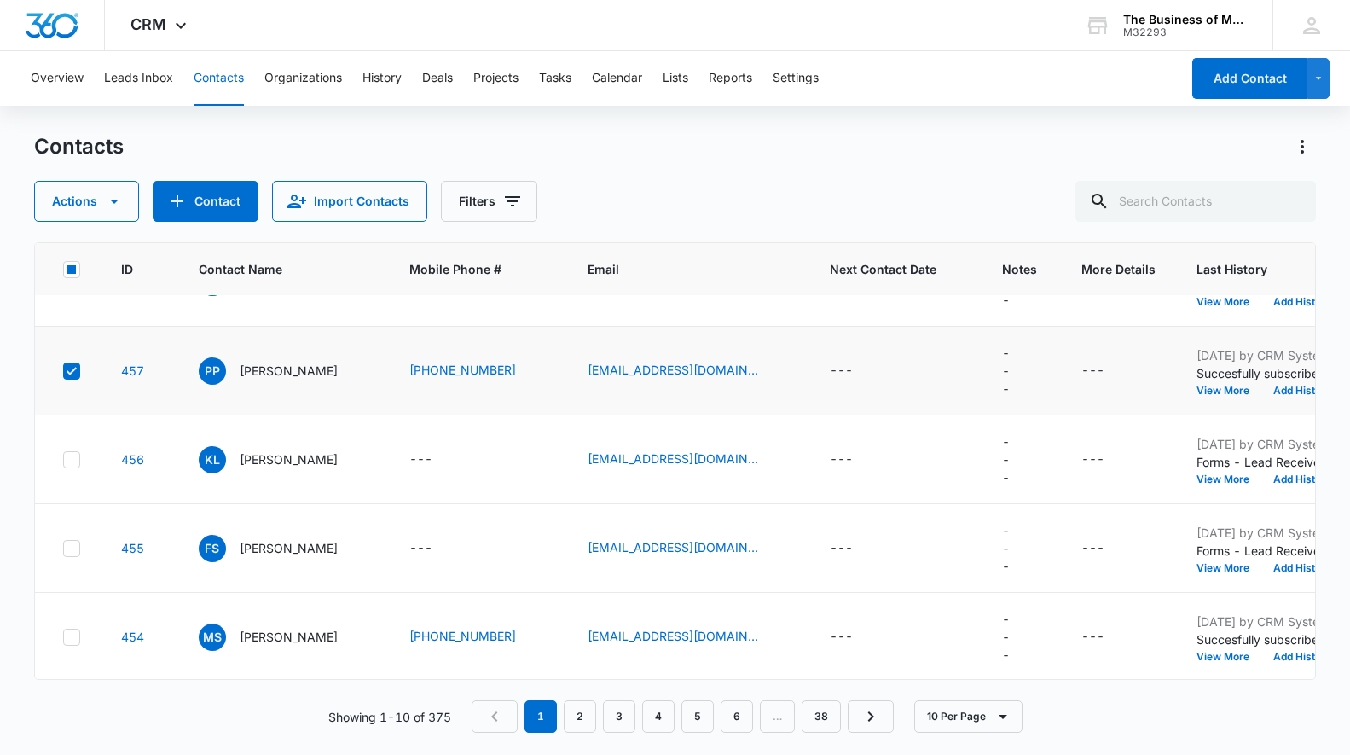
scroll to position [441, 0]
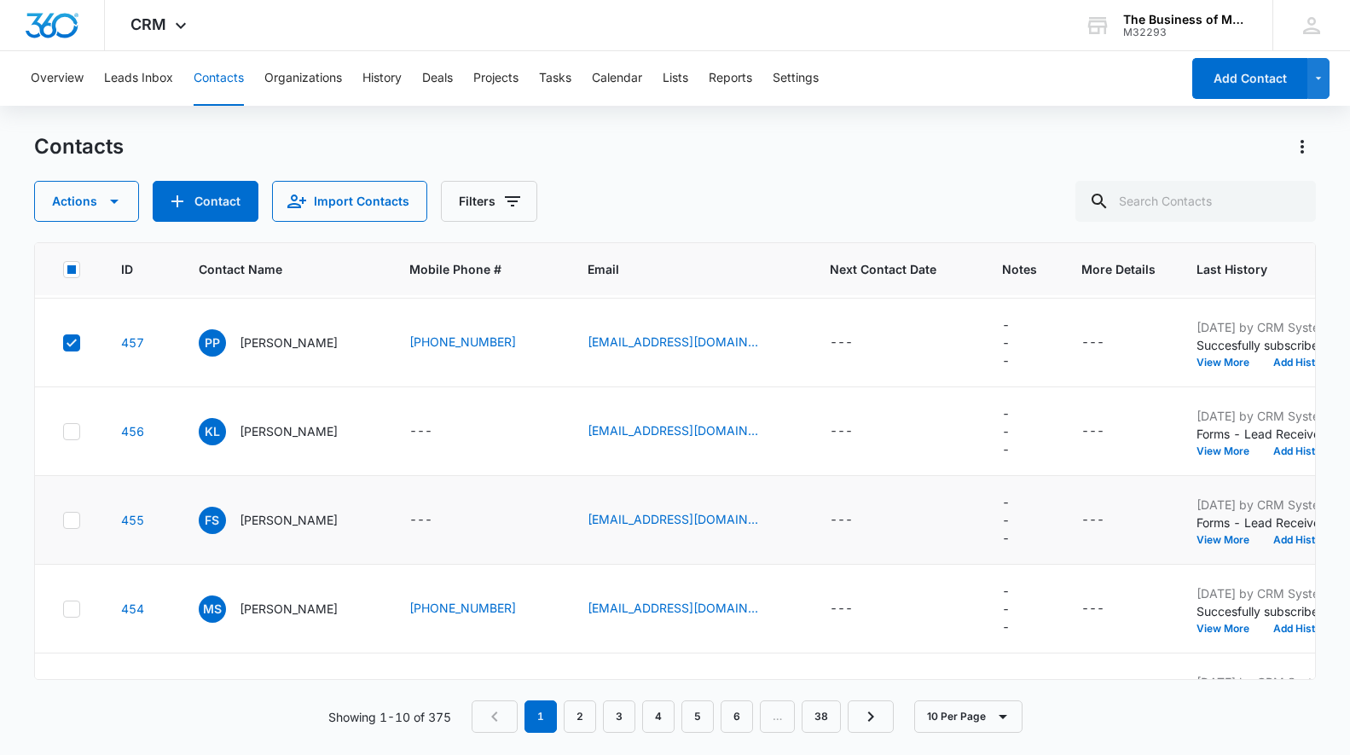
click at [72, 522] on icon at bounding box center [71, 520] width 15 height 15
click at [63, 520] on input "checkbox" at bounding box center [62, 519] width 1 height 1
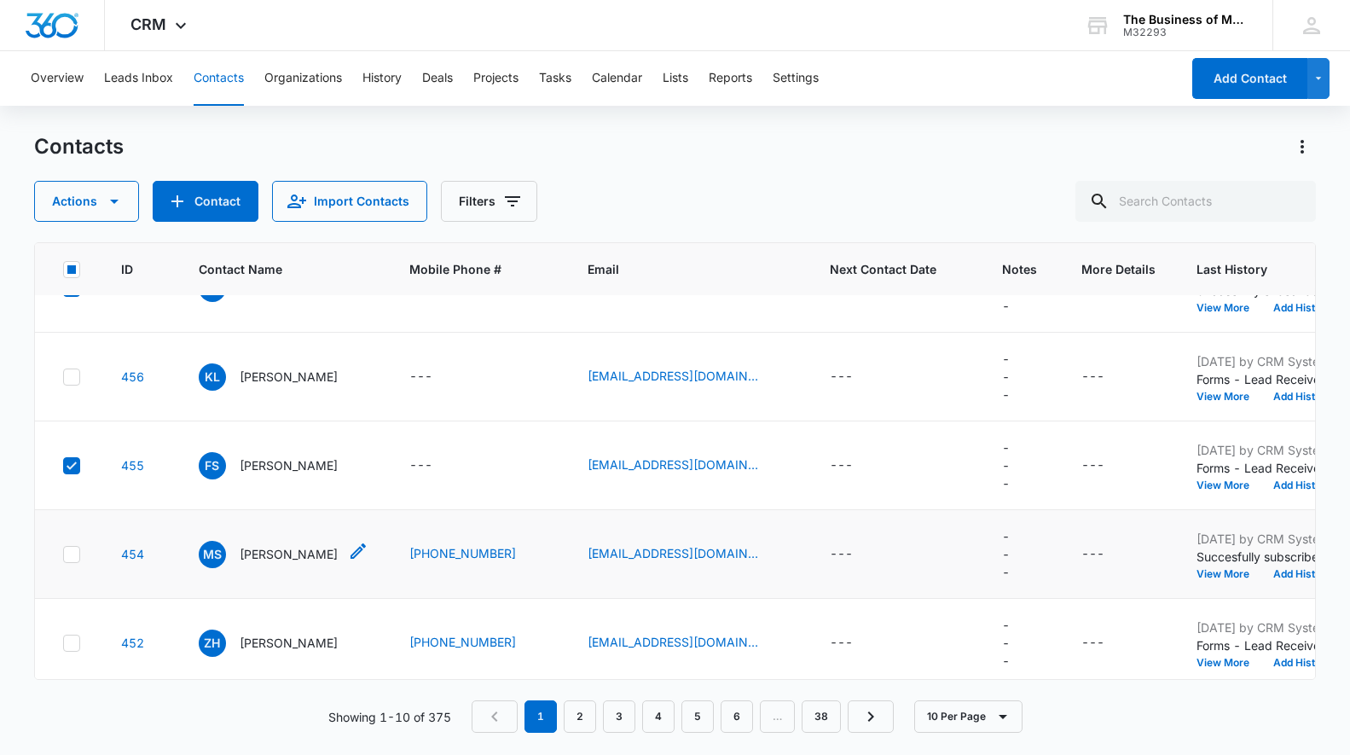
scroll to position [503, 0]
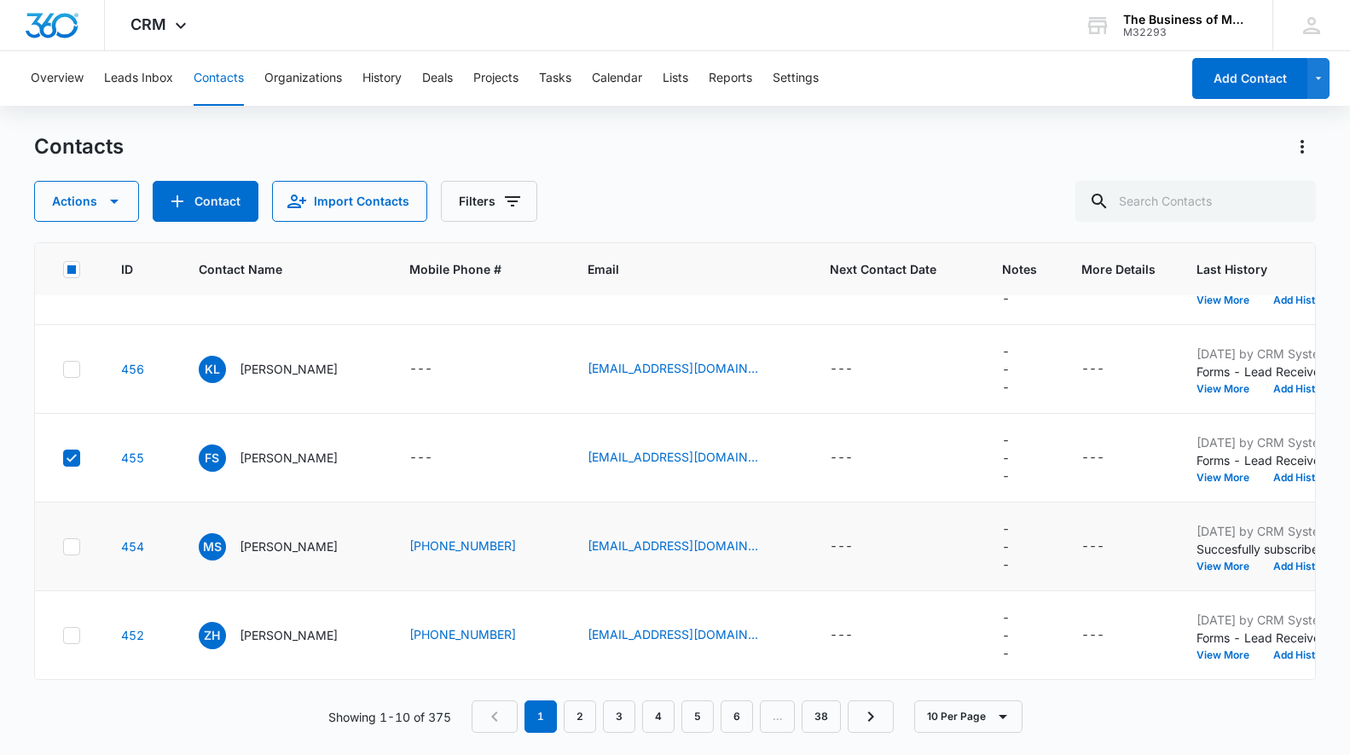
click at [68, 543] on icon at bounding box center [71, 546] width 15 height 15
click at [63, 546] on input "checkbox" at bounding box center [62, 546] width 1 height 1
click at [116, 199] on icon "button" at bounding box center [114, 201] width 20 height 20
click at [86, 356] on div "Delete" at bounding box center [93, 358] width 77 height 12
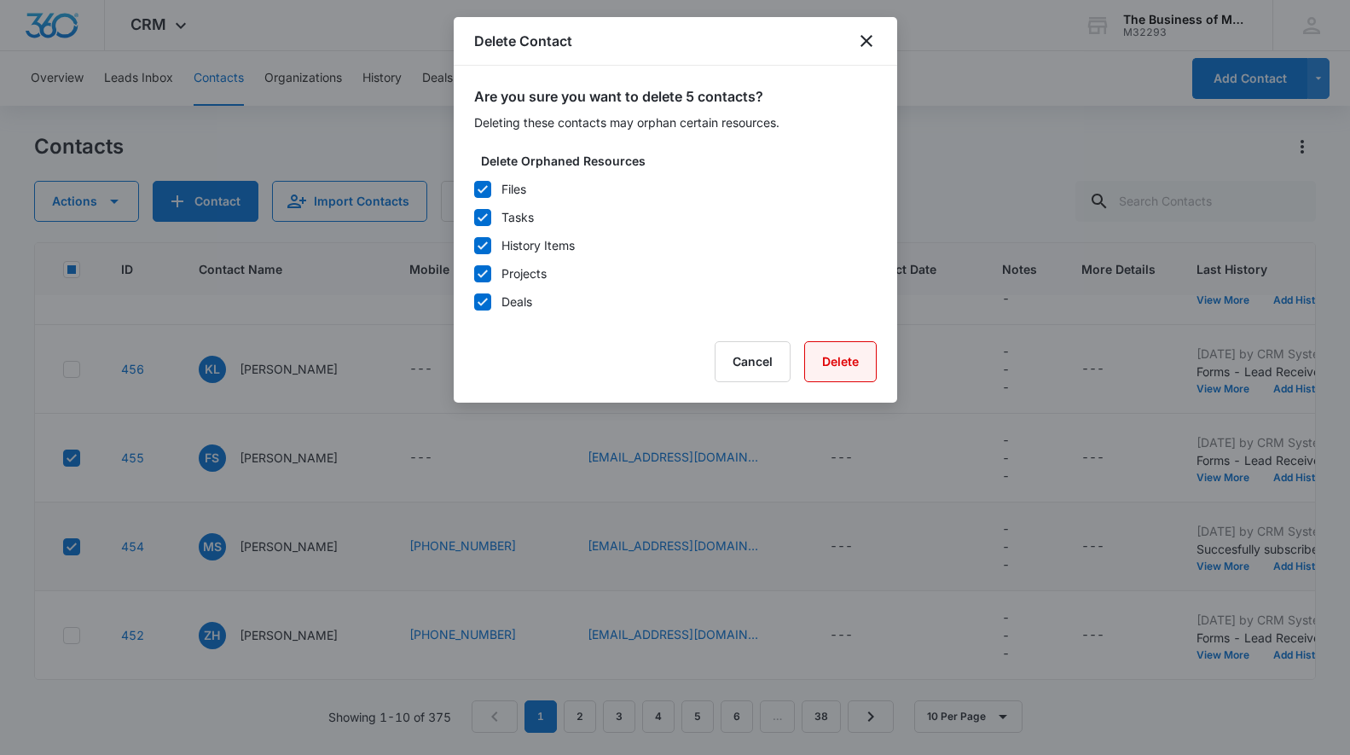
click at [829, 366] on button "Delete" at bounding box center [840, 361] width 72 height 41
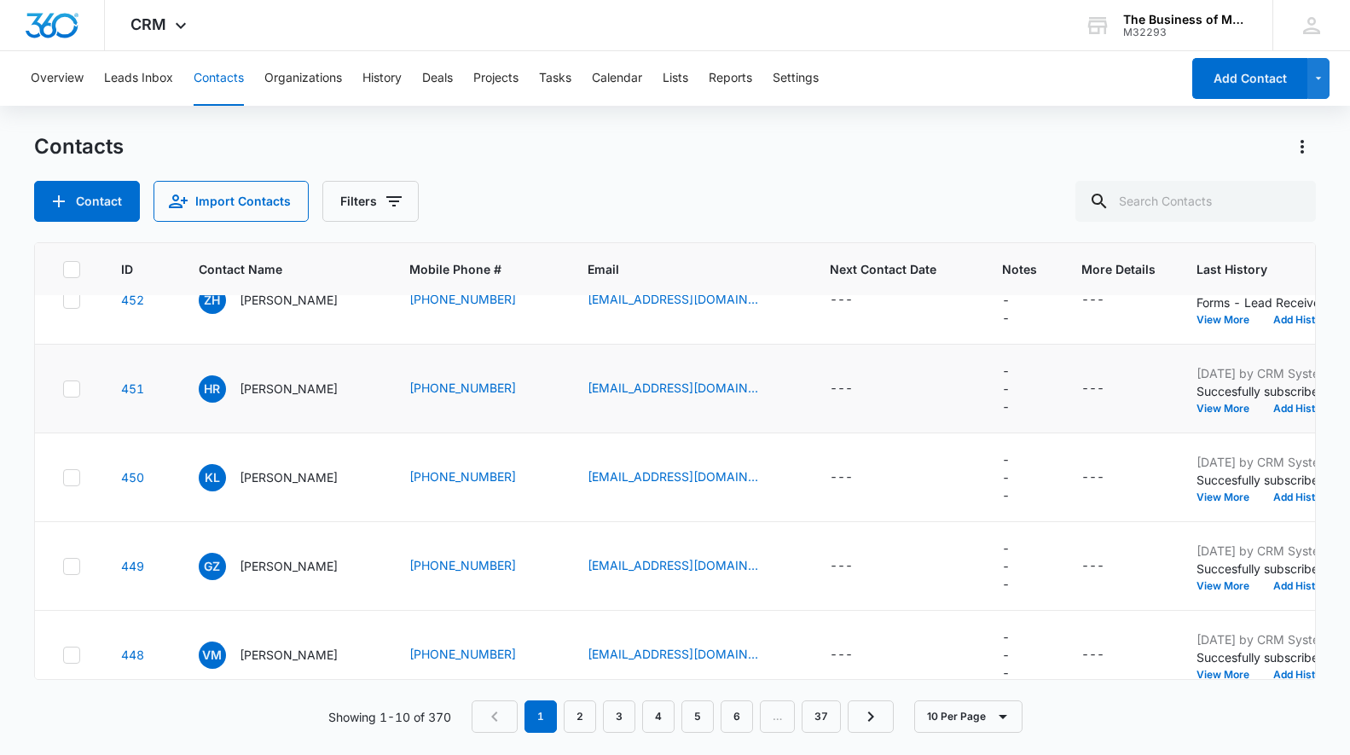
scroll to position [395, 9]
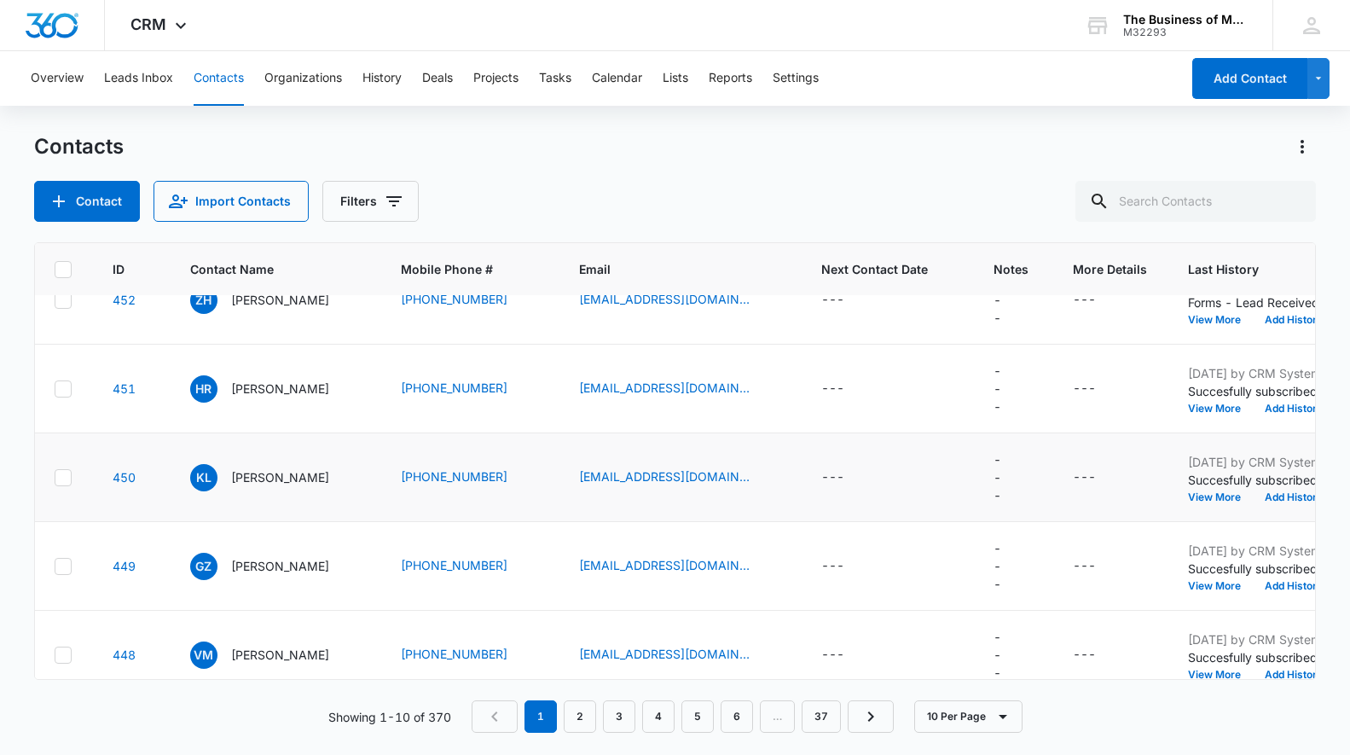
drag, startPoint x: 68, startPoint y: 389, endPoint x: 274, endPoint y: 461, distance: 218.0
click at [68, 389] on icon at bounding box center [62, 388] width 15 height 15
click at [55, 389] on input "checkbox" at bounding box center [54, 388] width 1 height 1
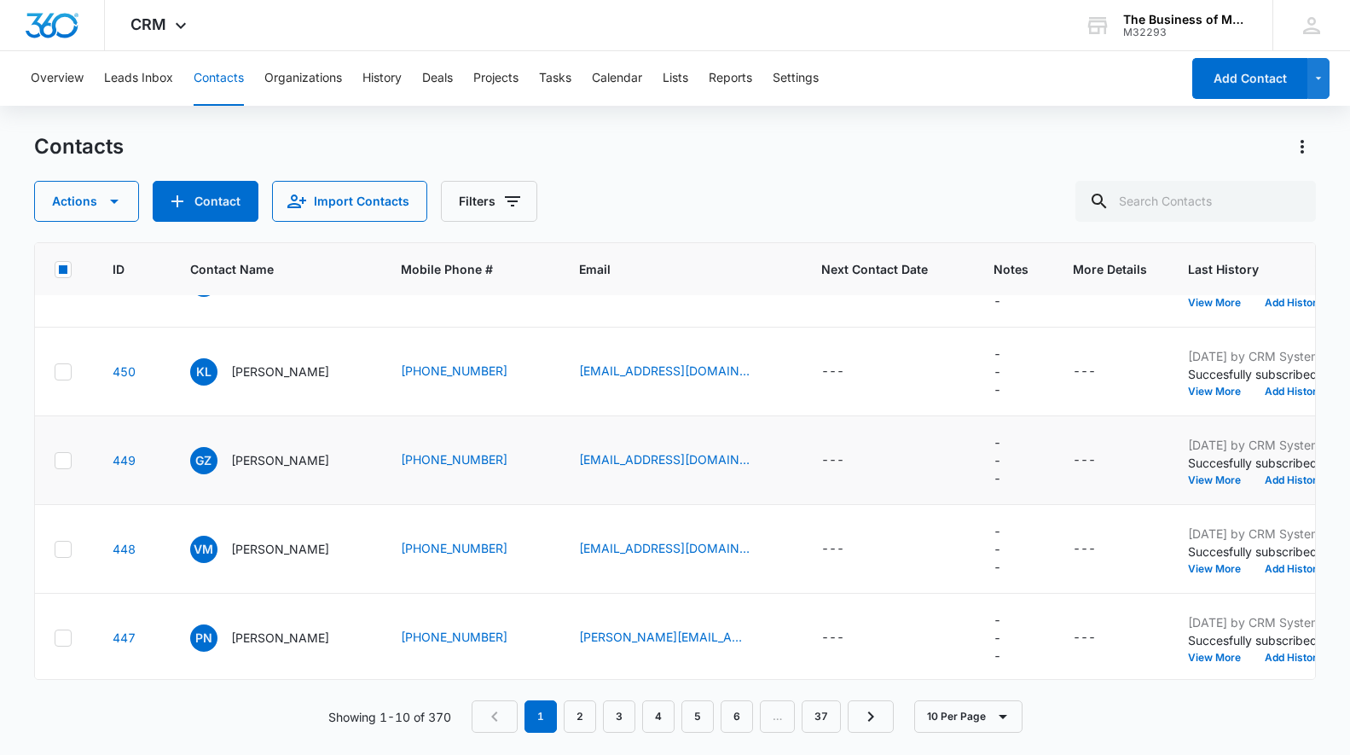
scroll to position [503, 9]
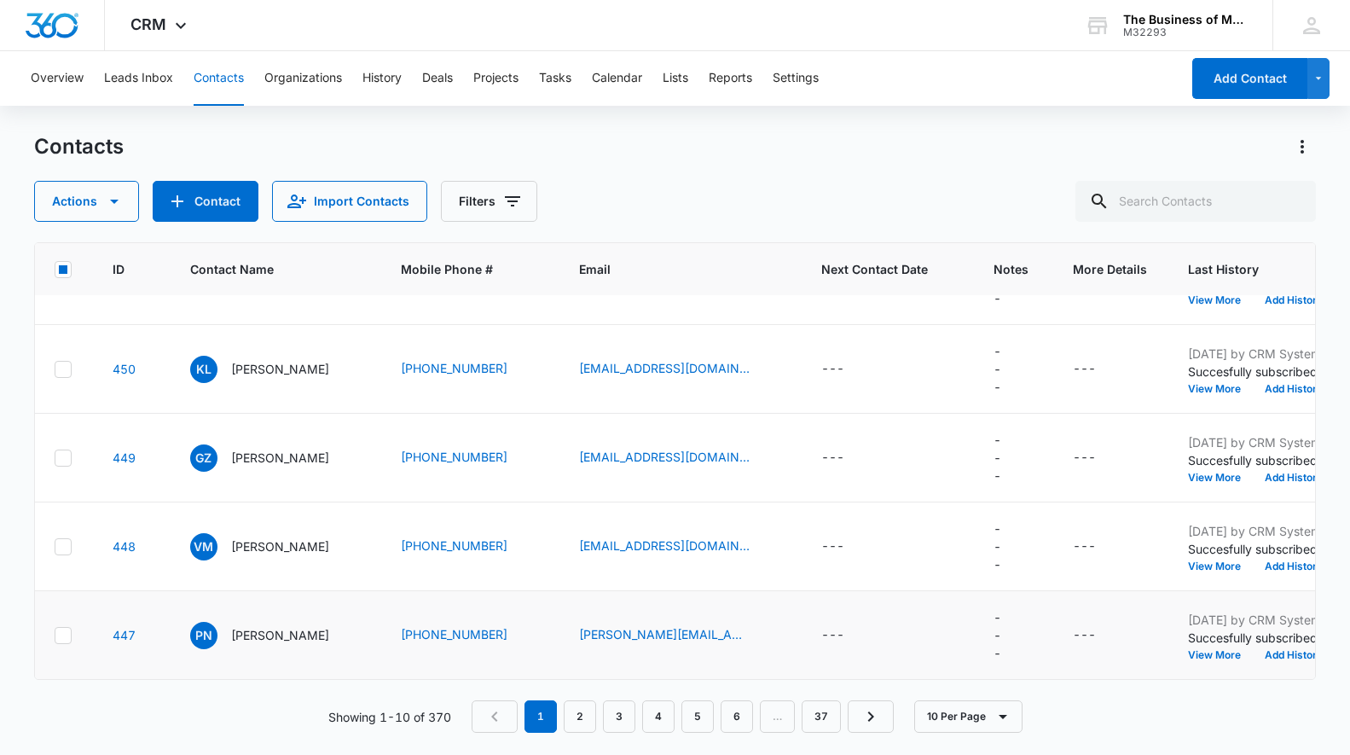
click at [62, 632] on icon at bounding box center [62, 635] width 15 height 15
click at [55, 635] on input "checkbox" at bounding box center [54, 635] width 1 height 1
click at [113, 202] on icon "button" at bounding box center [114, 201] width 20 height 20
click at [84, 384] on div "Delete" at bounding box center [93, 384] width 77 height 12
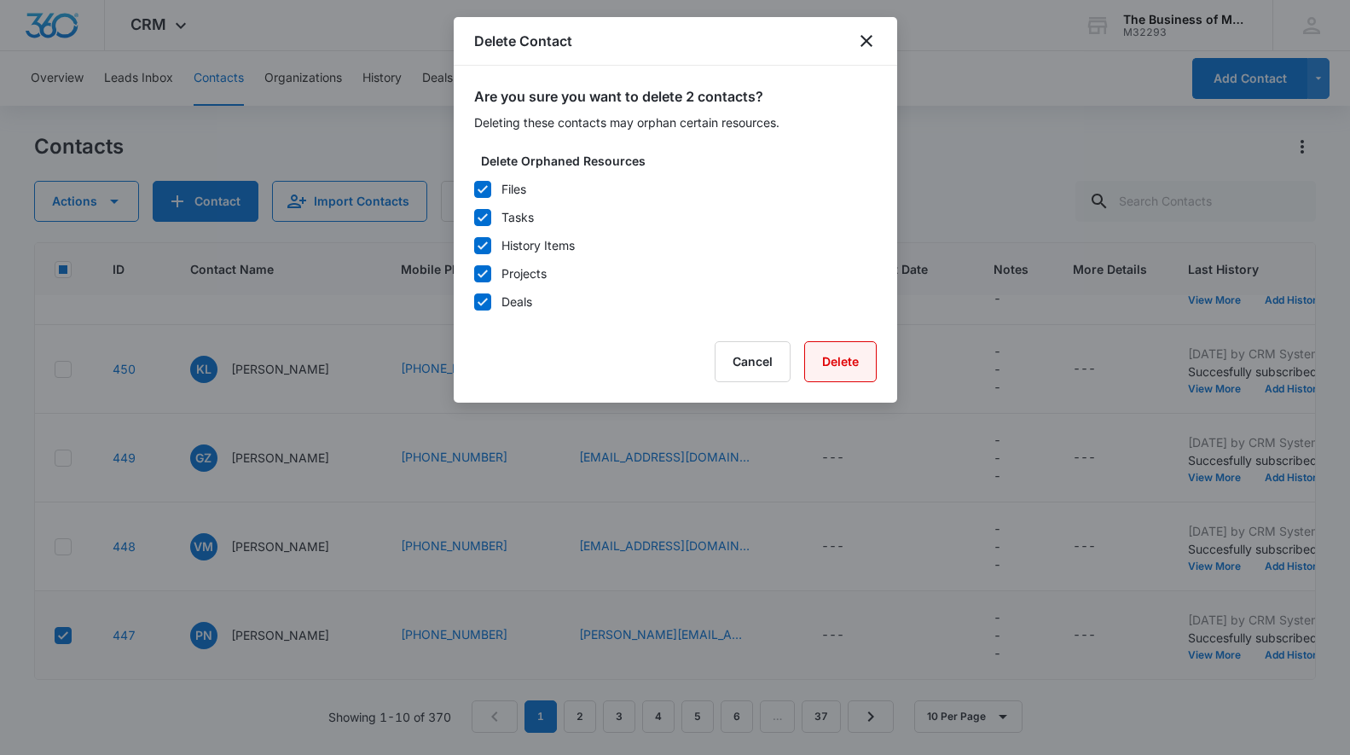
click at [834, 371] on button "Delete" at bounding box center [840, 361] width 72 height 41
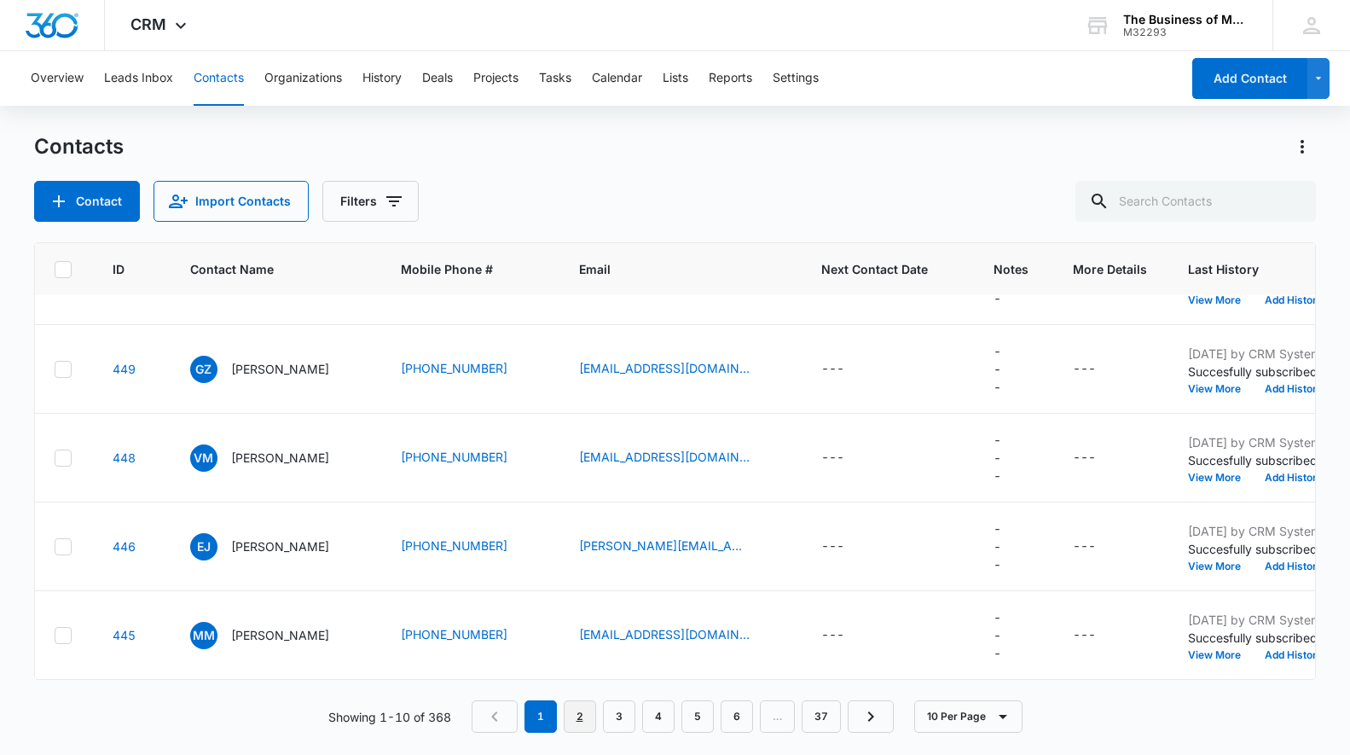
click at [577, 715] on link "2" at bounding box center [580, 716] width 32 height 32
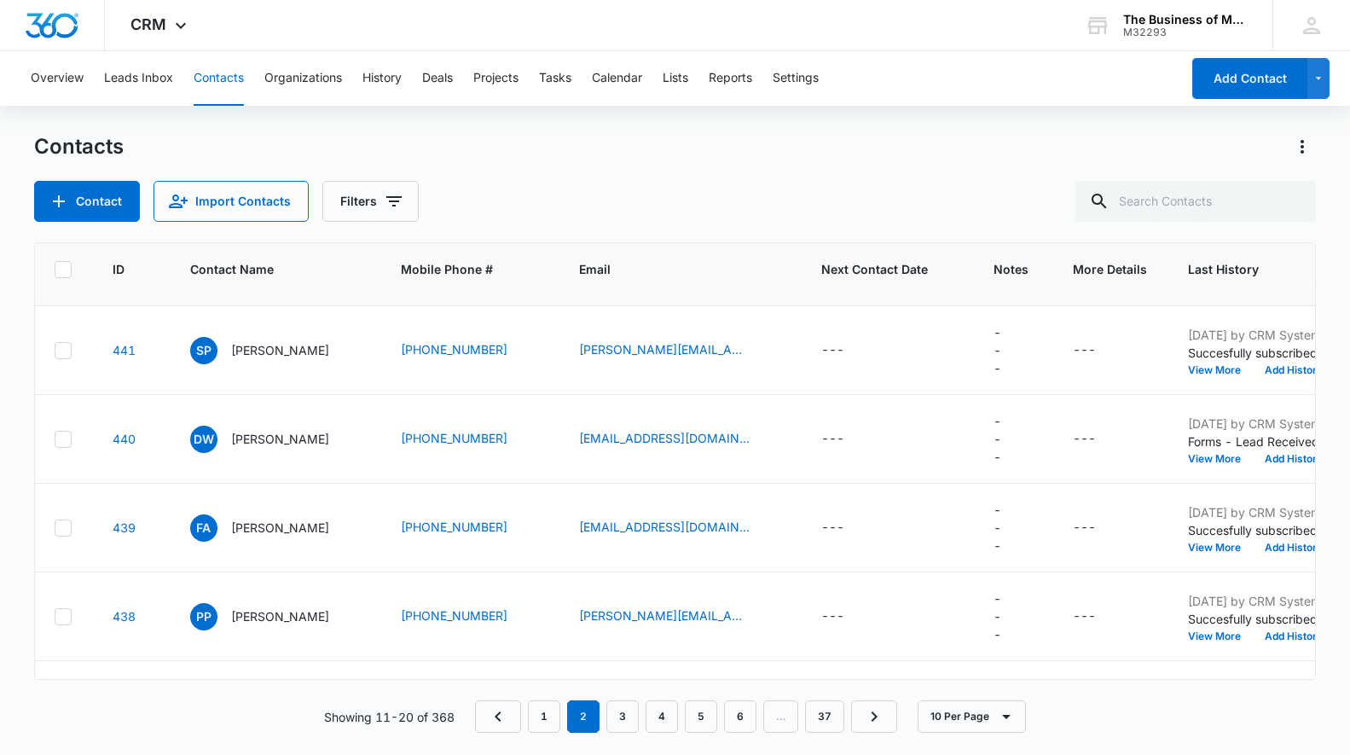
scroll to position [257, 9]
click at [61, 345] on icon at bounding box center [62, 349] width 15 height 15
click at [55, 349] on input "checkbox" at bounding box center [54, 349] width 1 height 1
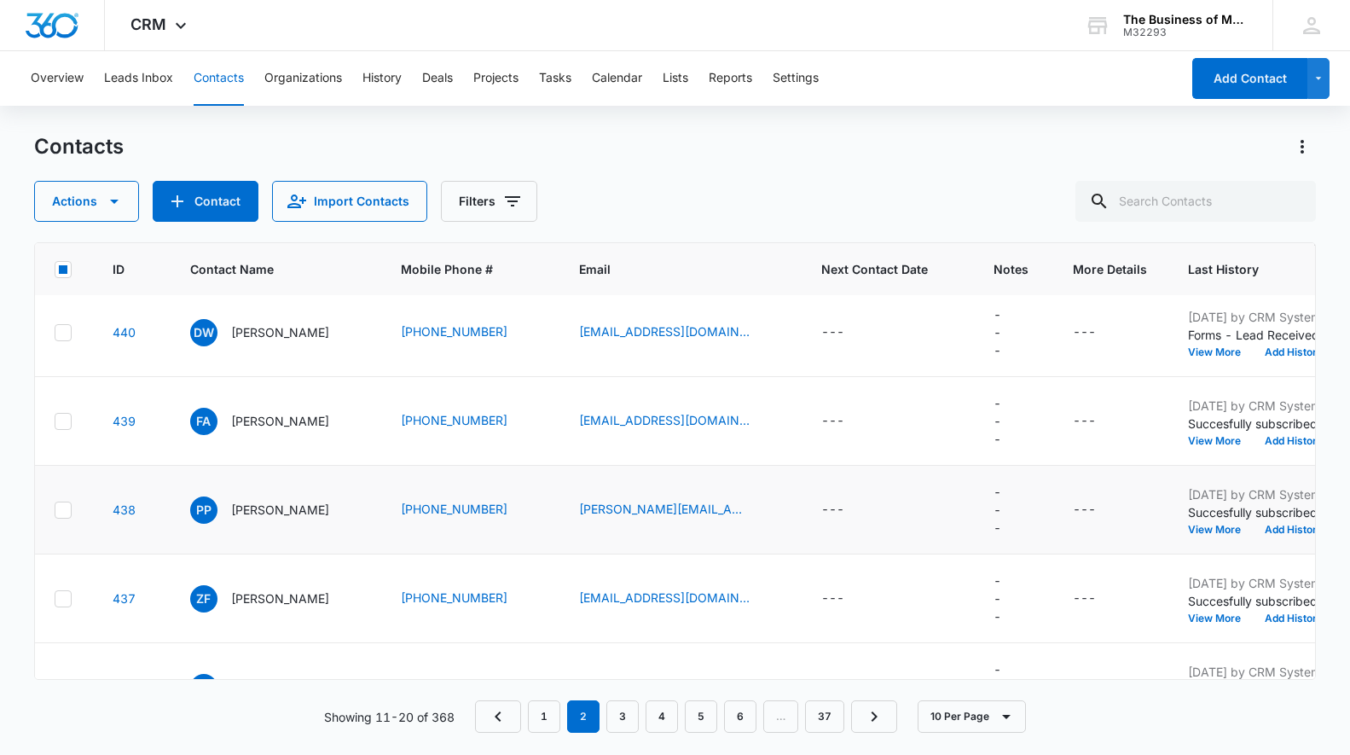
scroll to position [383, 9]
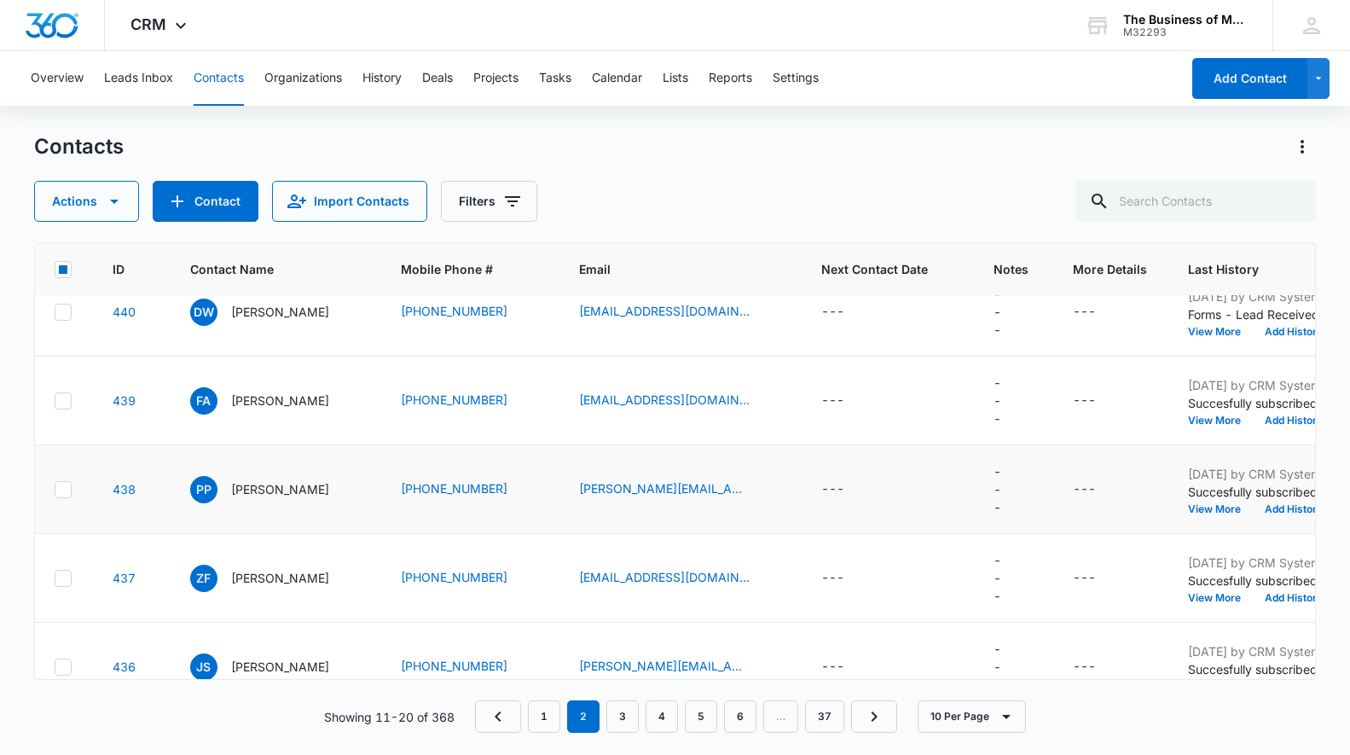
click at [64, 488] on icon at bounding box center [63, 489] width 10 height 8
click at [55, 489] on input "checkbox" at bounding box center [54, 489] width 1 height 1
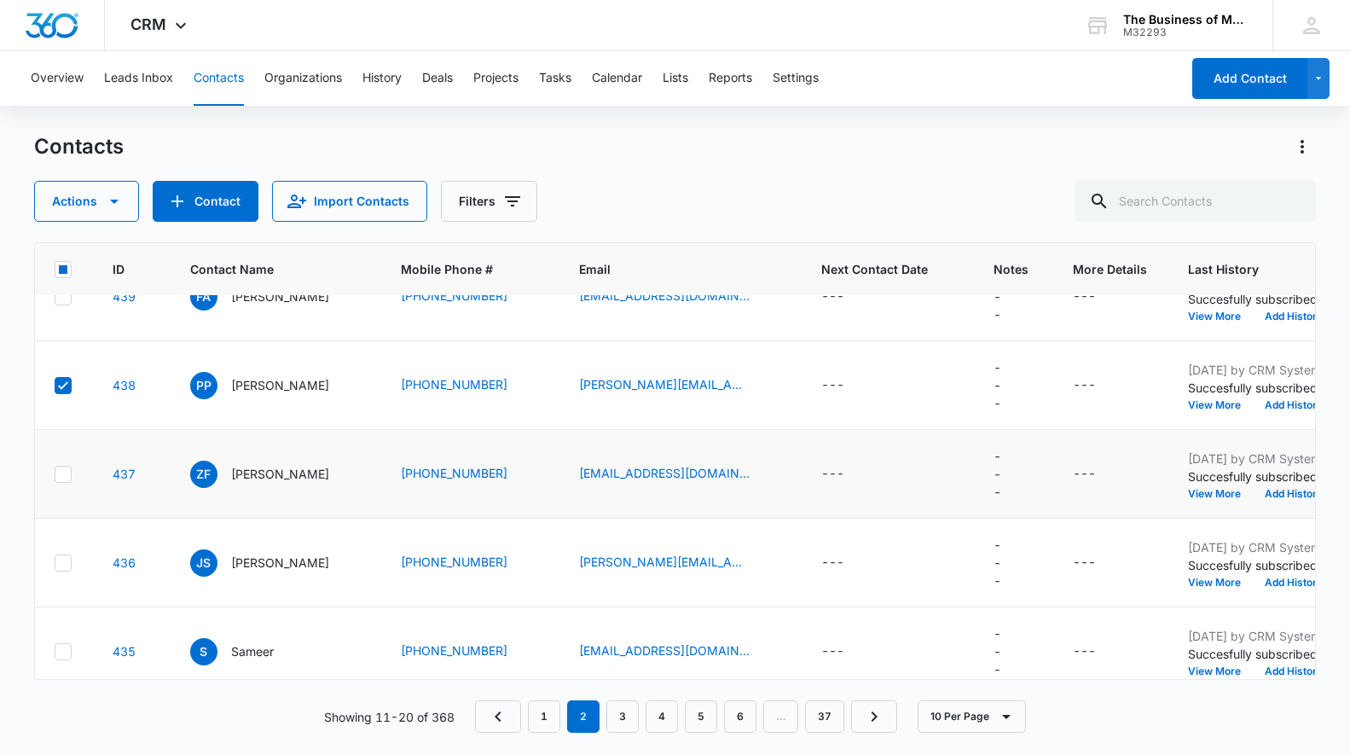
scroll to position [503, 9]
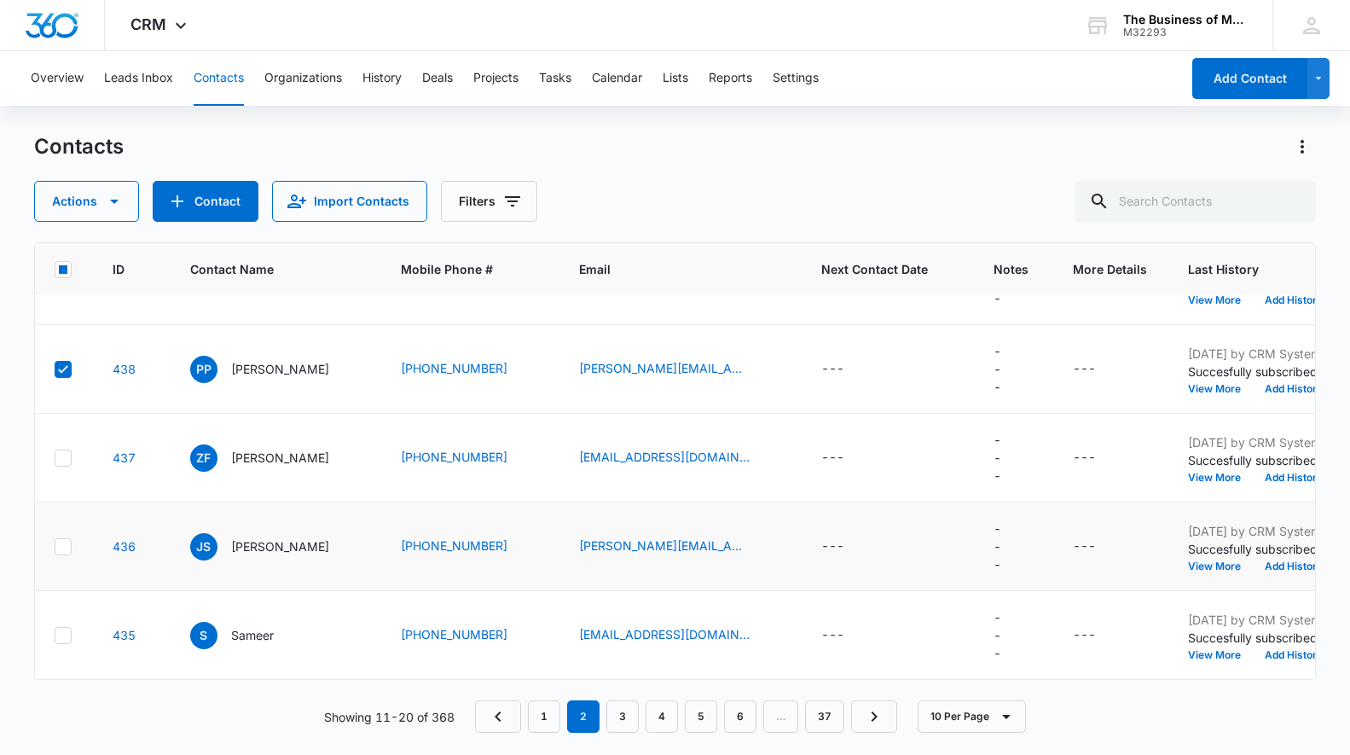
drag, startPoint x: 56, startPoint y: 458, endPoint x: 277, endPoint y: 511, distance: 227.1
click at [55, 458] on icon at bounding box center [62, 457] width 15 height 15
click at [55, 458] on input "checkbox" at bounding box center [54, 457] width 1 height 1
drag, startPoint x: 64, startPoint y: 635, endPoint x: 75, endPoint y: 633, distance: 11.2
click at [64, 634] on icon at bounding box center [63, 635] width 10 height 8
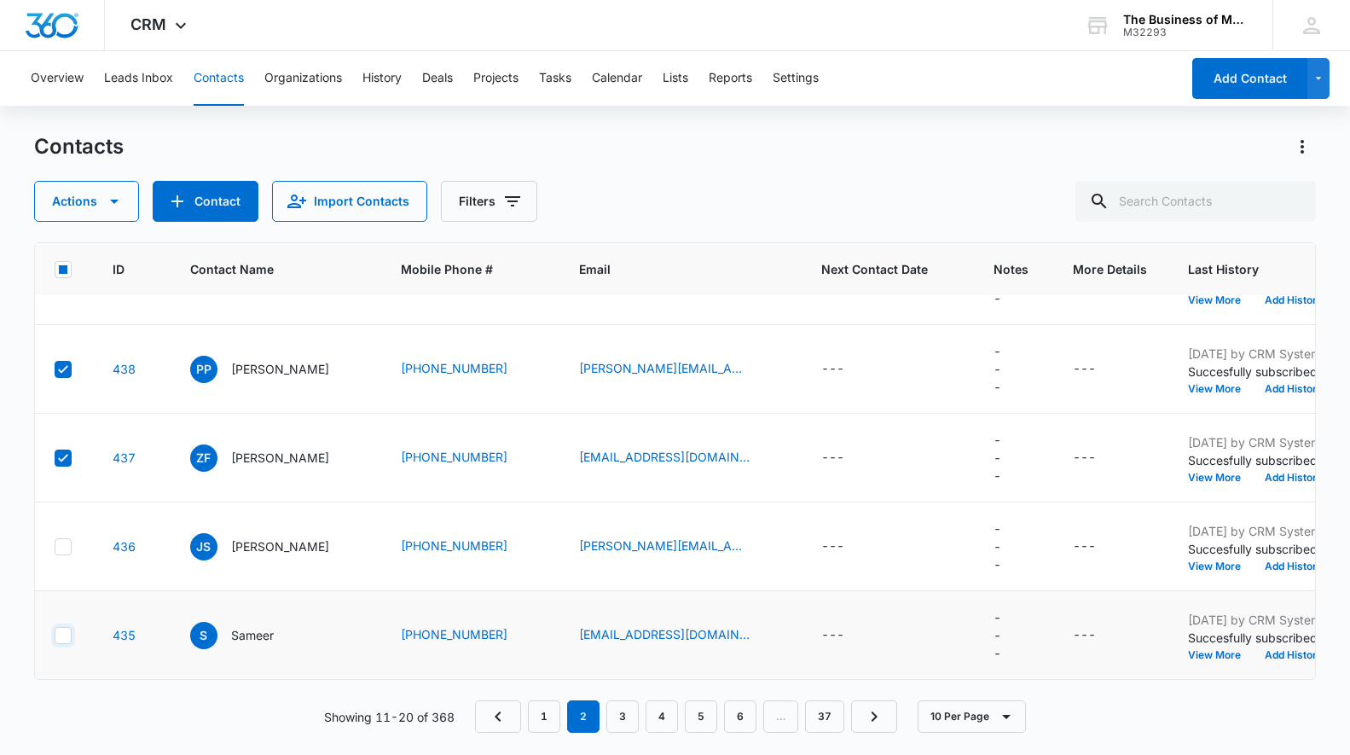
click at [55, 635] on input "checkbox" at bounding box center [54, 635] width 1 height 1
click at [113, 201] on icon "button" at bounding box center [114, 202] width 9 height 4
click at [72, 358] on div "Delete" at bounding box center [93, 358] width 77 height 12
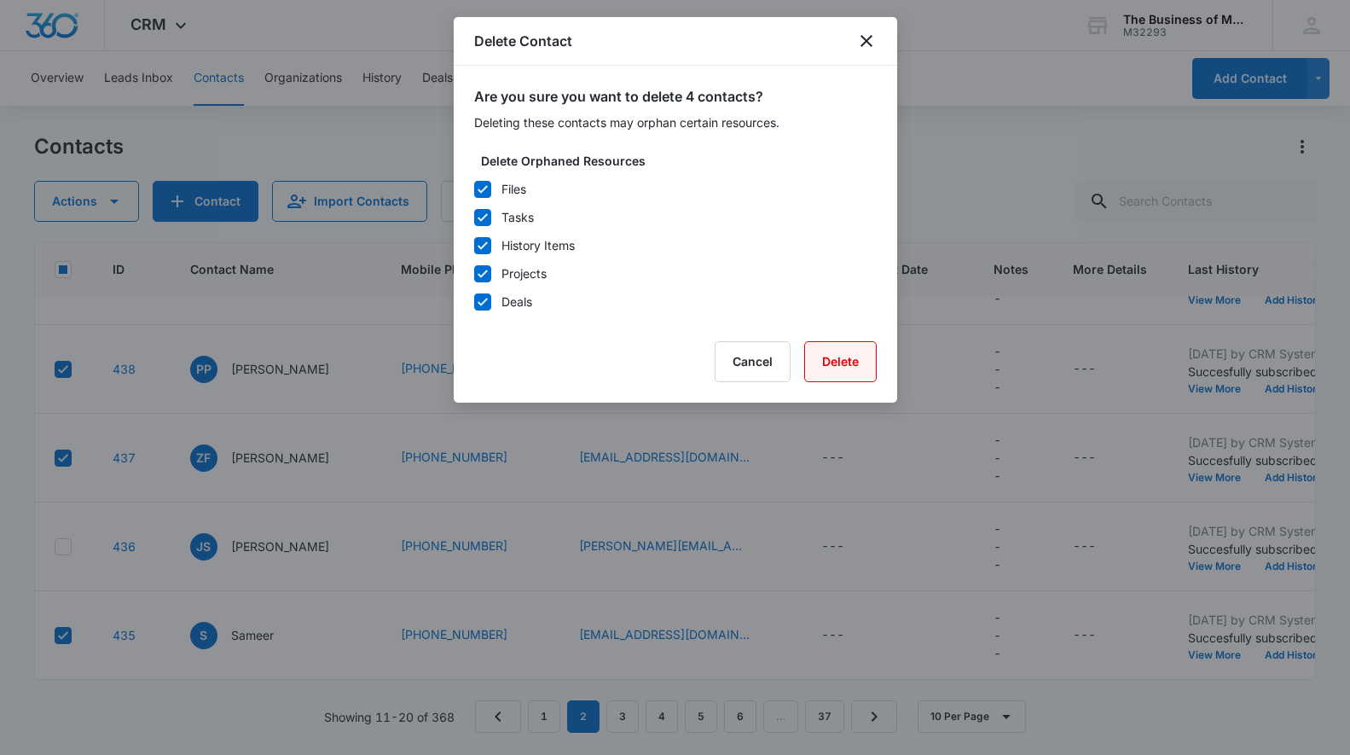
click at [844, 364] on button "Delete" at bounding box center [840, 361] width 72 height 41
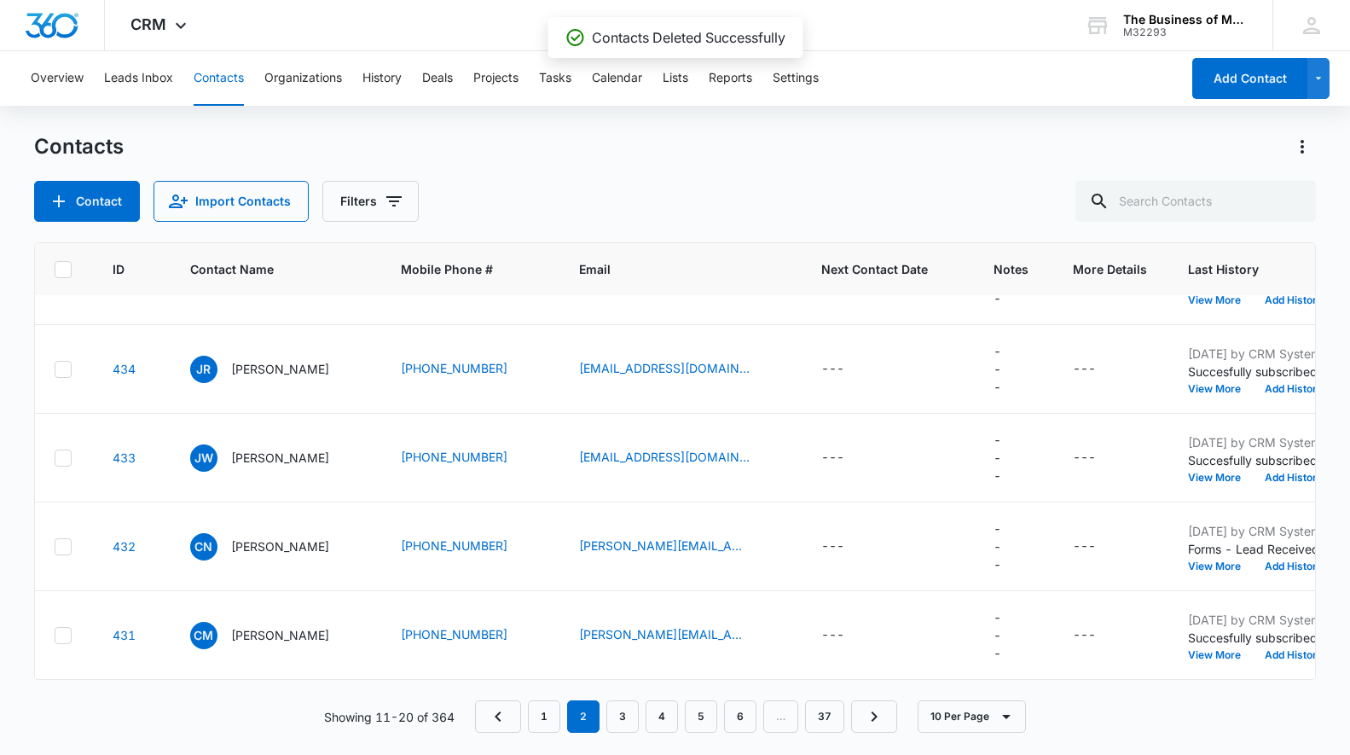
scroll to position [415, 9]
